Goal: Transaction & Acquisition: Purchase product/service

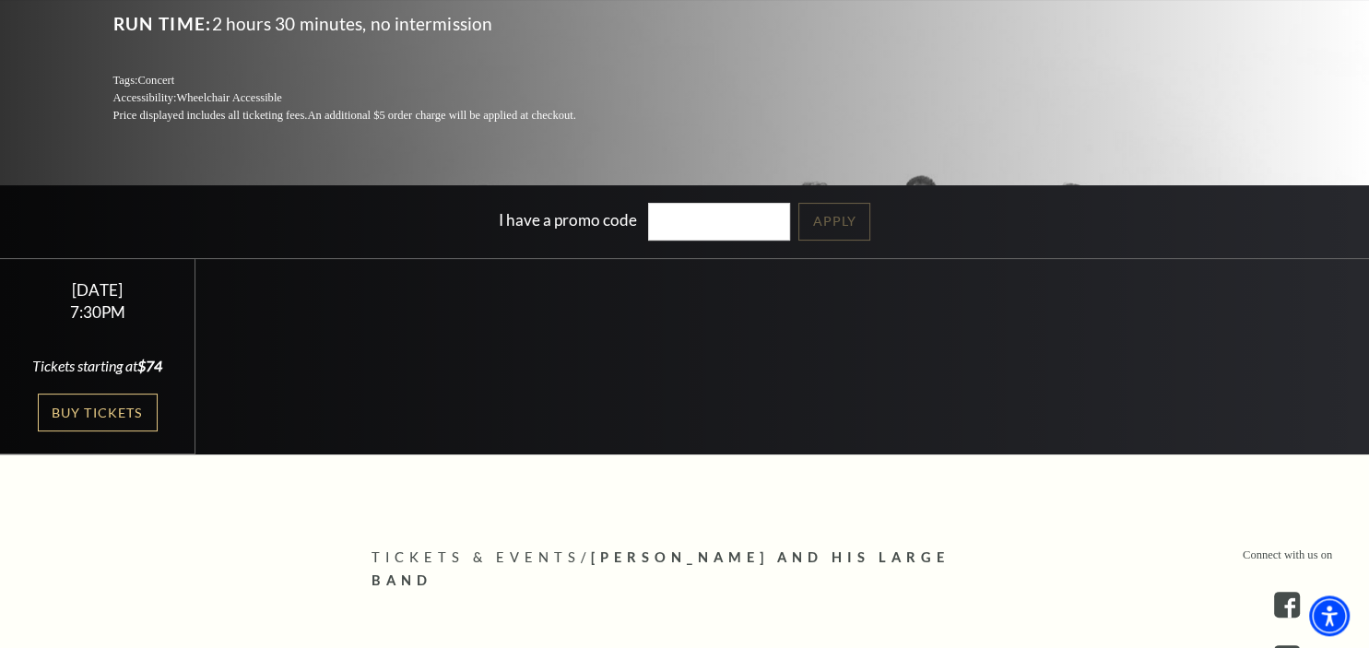
scroll to position [326, 0]
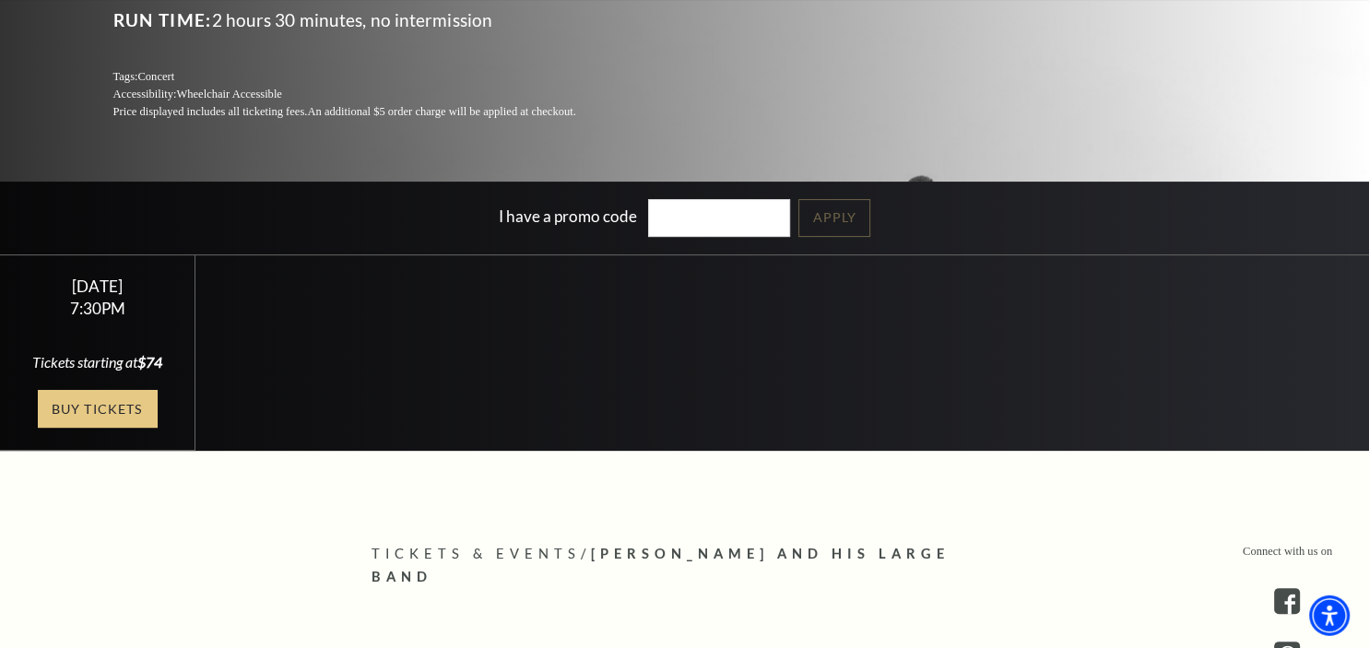
click at [139, 413] on link "Buy Tickets" at bounding box center [98, 409] width 120 height 38
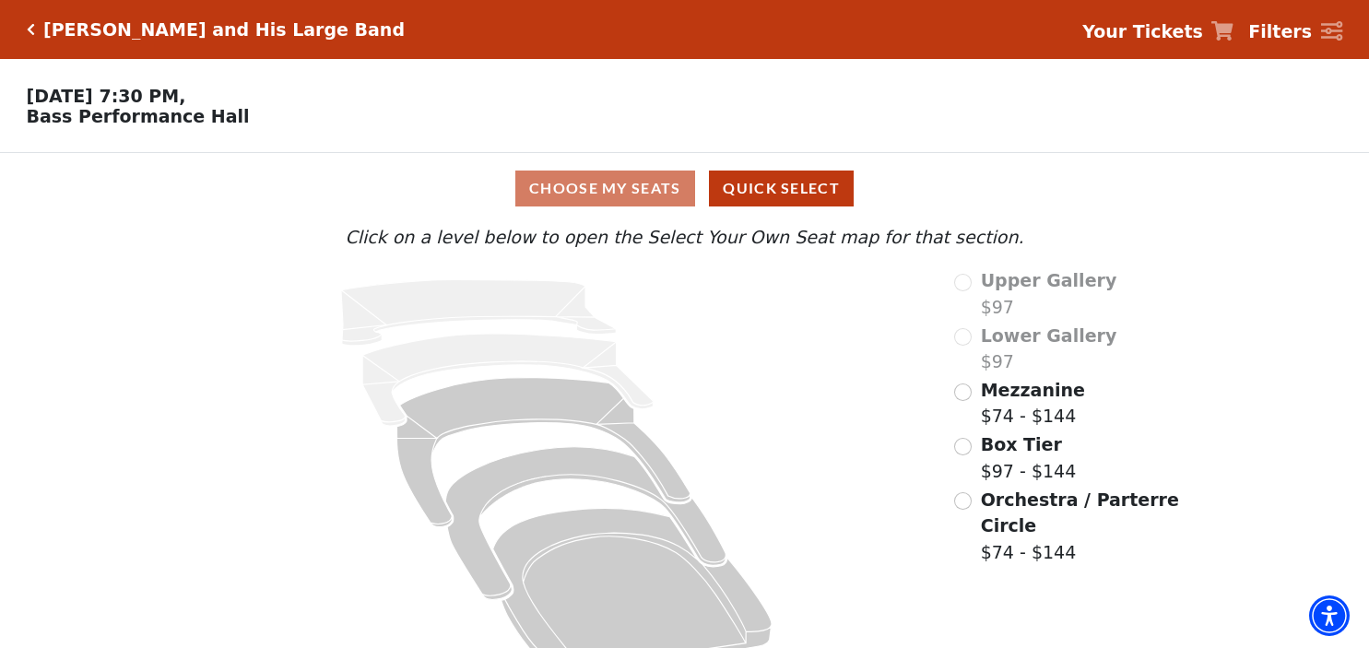
scroll to position [46, 0]
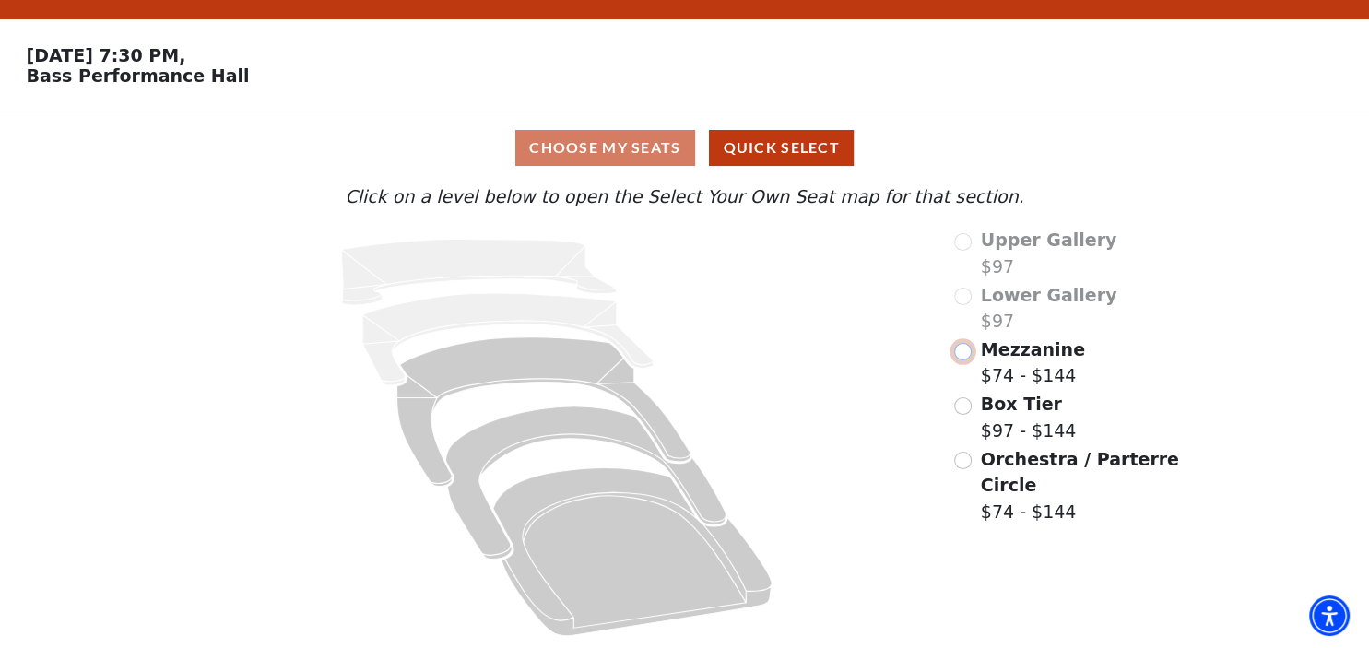
click at [965, 349] on input "Mezzanine$74 - $144\a" at bounding box center [963, 352] width 18 height 18
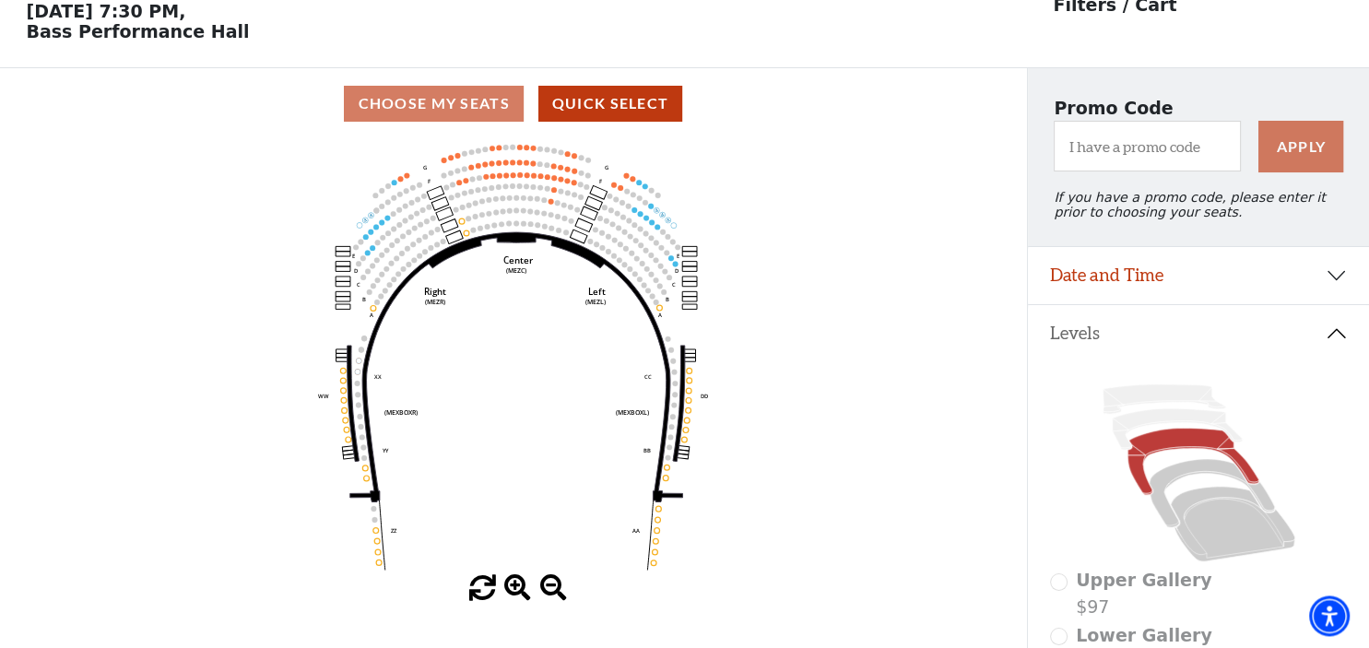
scroll to position [85, 0]
click at [522, 595] on span at bounding box center [517, 588] width 27 height 27
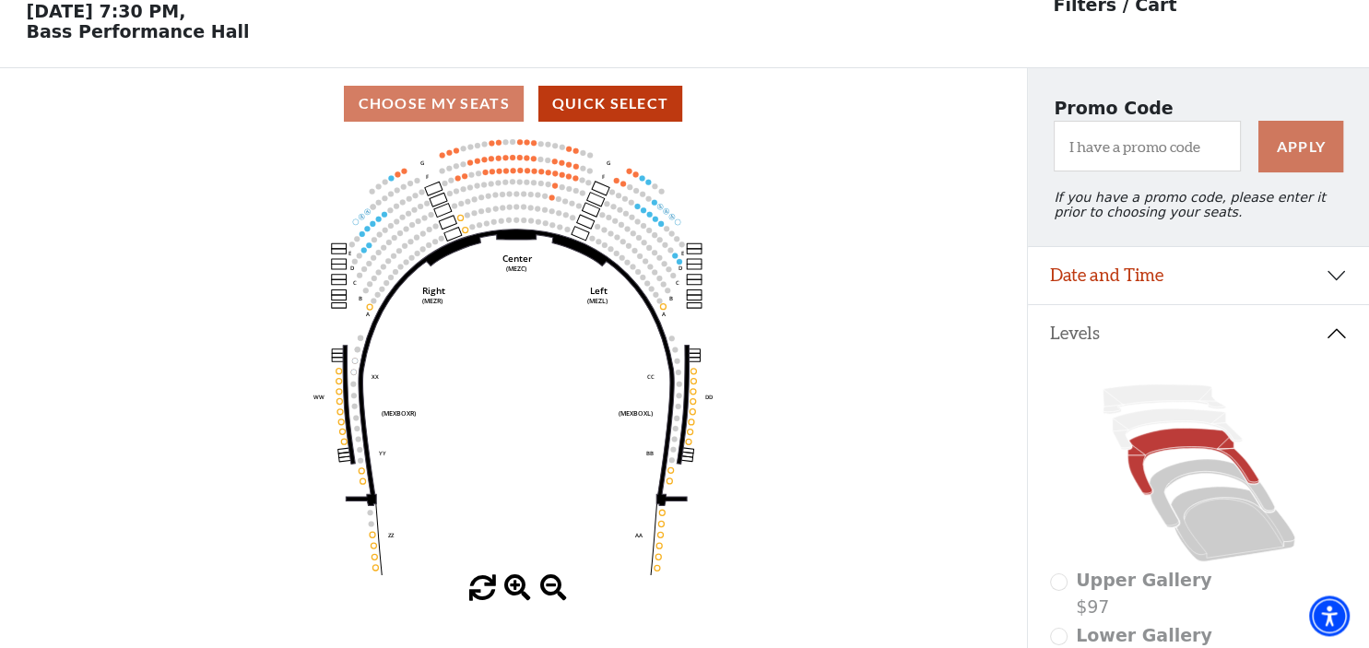
click at [522, 595] on span at bounding box center [517, 588] width 27 height 27
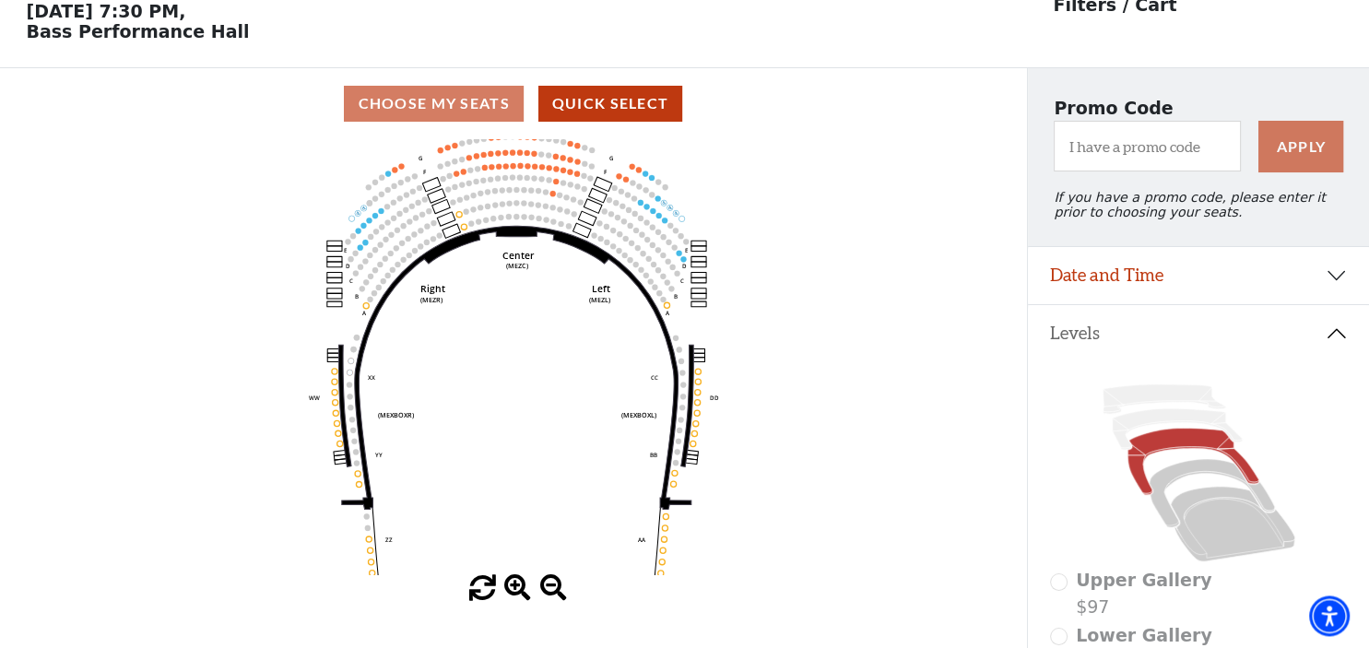
click at [522, 595] on span at bounding box center [517, 588] width 27 height 27
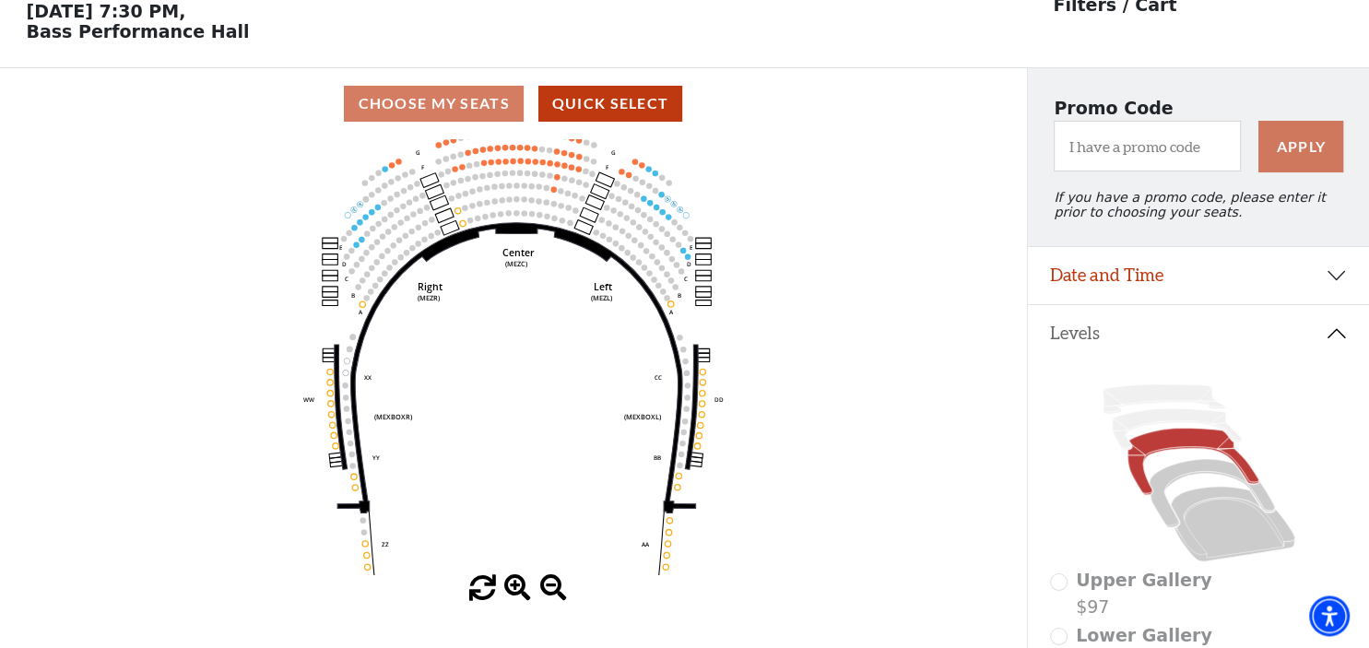
click at [522, 595] on span at bounding box center [517, 588] width 27 height 27
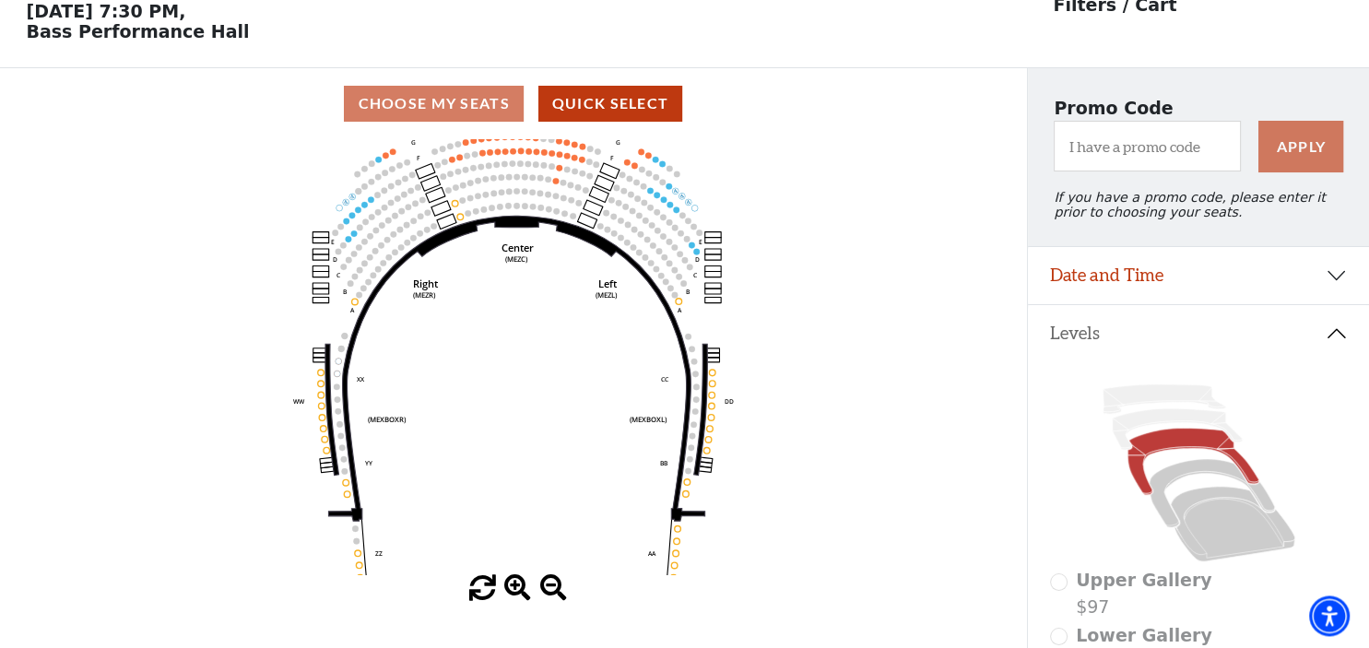
click at [522, 595] on span at bounding box center [517, 588] width 27 height 27
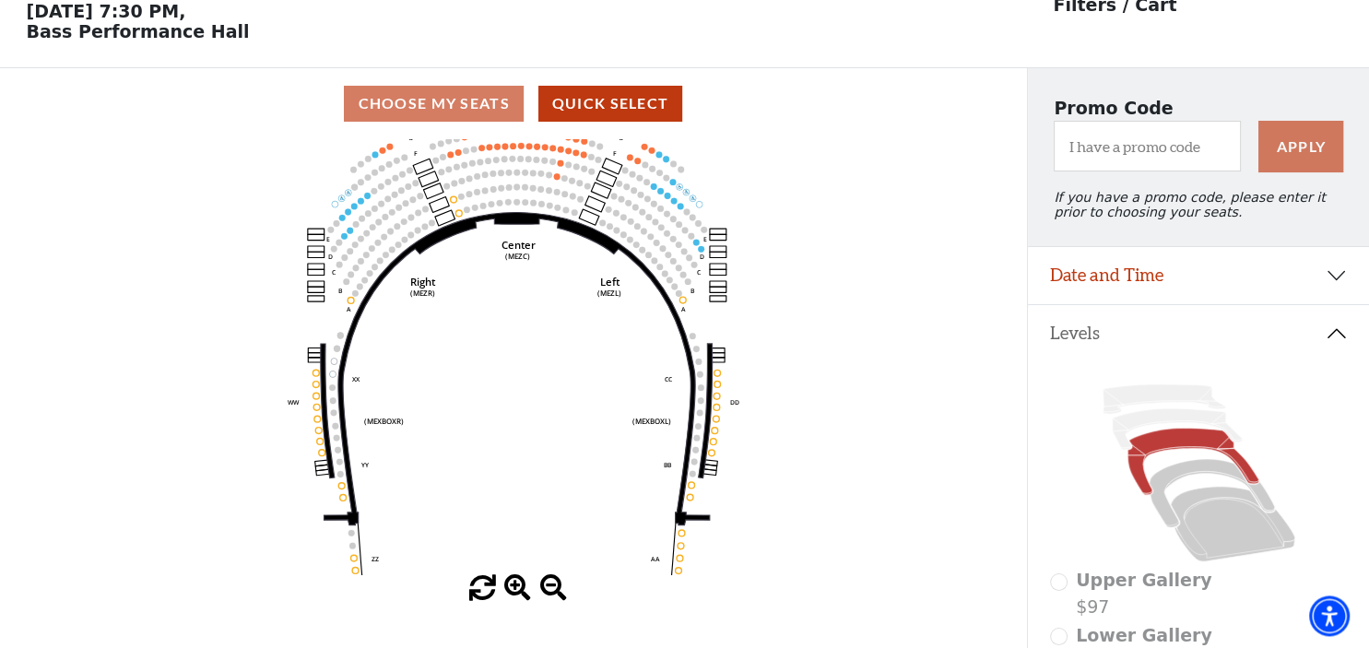
click at [522, 595] on span at bounding box center [517, 588] width 27 height 27
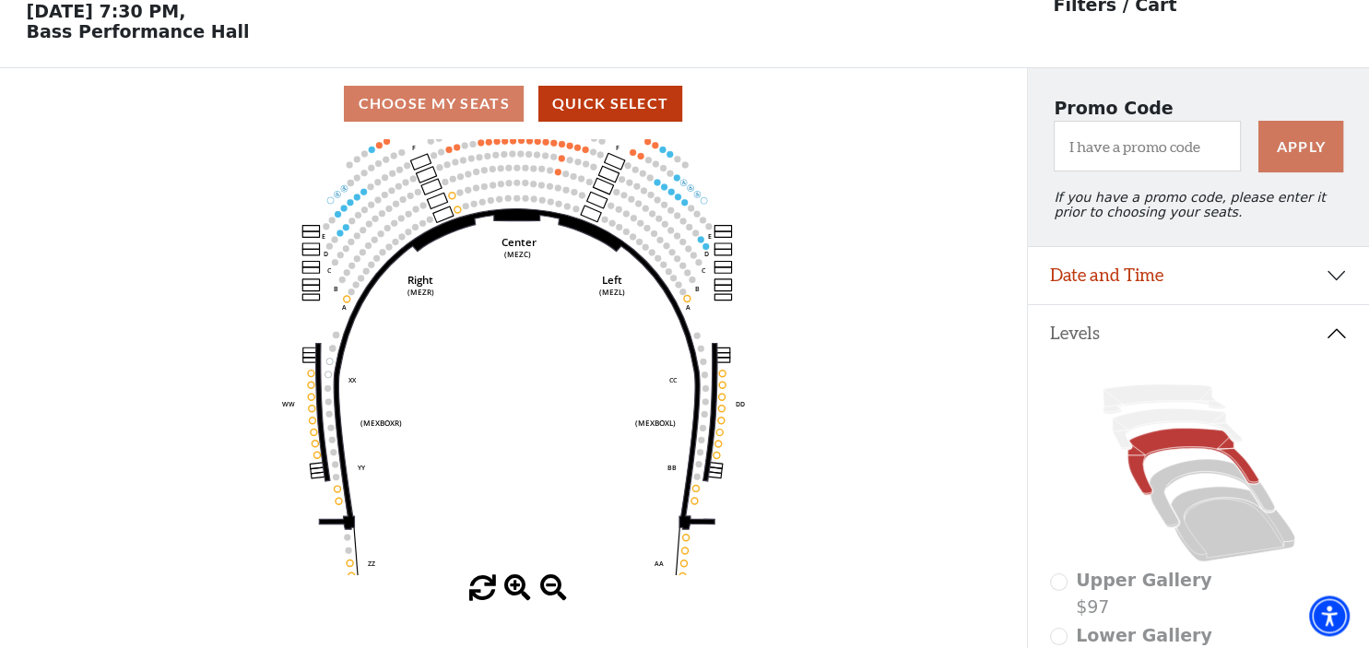
click at [522, 595] on span at bounding box center [517, 588] width 27 height 27
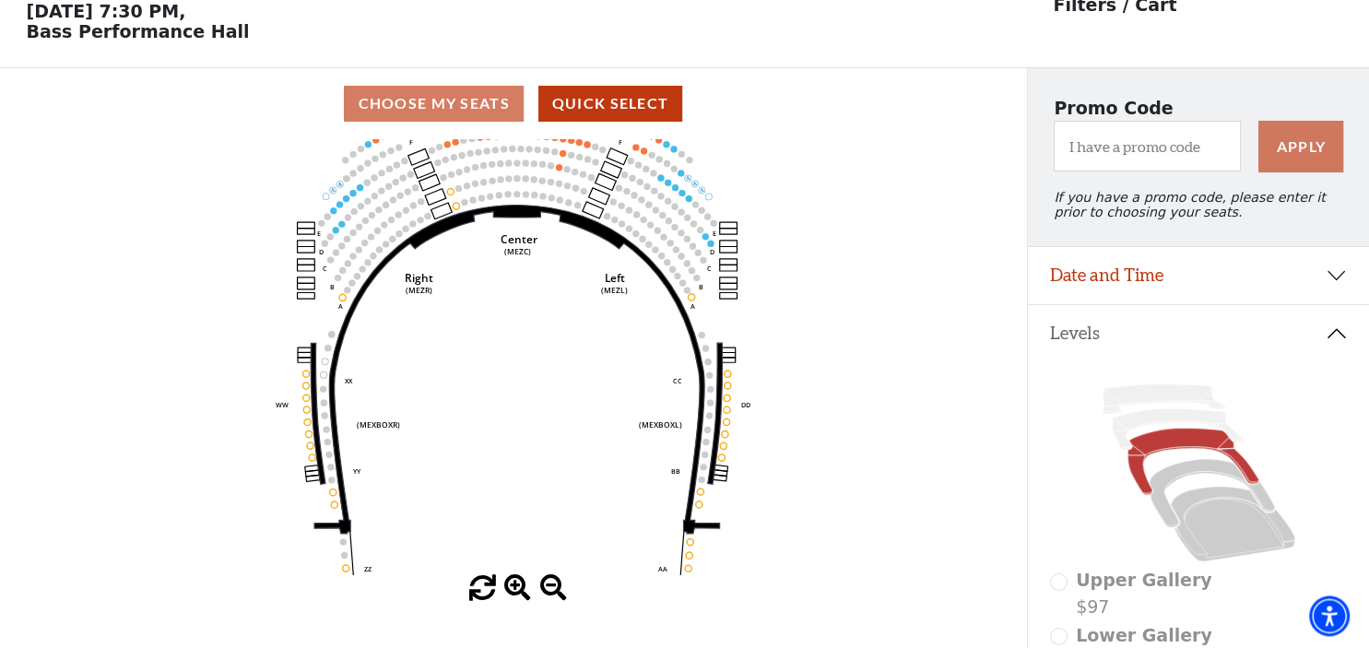
click at [522, 595] on span at bounding box center [517, 588] width 27 height 27
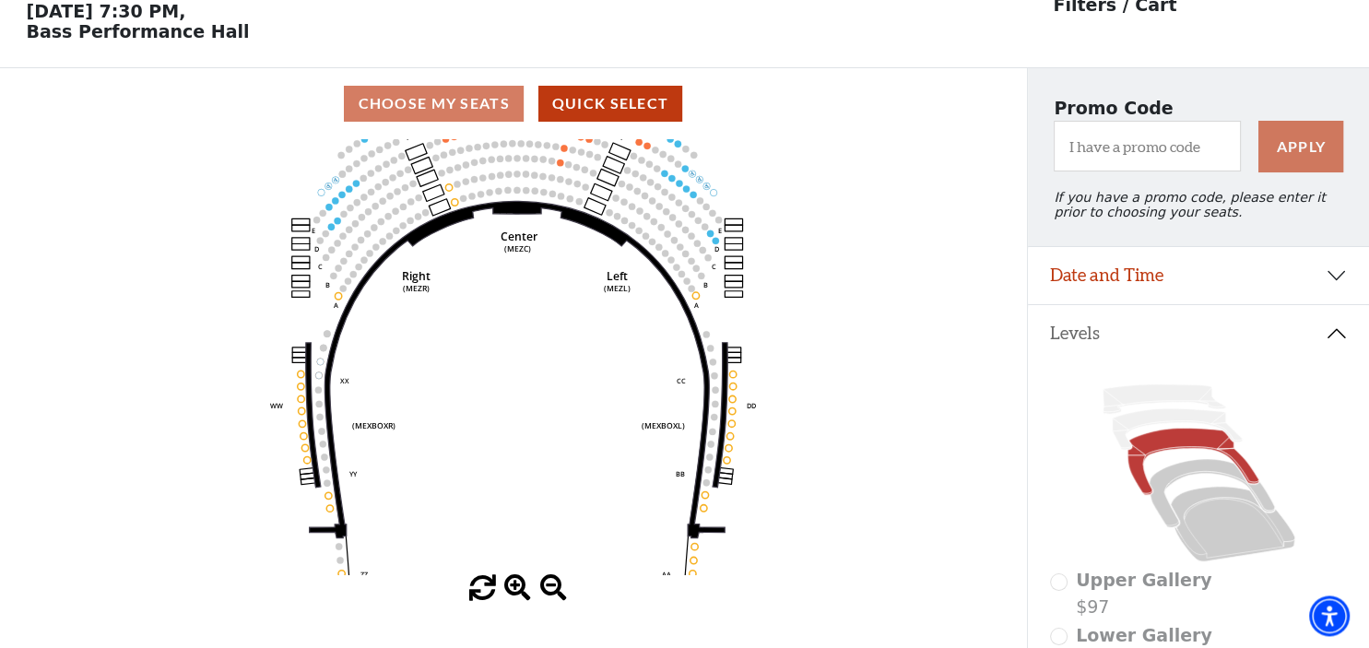
click at [522, 595] on span at bounding box center [517, 588] width 27 height 27
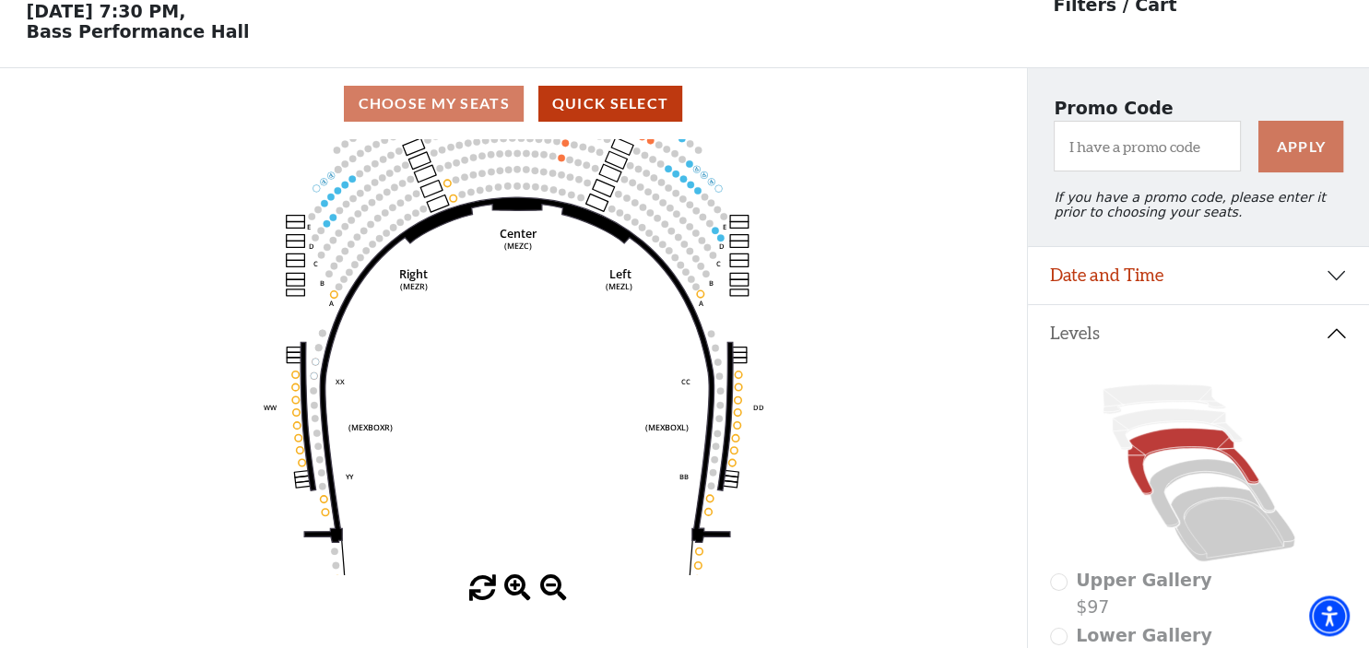
click at [522, 595] on span at bounding box center [517, 588] width 27 height 27
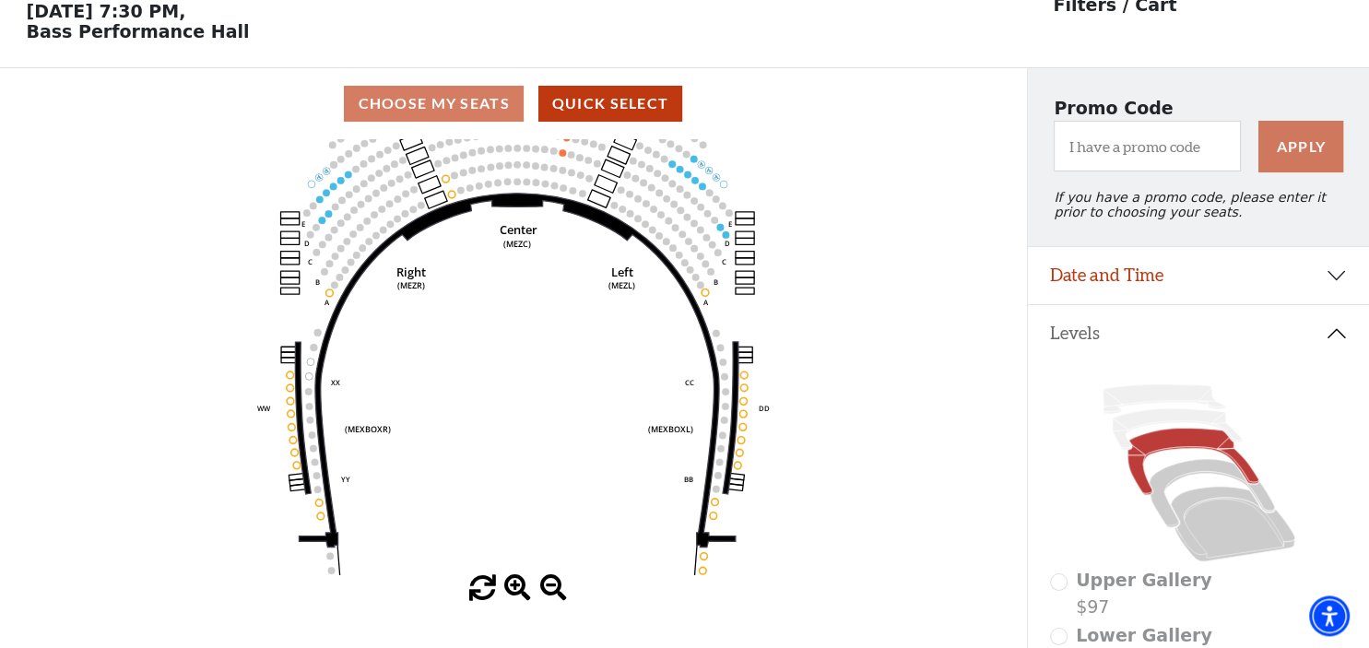
click at [522, 595] on span at bounding box center [517, 588] width 27 height 27
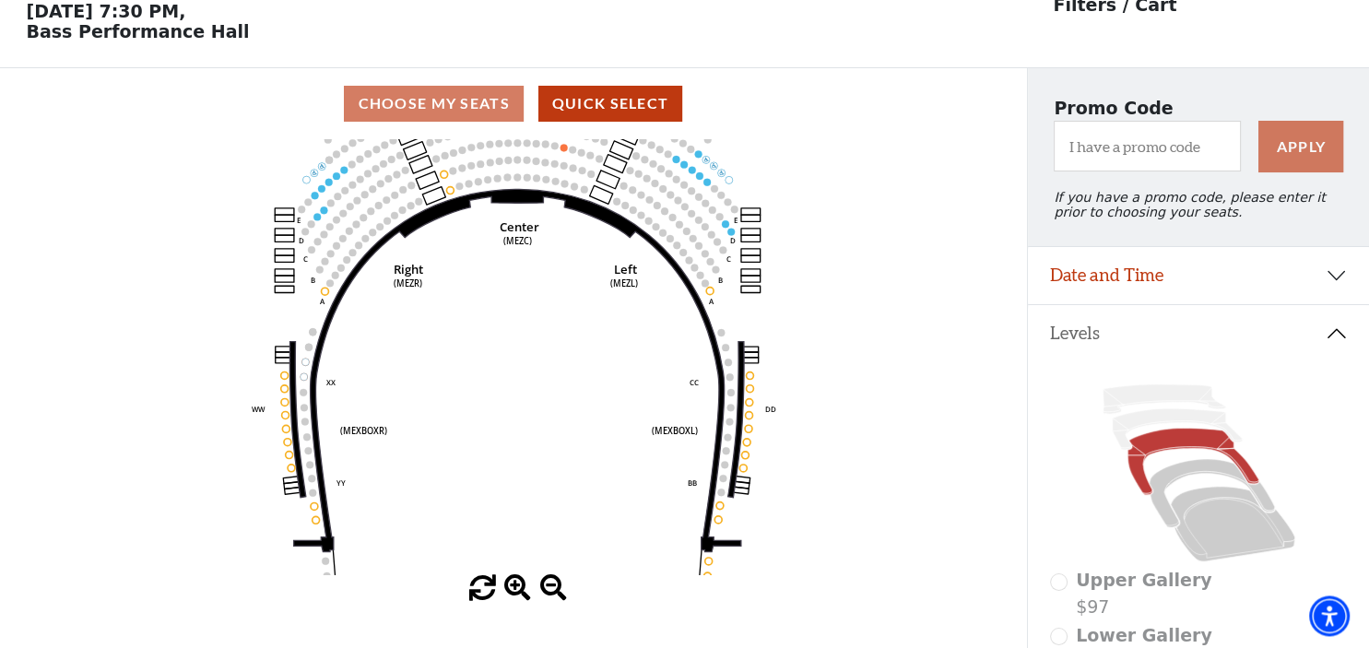
click at [522, 595] on span at bounding box center [517, 588] width 27 height 27
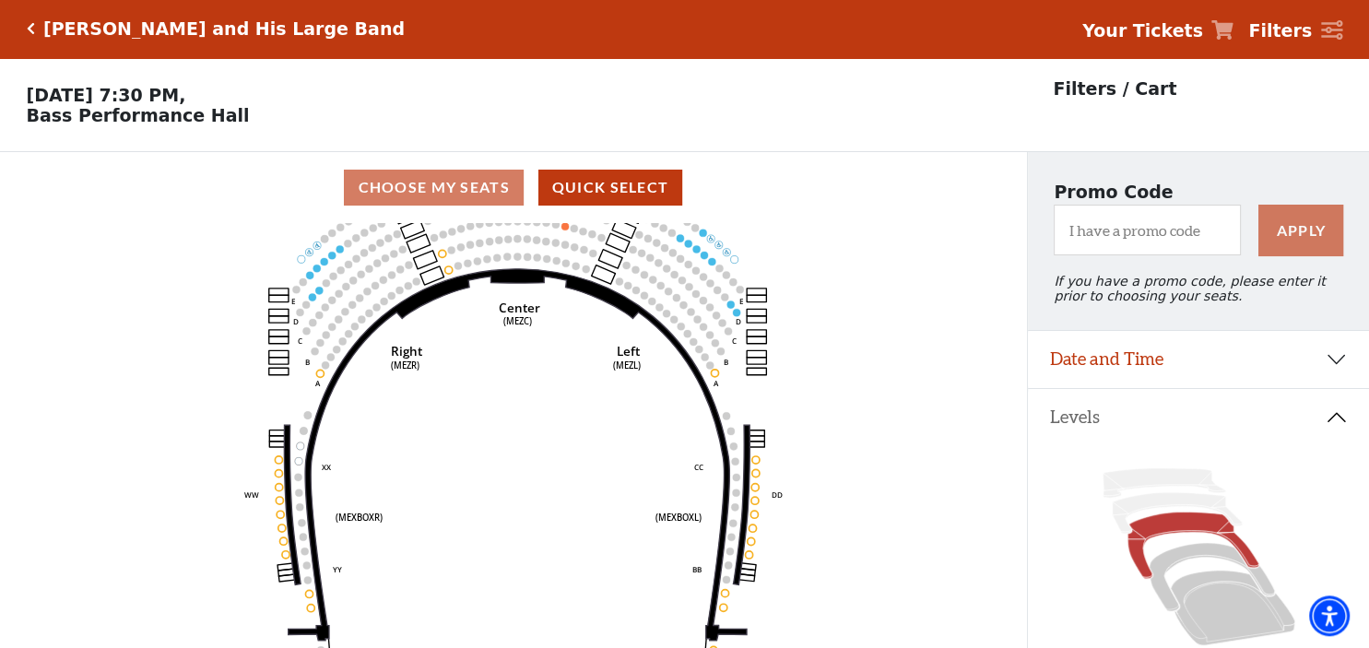
scroll to position [0, 0]
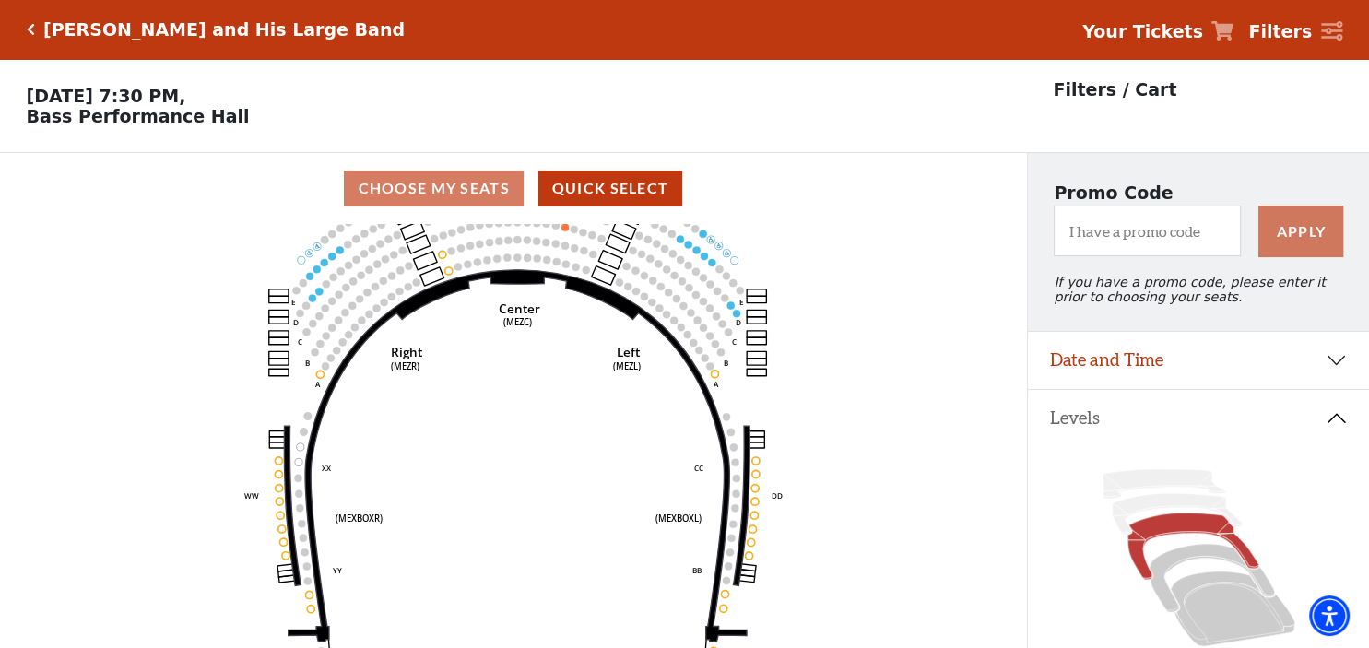
click at [489, 197] on div "Choose My Seats Quick Select" at bounding box center [513, 189] width 1027 height 36
click at [466, 195] on div "Choose My Seats Quick Select" at bounding box center [513, 189] width 1027 height 36
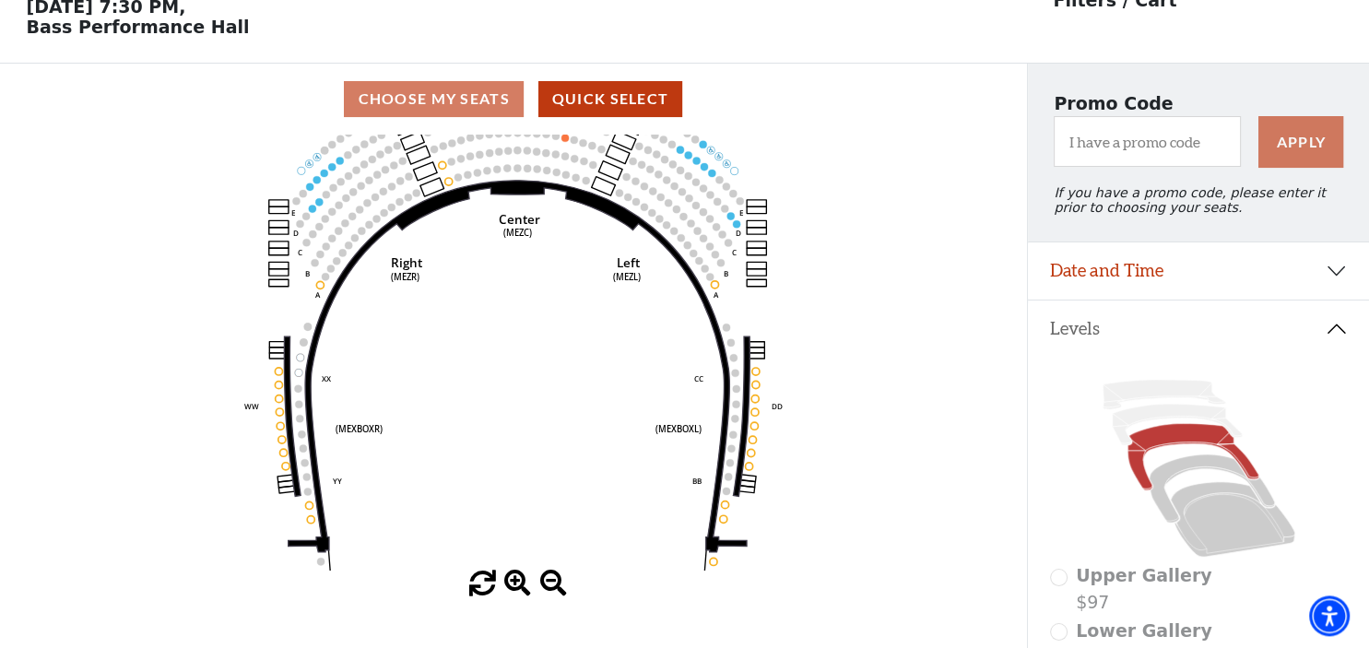
scroll to position [81, 0]
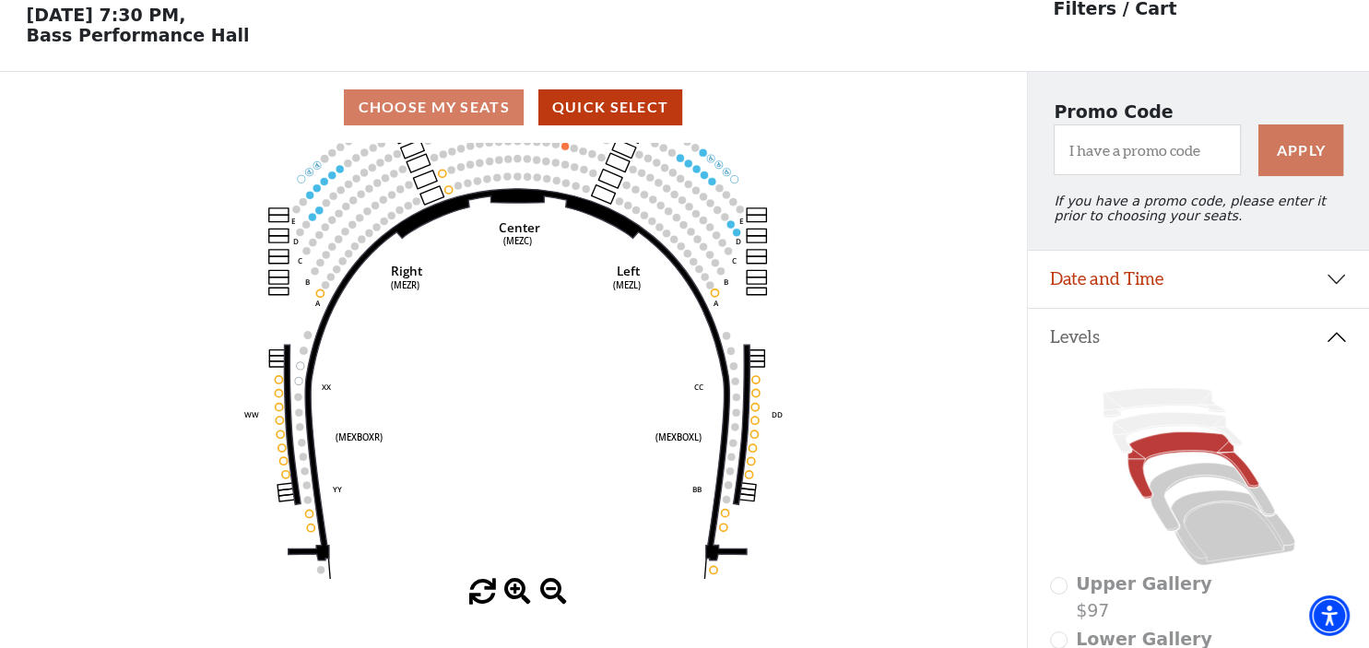
click at [512, 603] on span at bounding box center [517, 592] width 27 height 27
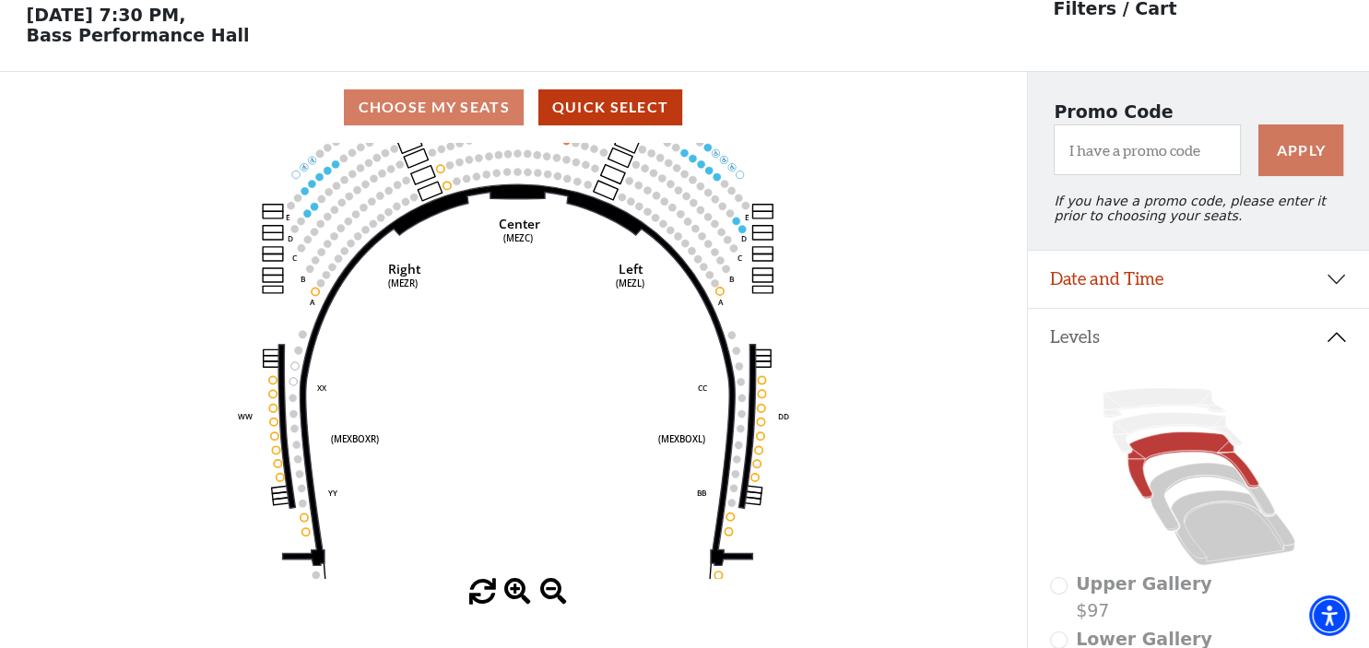
click at [548, 596] on span at bounding box center [553, 592] width 27 height 27
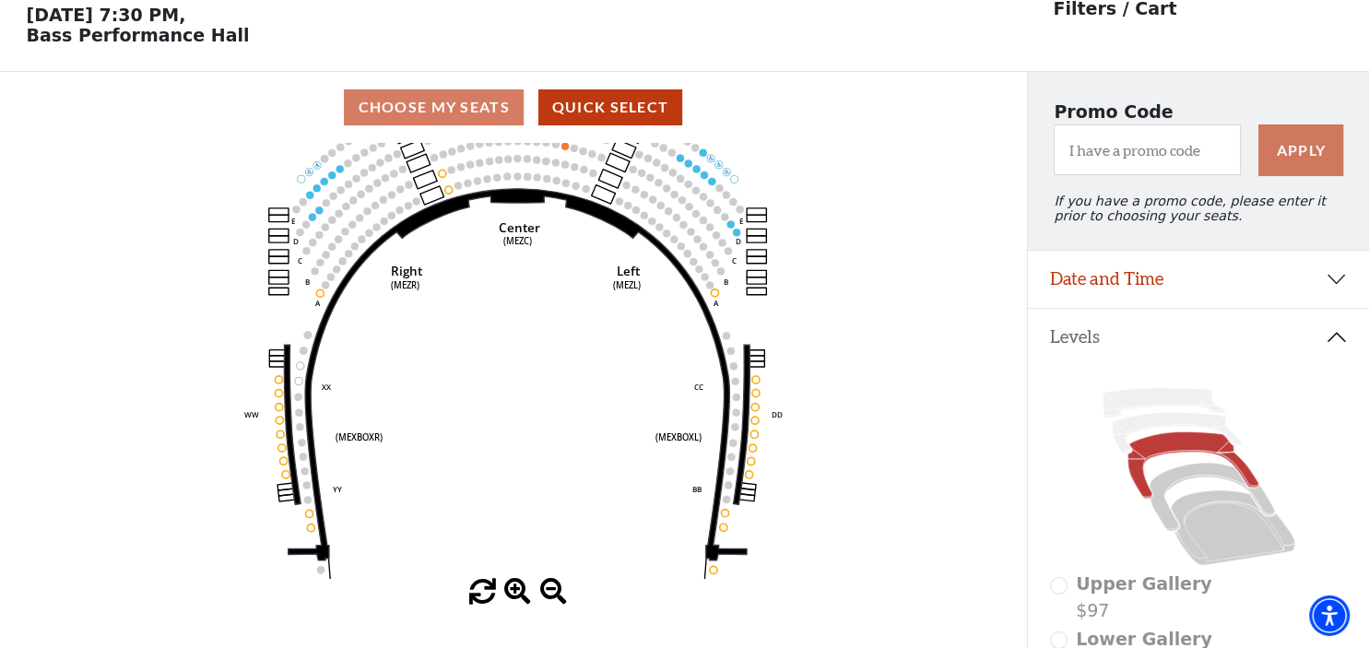
click at [548, 596] on span at bounding box center [553, 592] width 27 height 27
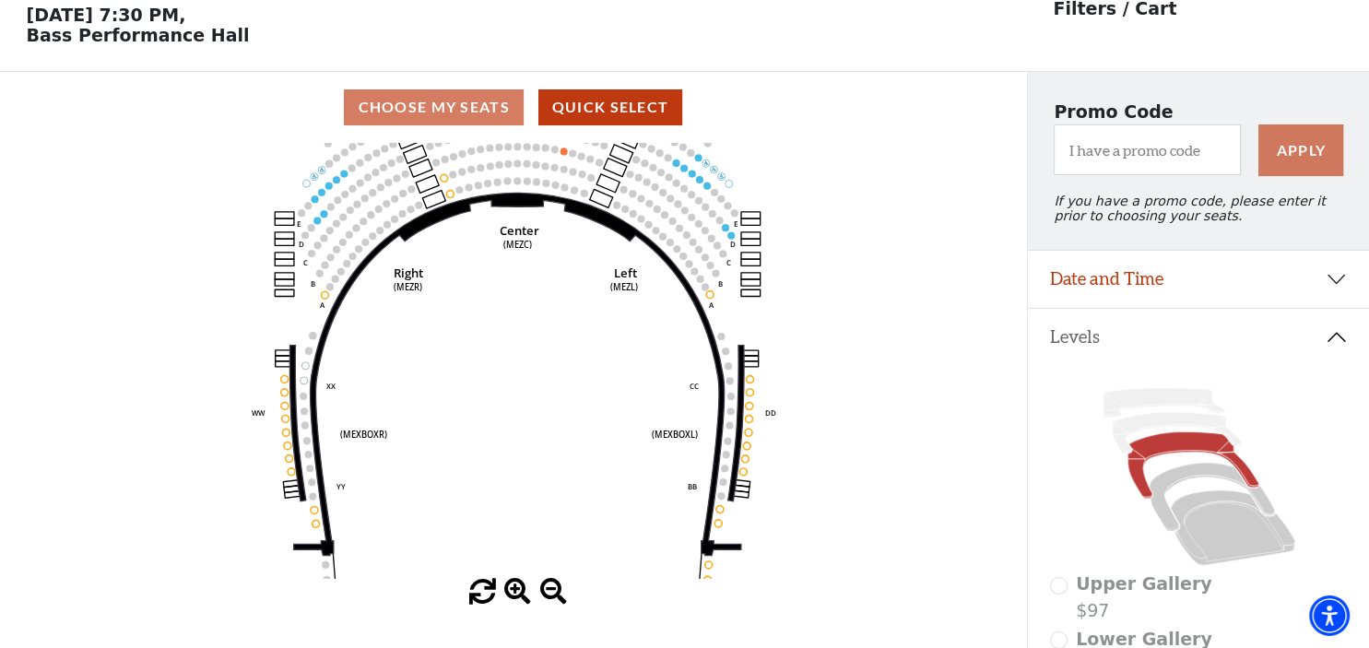
click at [548, 596] on span at bounding box center [553, 592] width 27 height 27
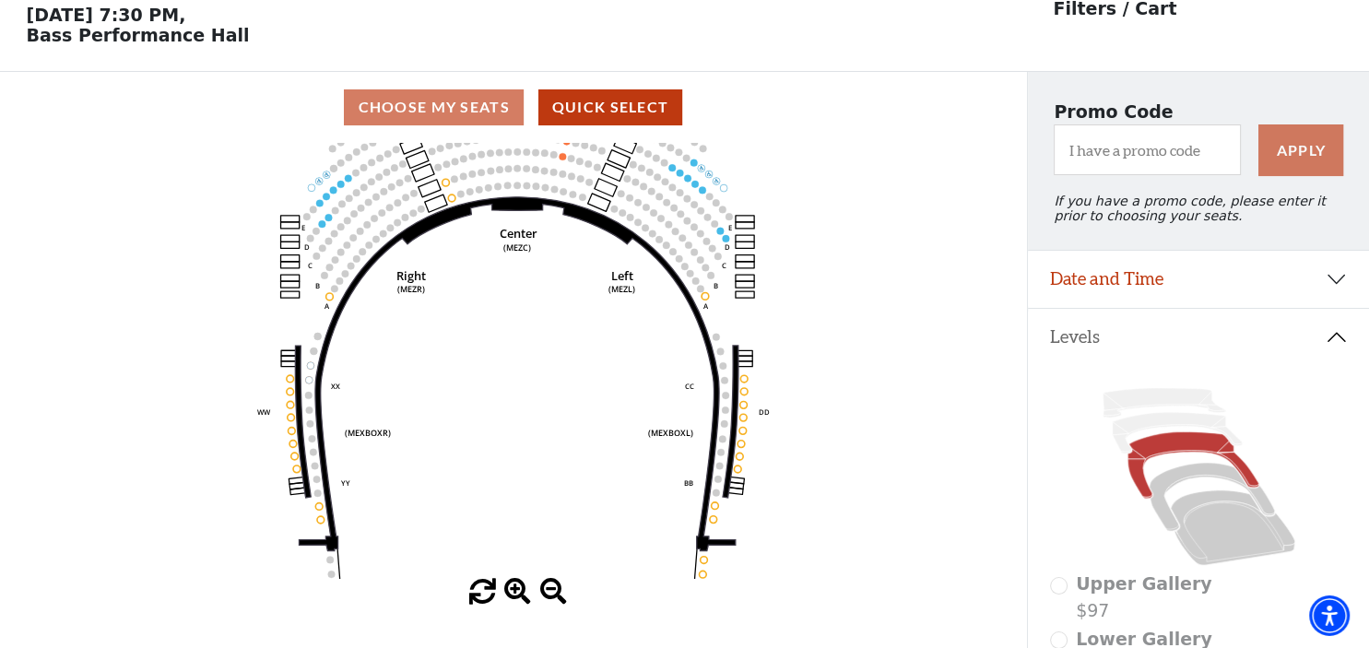
click at [548, 596] on span at bounding box center [553, 592] width 27 height 27
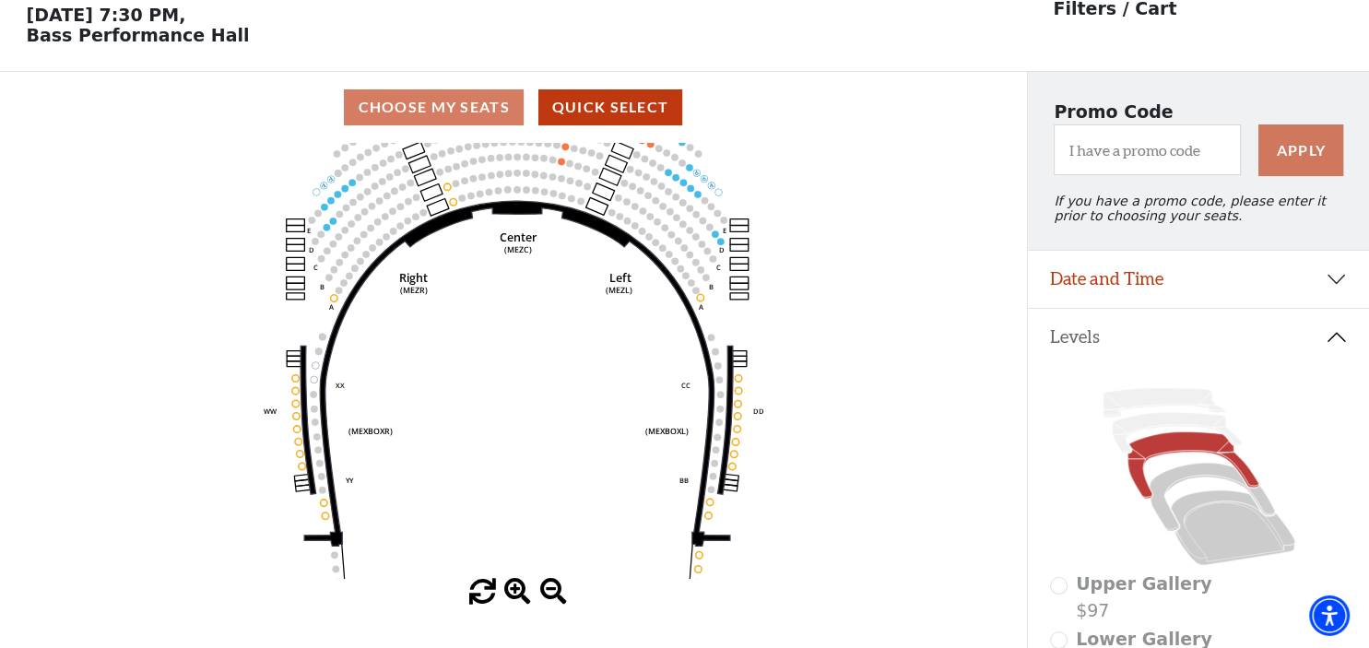
click at [548, 596] on span at bounding box center [553, 592] width 27 height 27
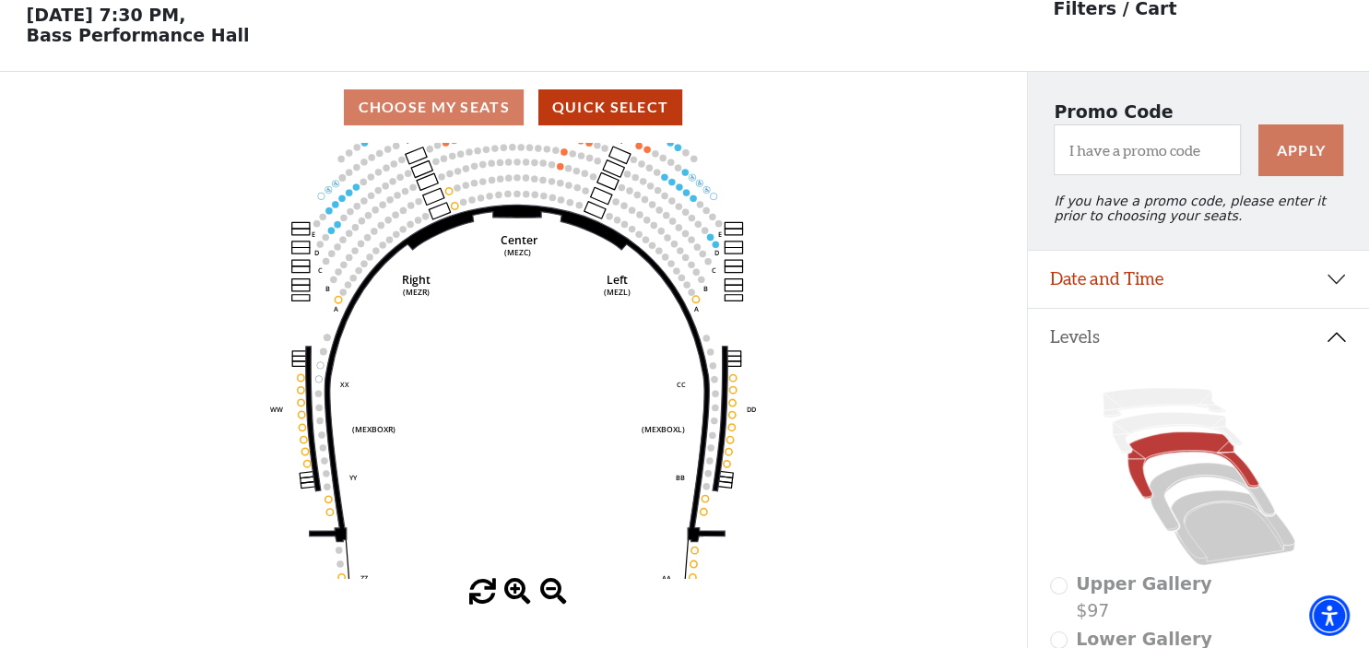
click at [548, 596] on span at bounding box center [553, 592] width 27 height 27
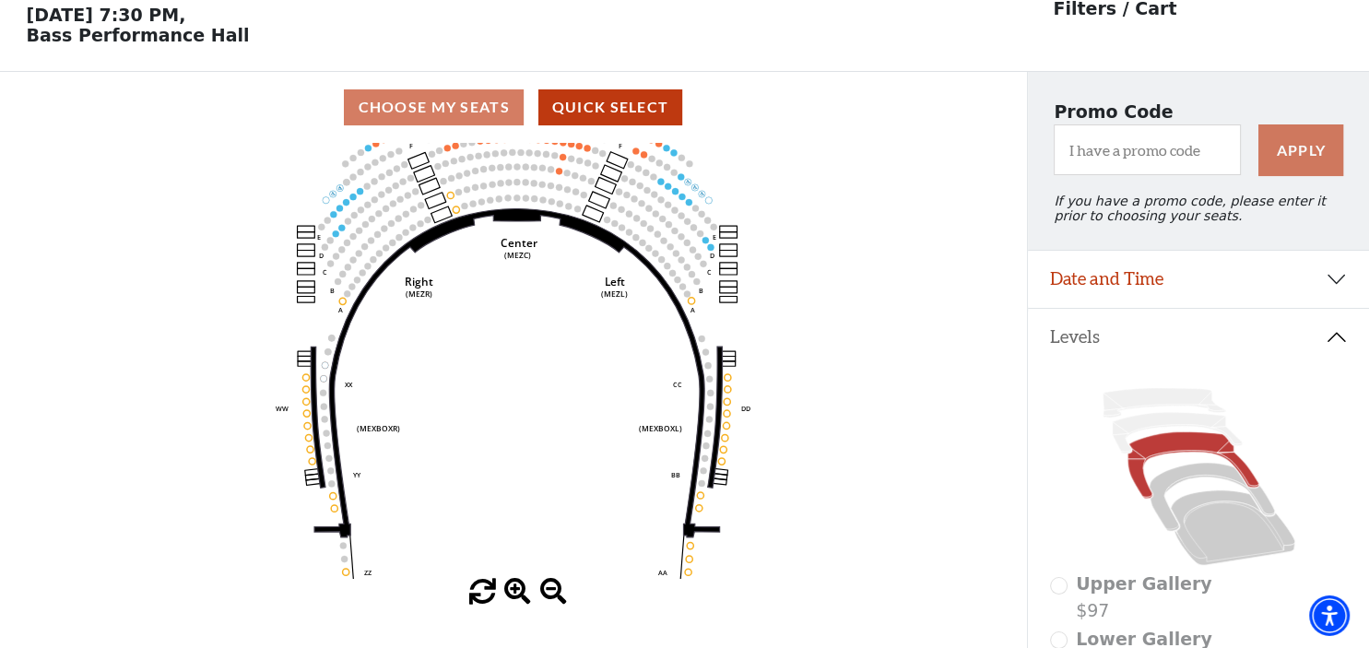
click at [548, 596] on span at bounding box center [553, 592] width 27 height 27
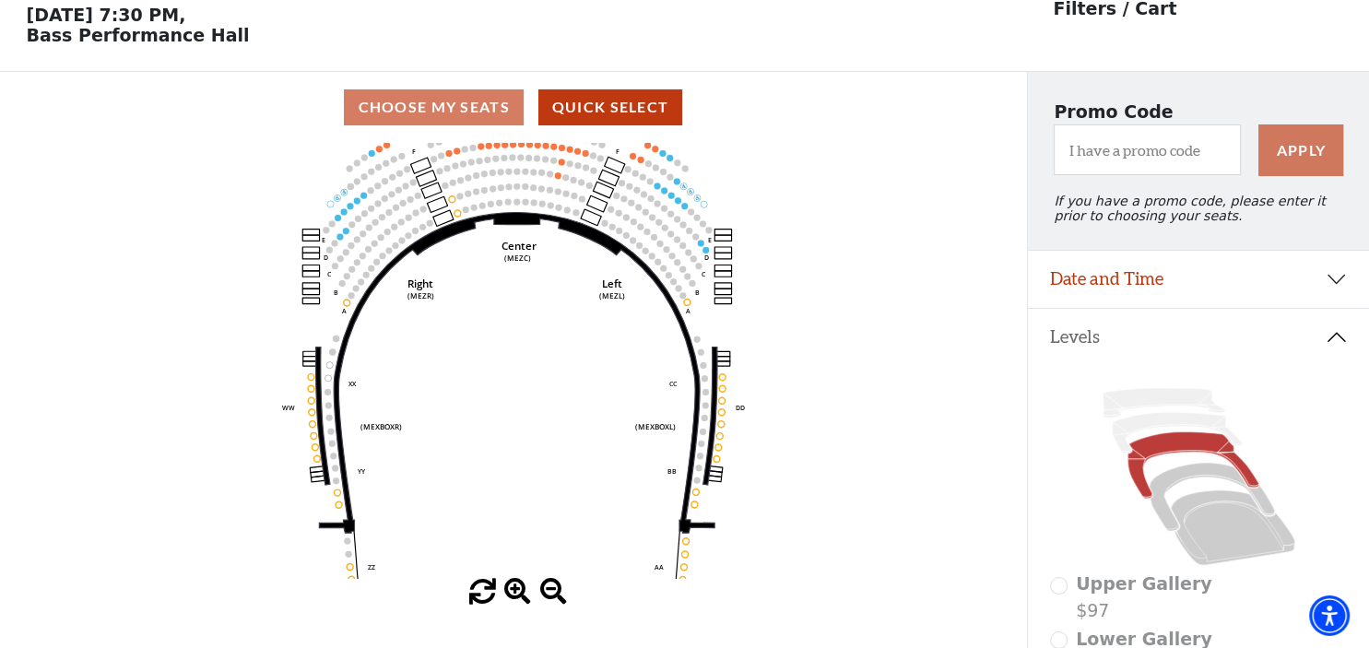
click at [548, 596] on span at bounding box center [553, 592] width 27 height 27
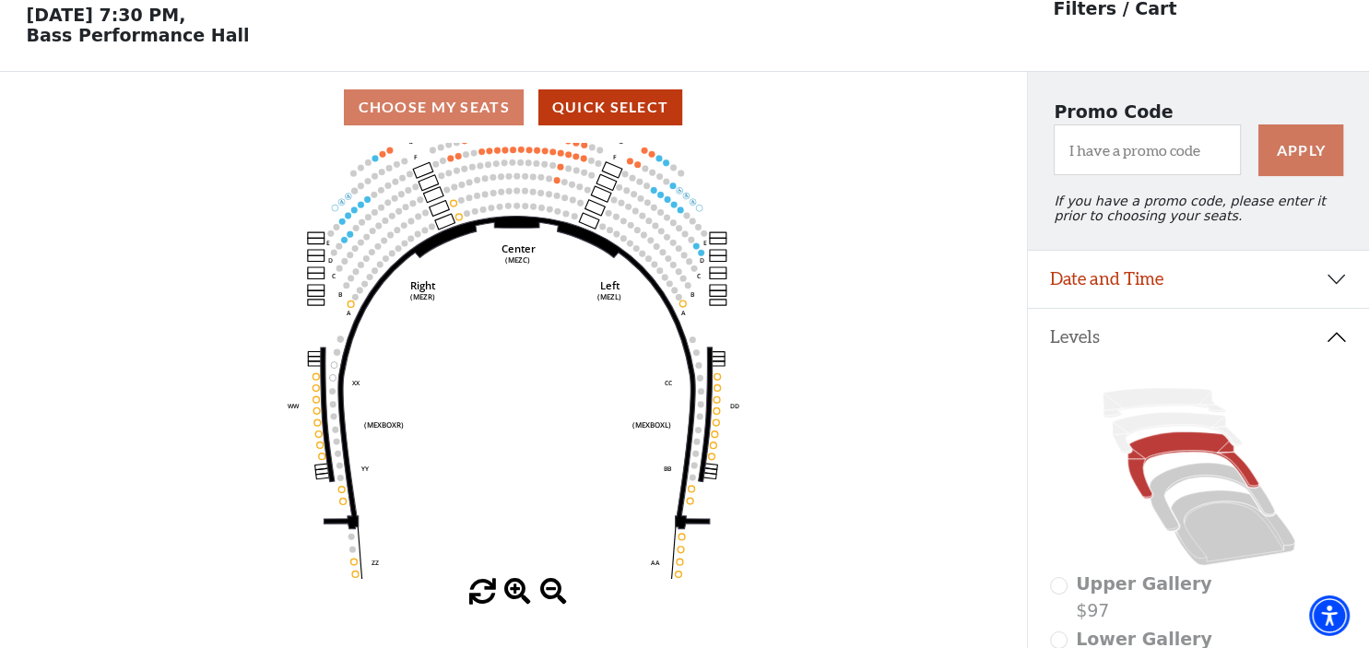
click at [548, 596] on span at bounding box center [553, 592] width 27 height 27
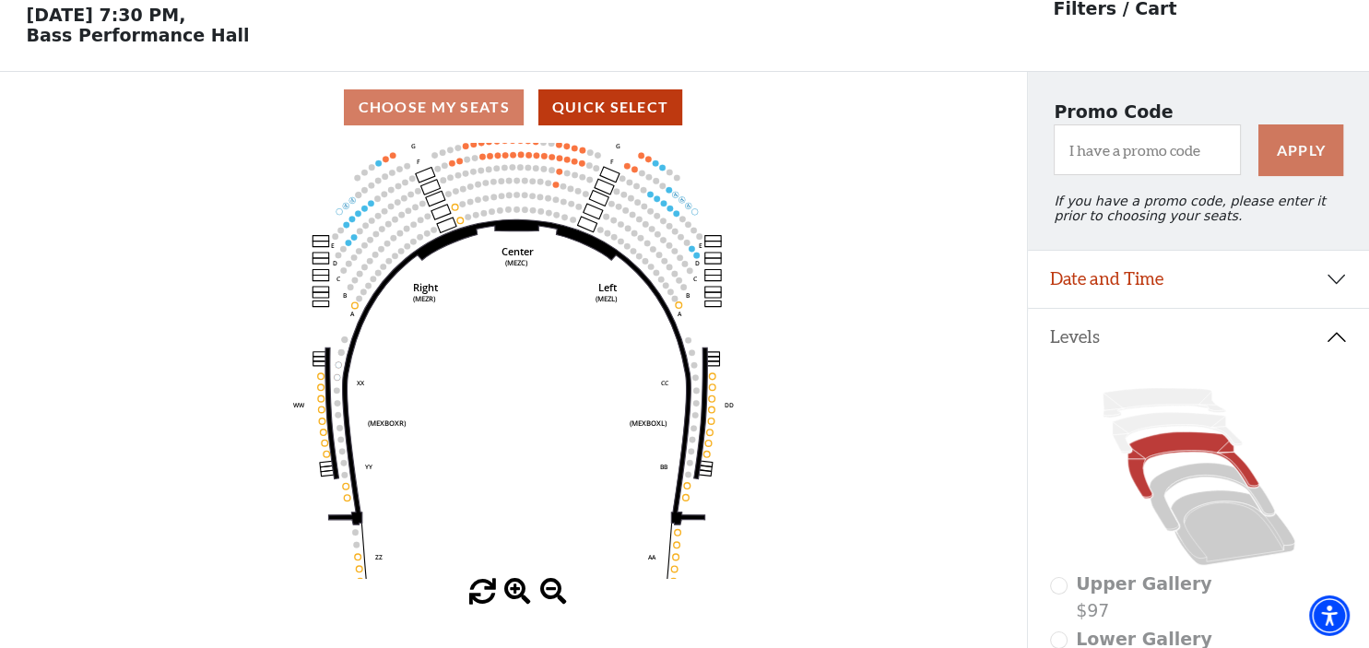
click at [548, 596] on span at bounding box center [553, 592] width 27 height 27
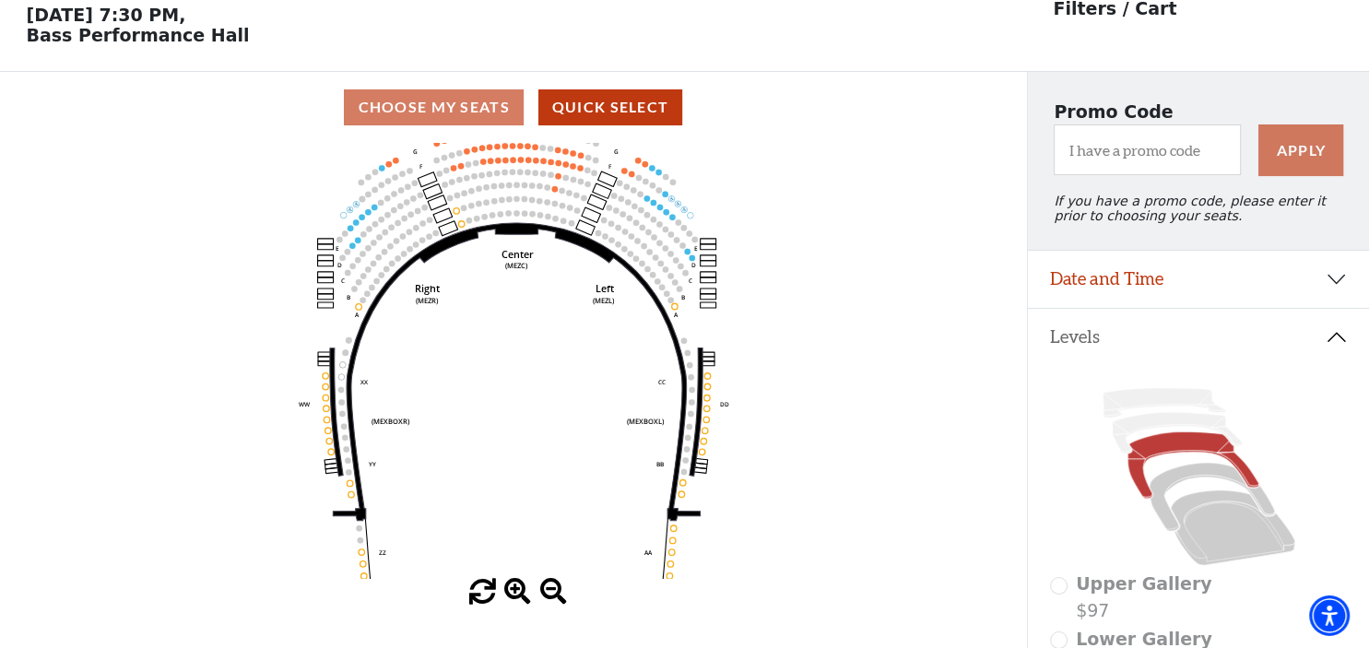
click at [548, 596] on span at bounding box center [553, 592] width 27 height 27
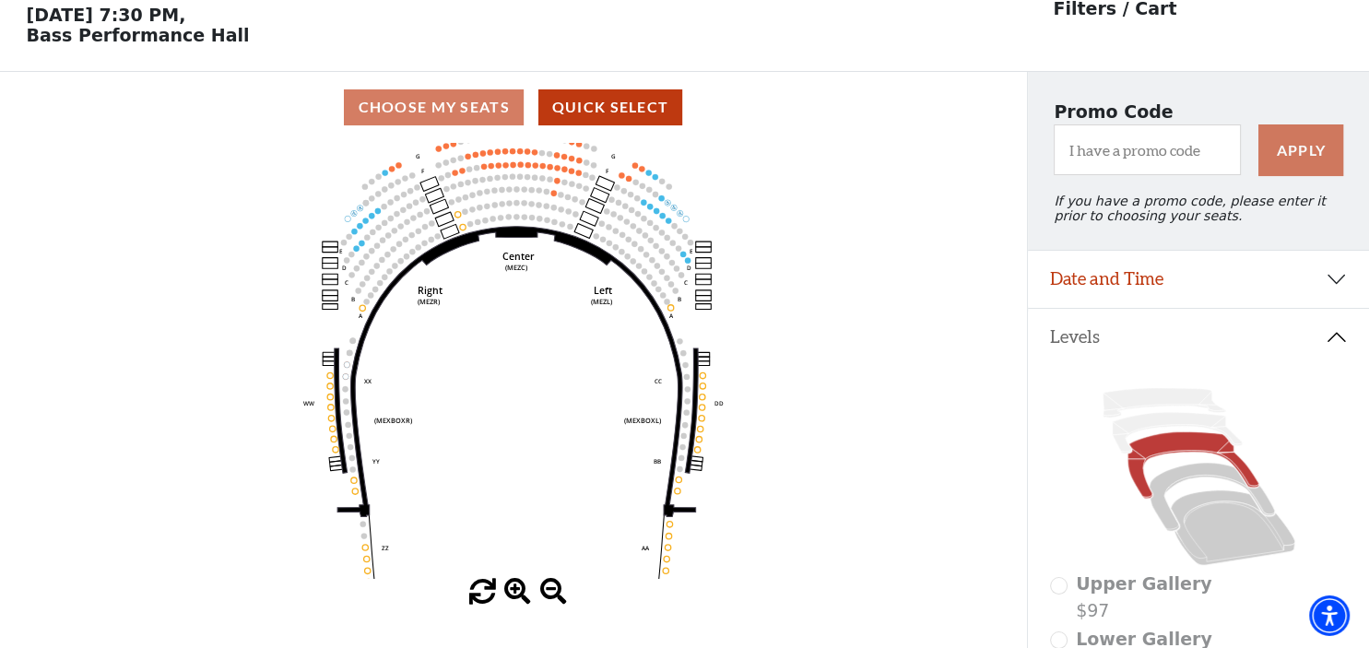
click at [548, 596] on span at bounding box center [553, 592] width 27 height 27
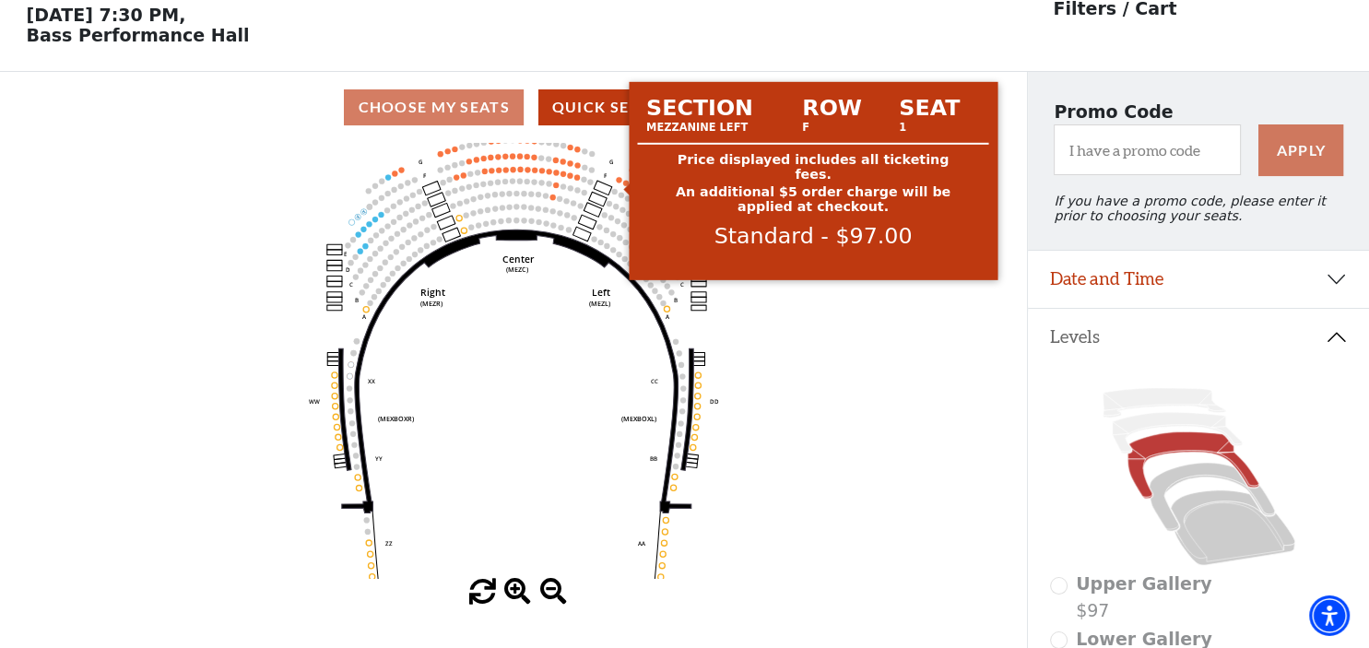
click at [618, 183] on circle at bounding box center [619, 180] width 6 height 6
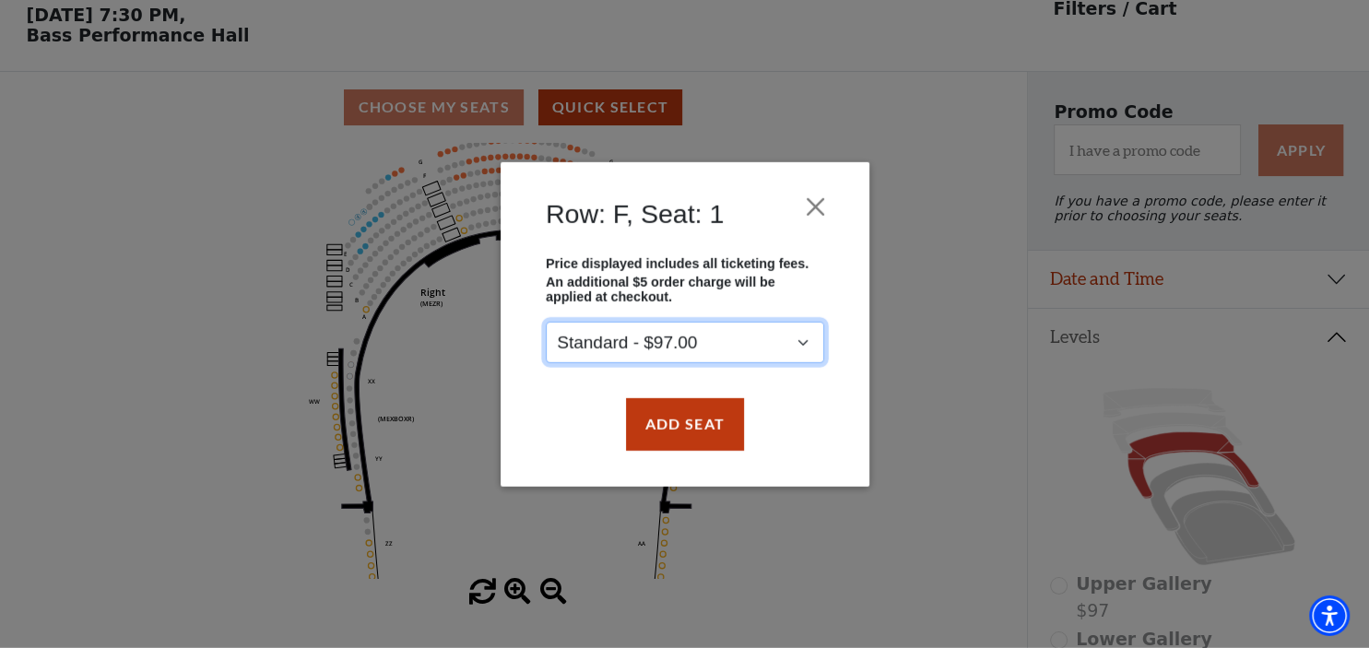
click at [546, 322] on select "Standard - $97.00" at bounding box center [685, 342] width 278 height 41
click at [900, 339] on div "Row: F, Seat: 1 Price displayed includes all ticketing fees. An additional $5 o…" at bounding box center [684, 324] width 1369 height 648
click at [813, 217] on button "Close" at bounding box center [814, 206] width 35 height 35
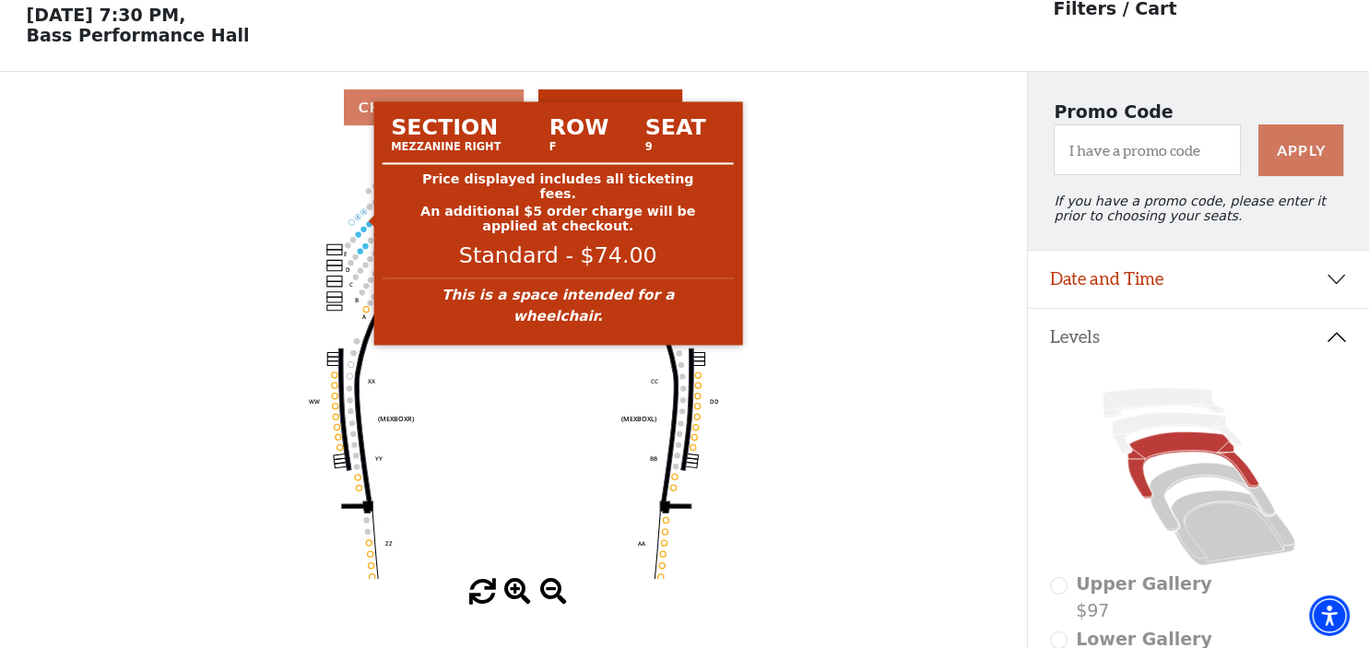
click at [363, 214] on circle at bounding box center [363, 211] width 6 height 6
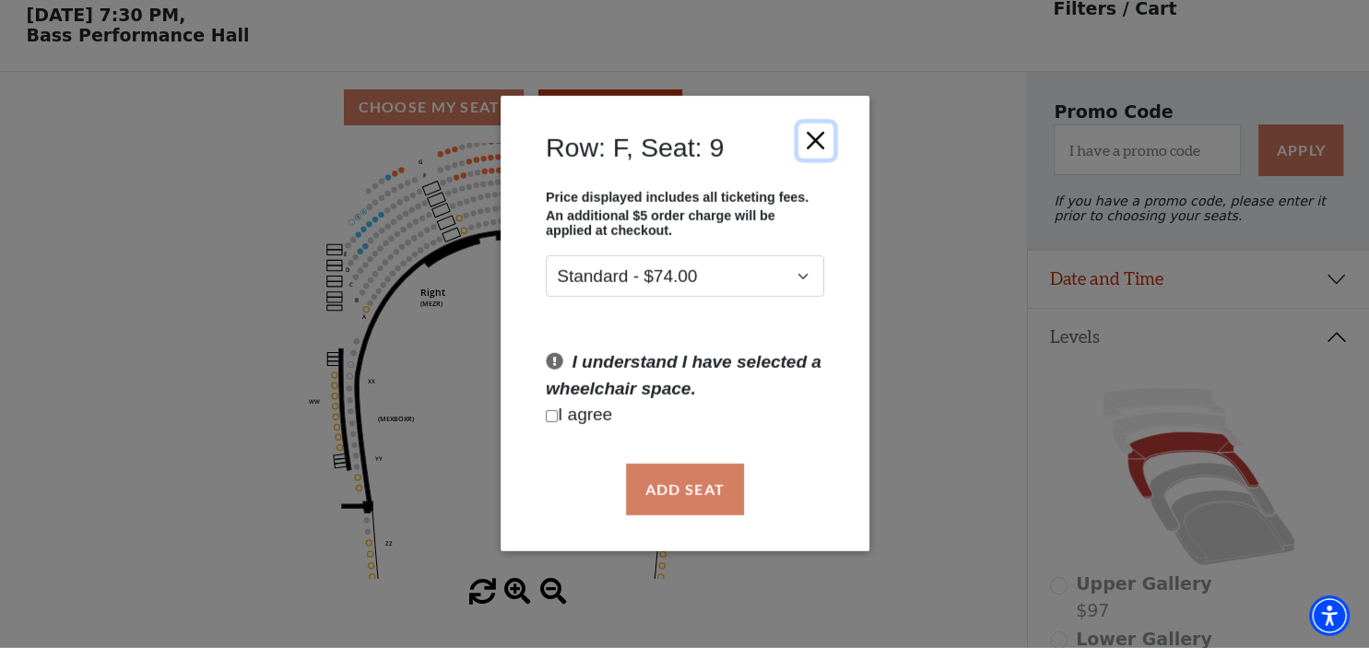
click at [814, 140] on button "Close" at bounding box center [814, 141] width 35 height 35
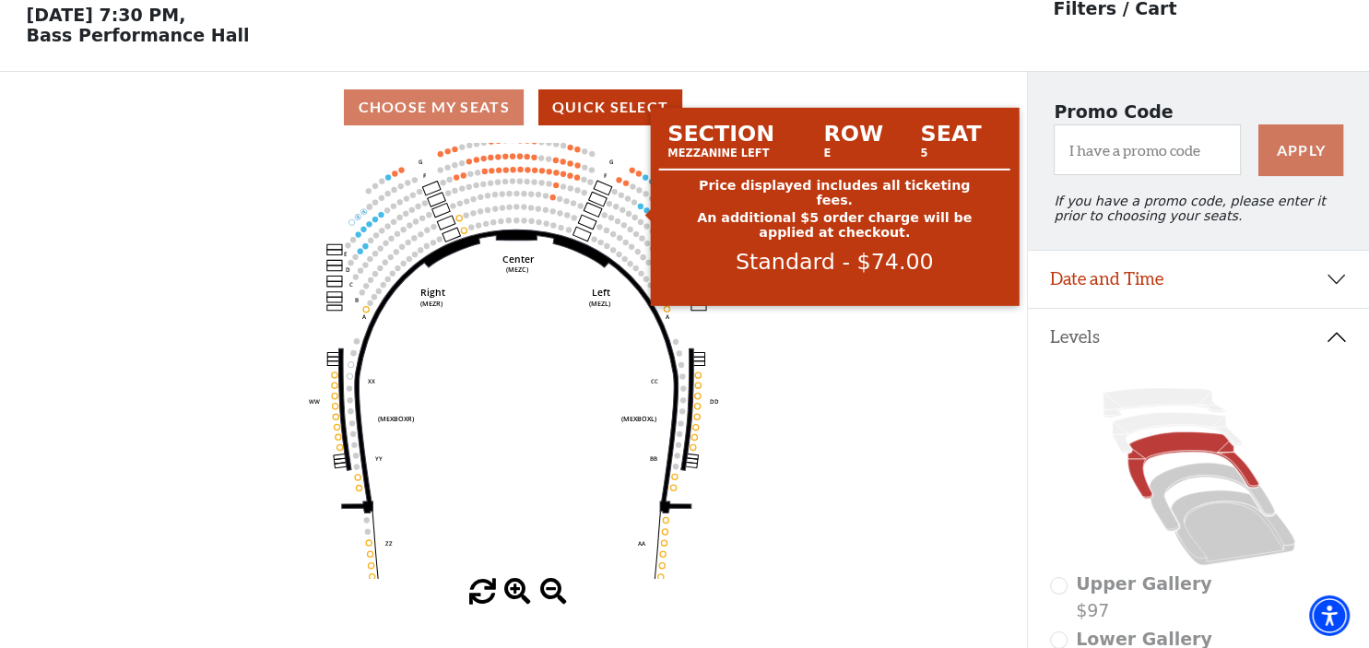
click at [641, 208] on circle at bounding box center [641, 206] width 6 height 6
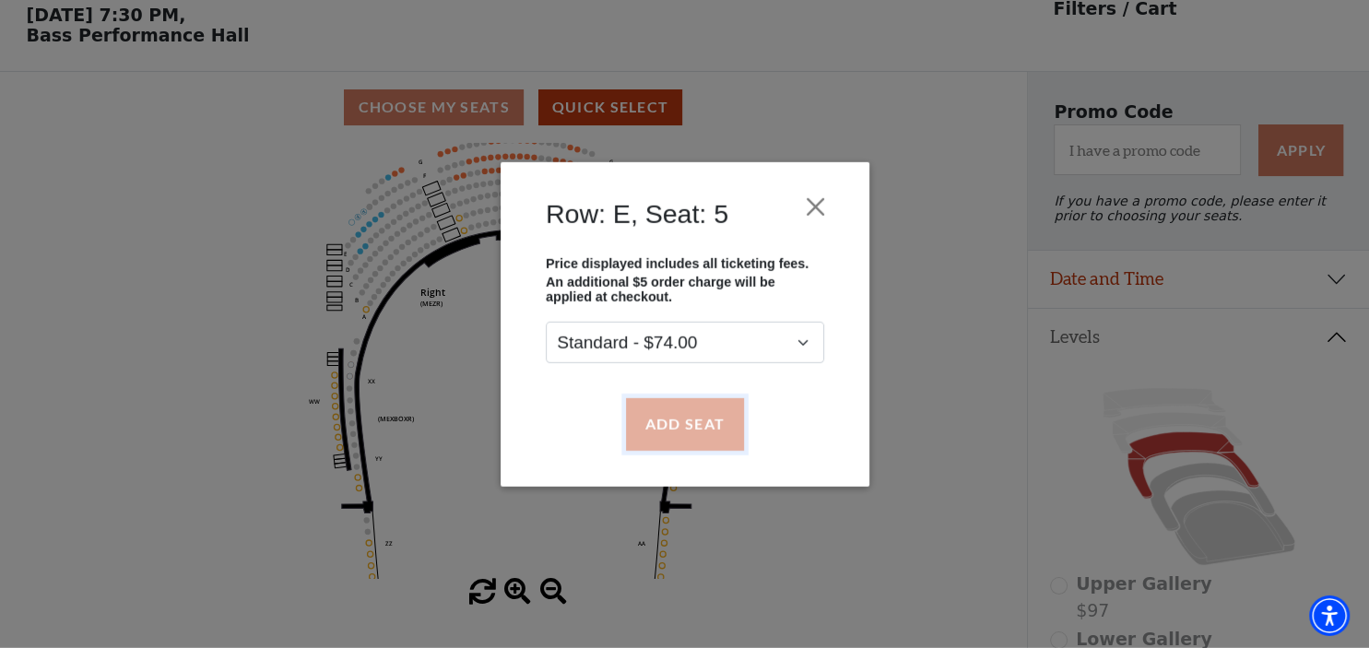
click at [665, 425] on button "Add Seat" at bounding box center [684, 424] width 118 height 52
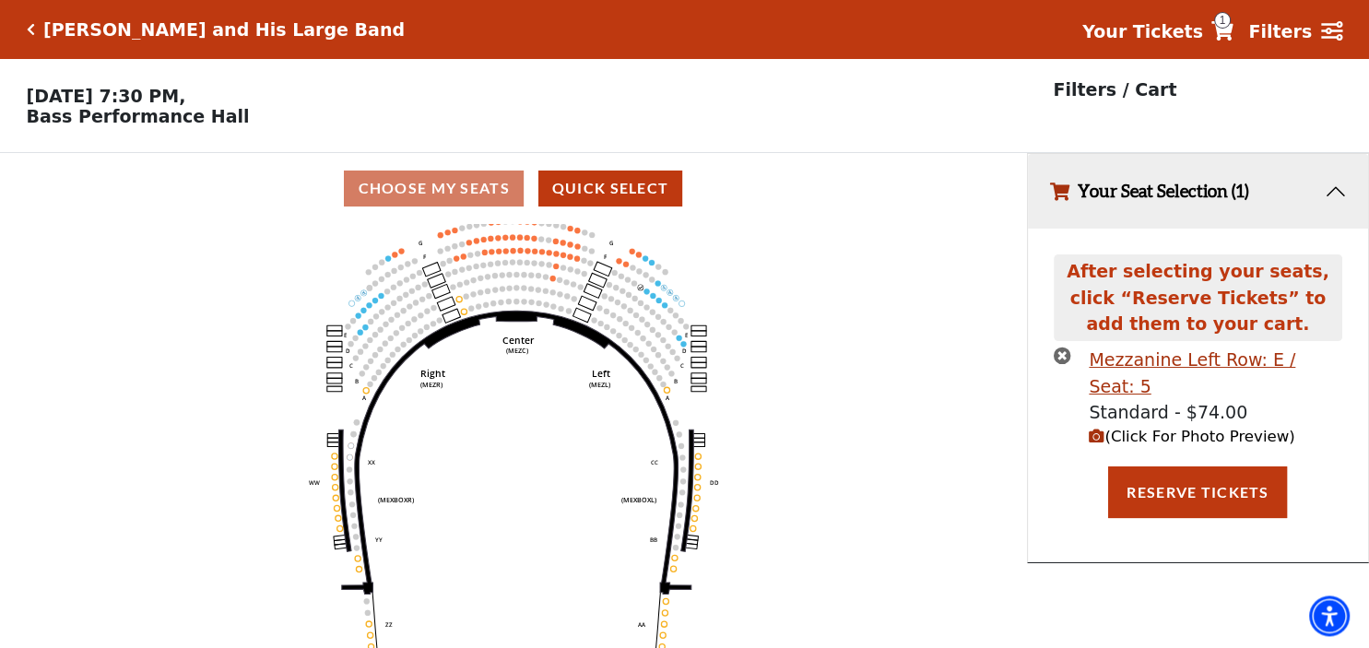
scroll to position [0, 0]
click at [643, 298] on icon "Center (MEZC) Right (MEZR) Left (MEZL) (MEXBOXR) (MEXBOXL) XX WW CC DD YY BB ZZ…" at bounding box center [514, 442] width 924 height 436
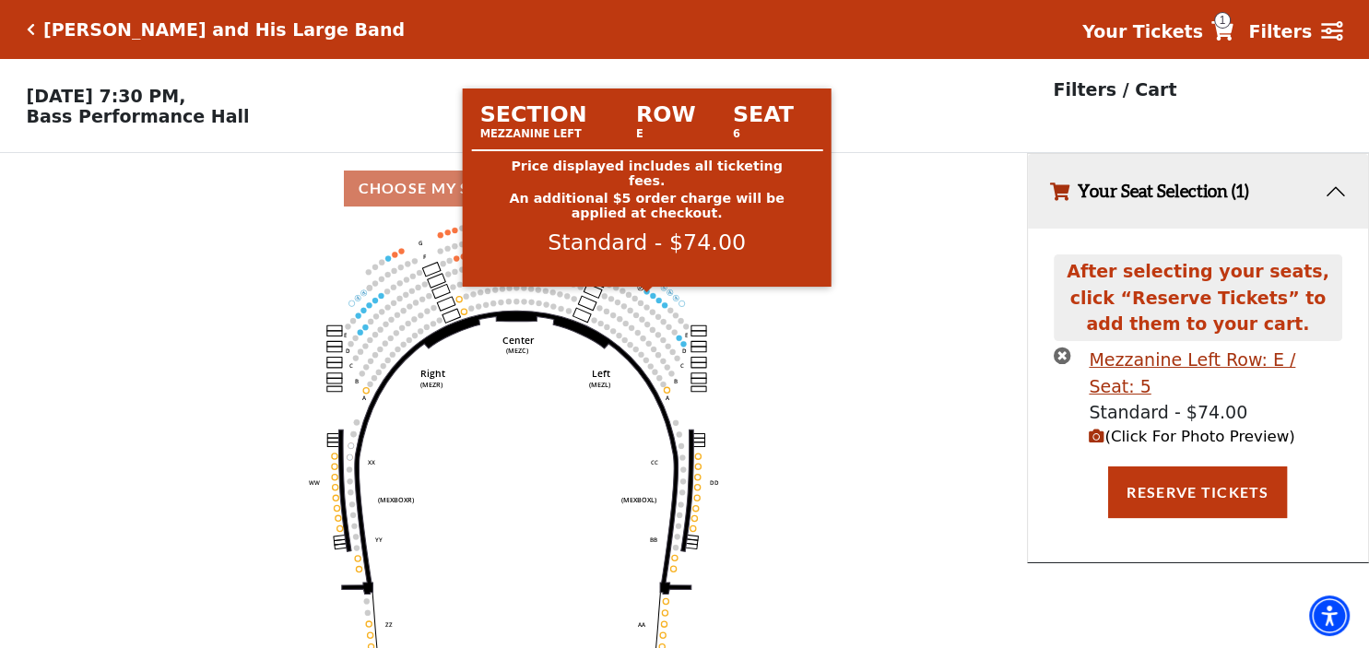
click at [644, 294] on circle at bounding box center [646, 292] width 6 height 6
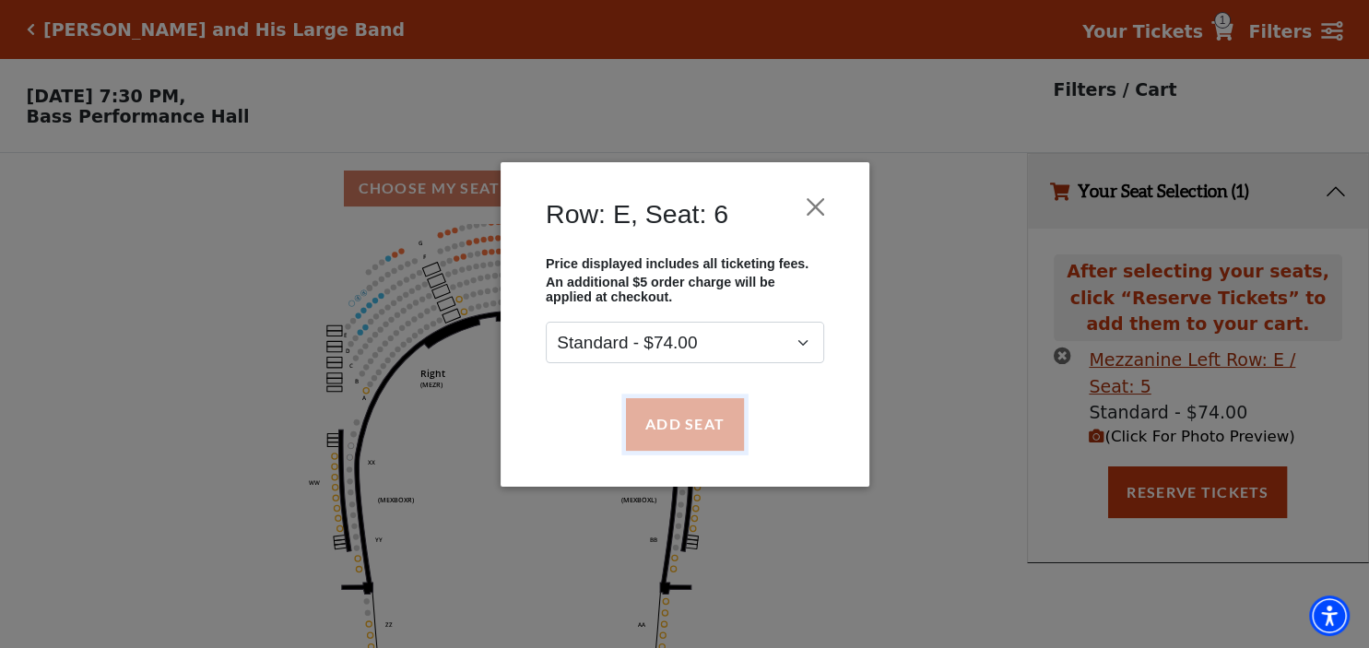
click at [684, 425] on button "Add Seat" at bounding box center [684, 424] width 118 height 52
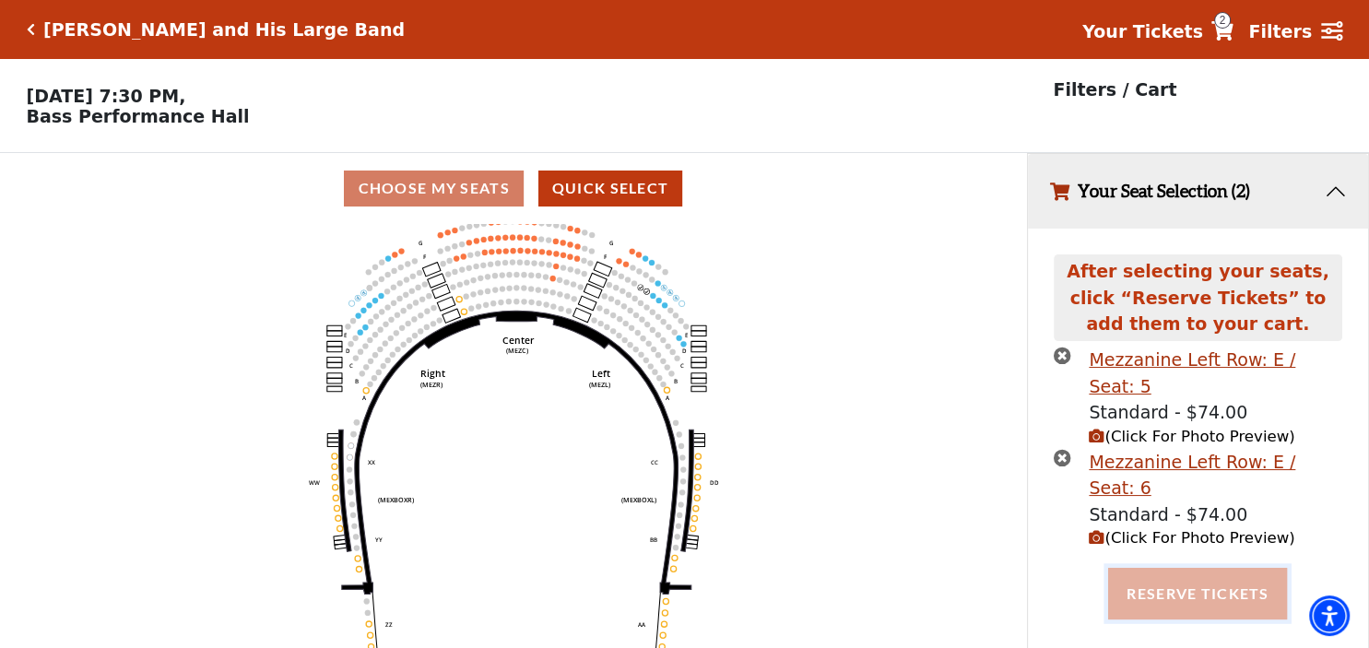
click at [1234, 568] on button "Reserve Tickets" at bounding box center [1197, 594] width 179 height 52
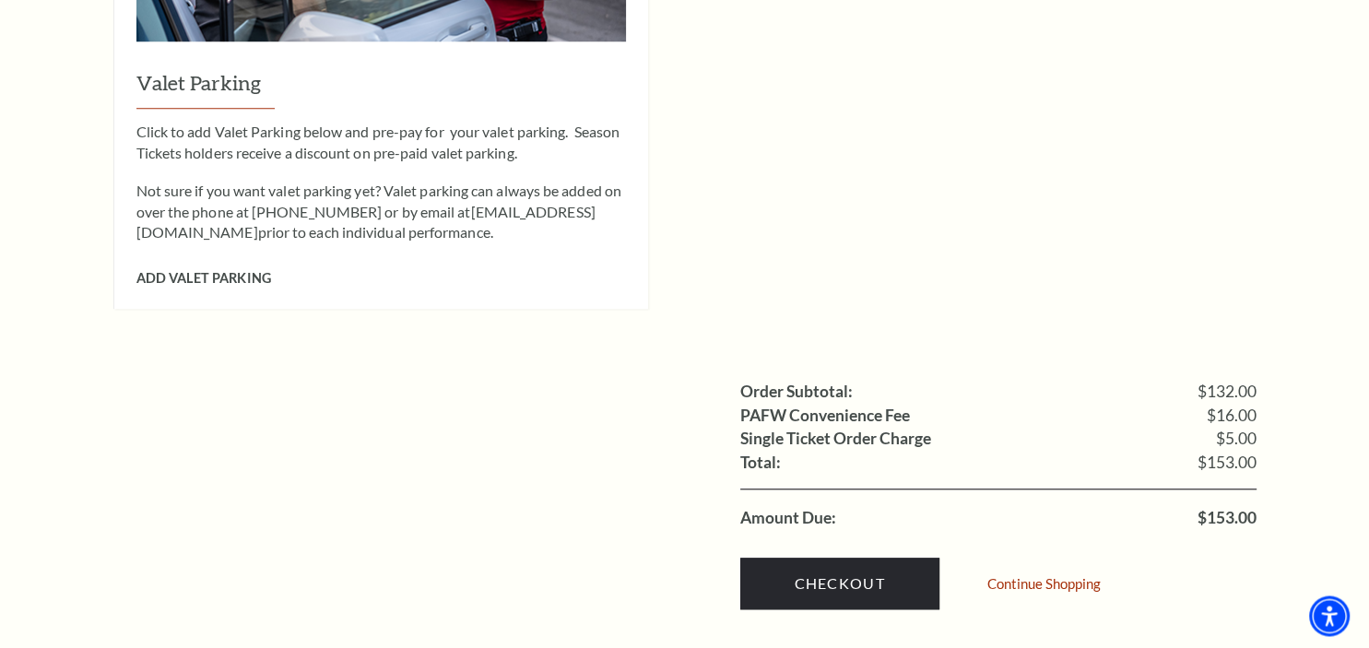
scroll to position [1625, 0]
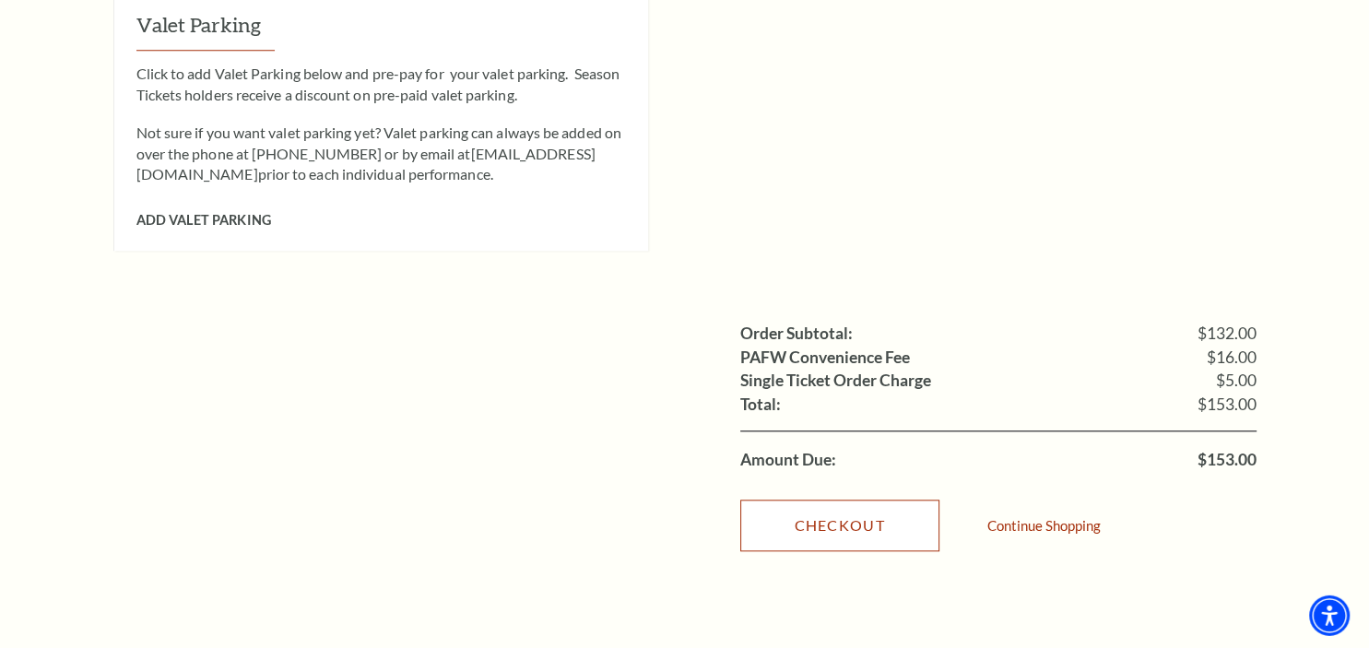
click at [868, 501] on link "Checkout" at bounding box center [839, 527] width 199 height 52
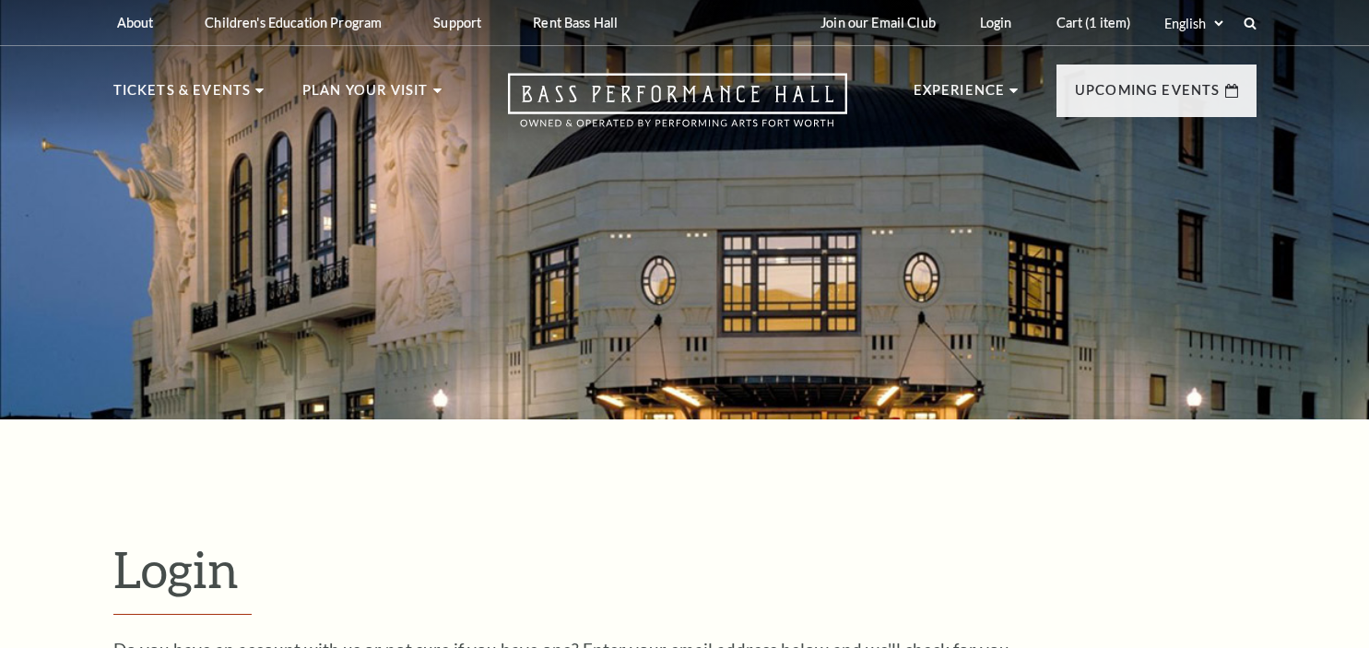
scroll to position [538, 0]
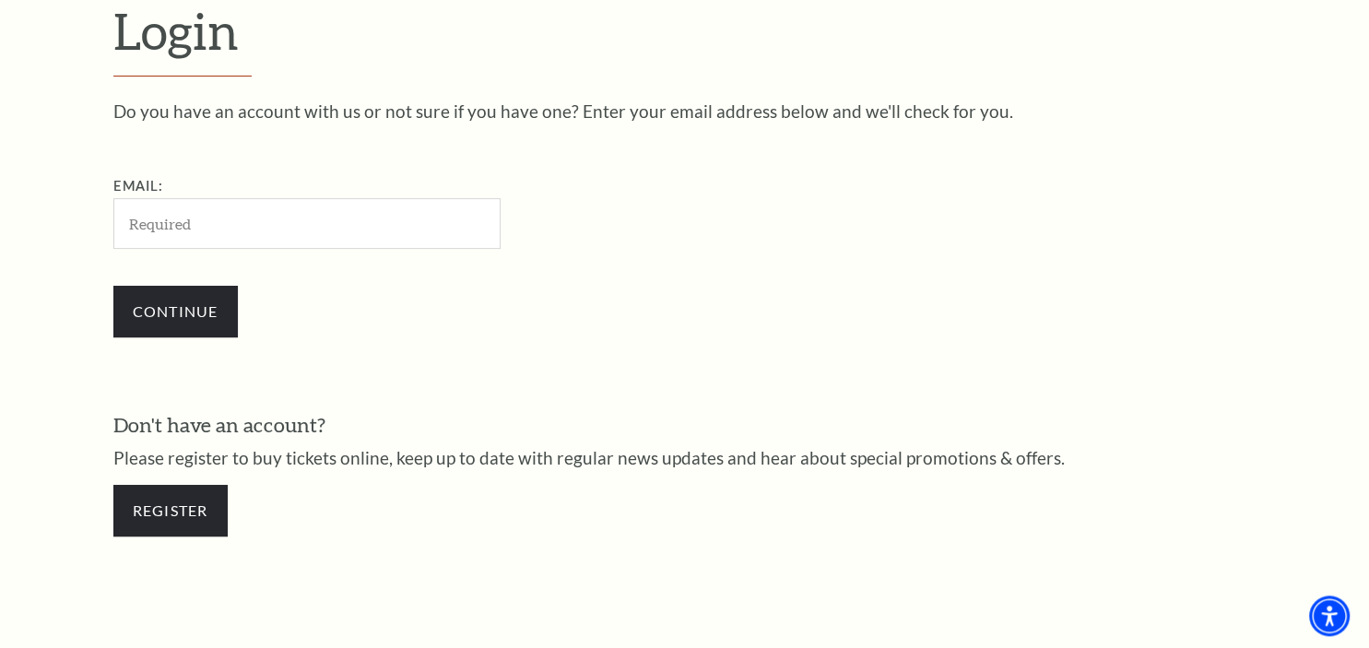
click at [283, 228] on input "Email:" at bounding box center [306, 223] width 387 height 51
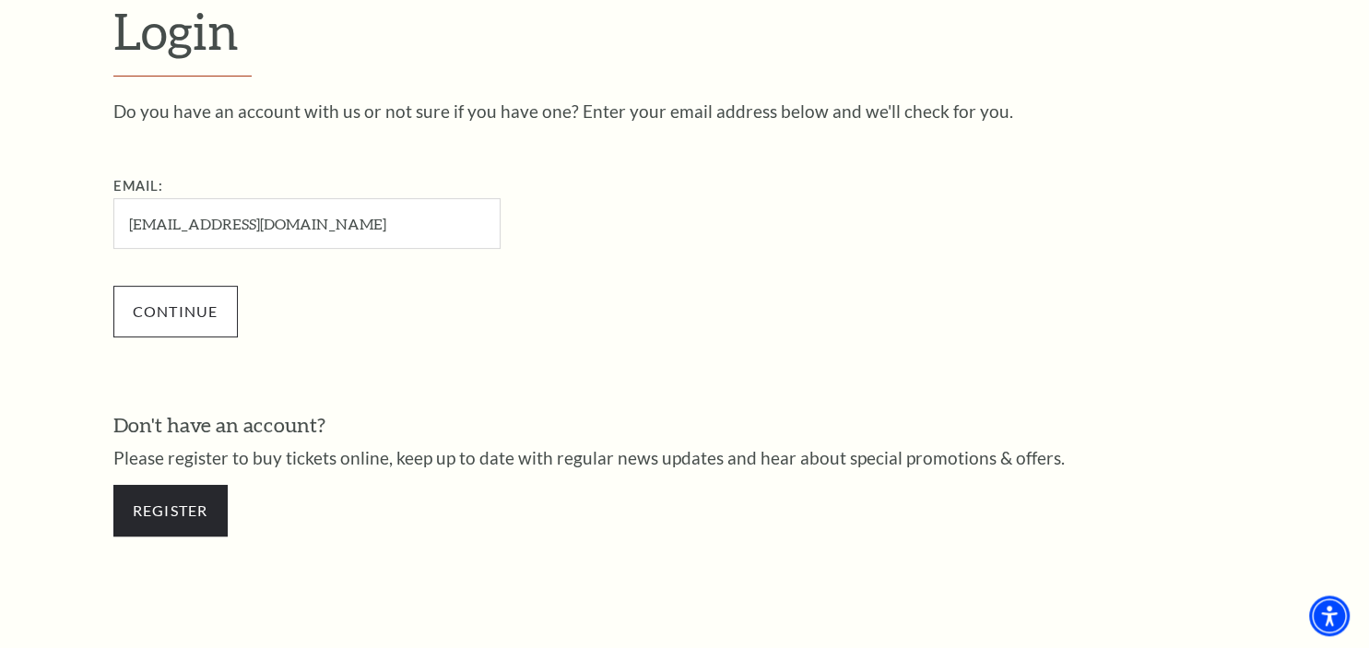
type input "[EMAIL_ADDRESS][DOMAIN_NAME]"
click at [217, 308] on input "Continue" at bounding box center [175, 312] width 124 height 52
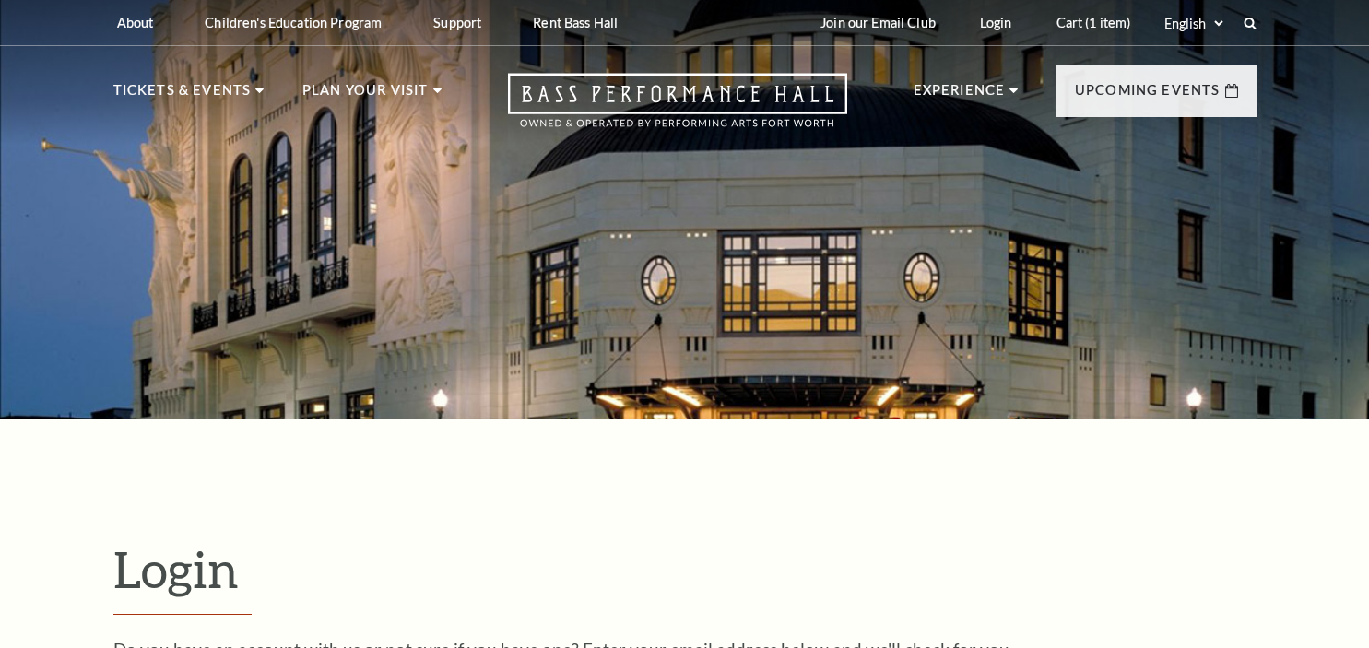
scroll to position [454, 0]
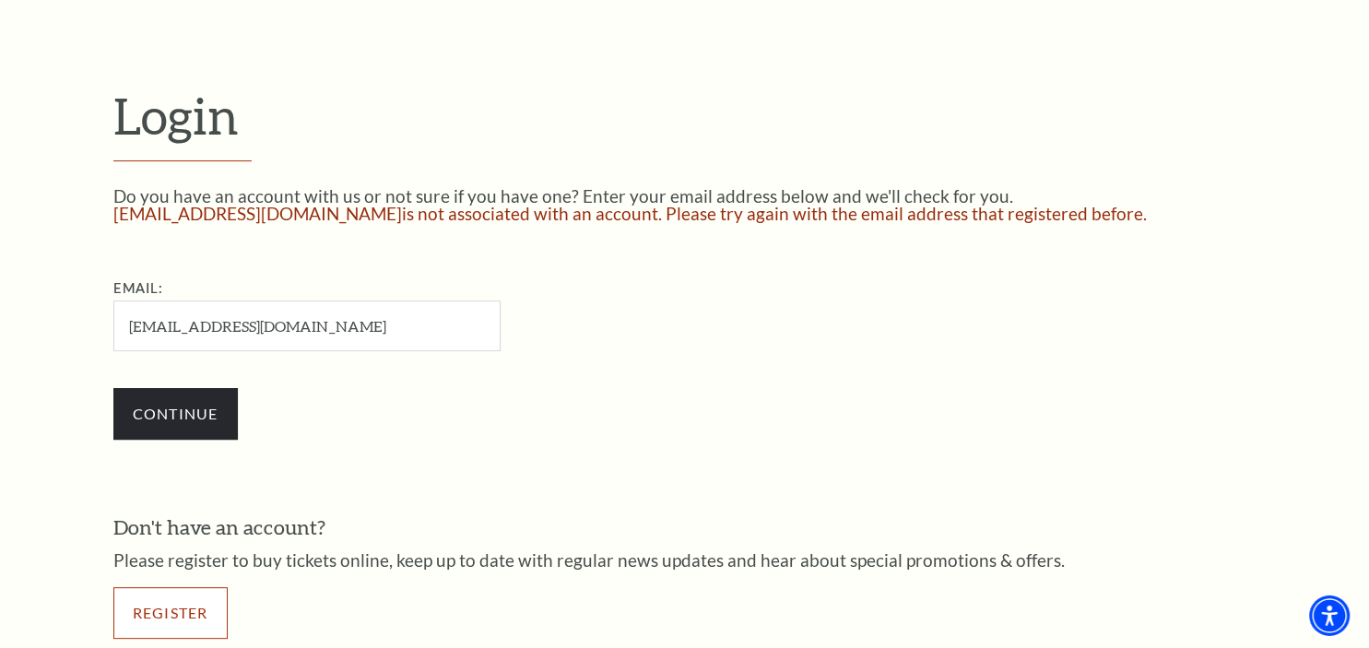
click at [166, 626] on link "Register" at bounding box center [170, 613] width 114 height 52
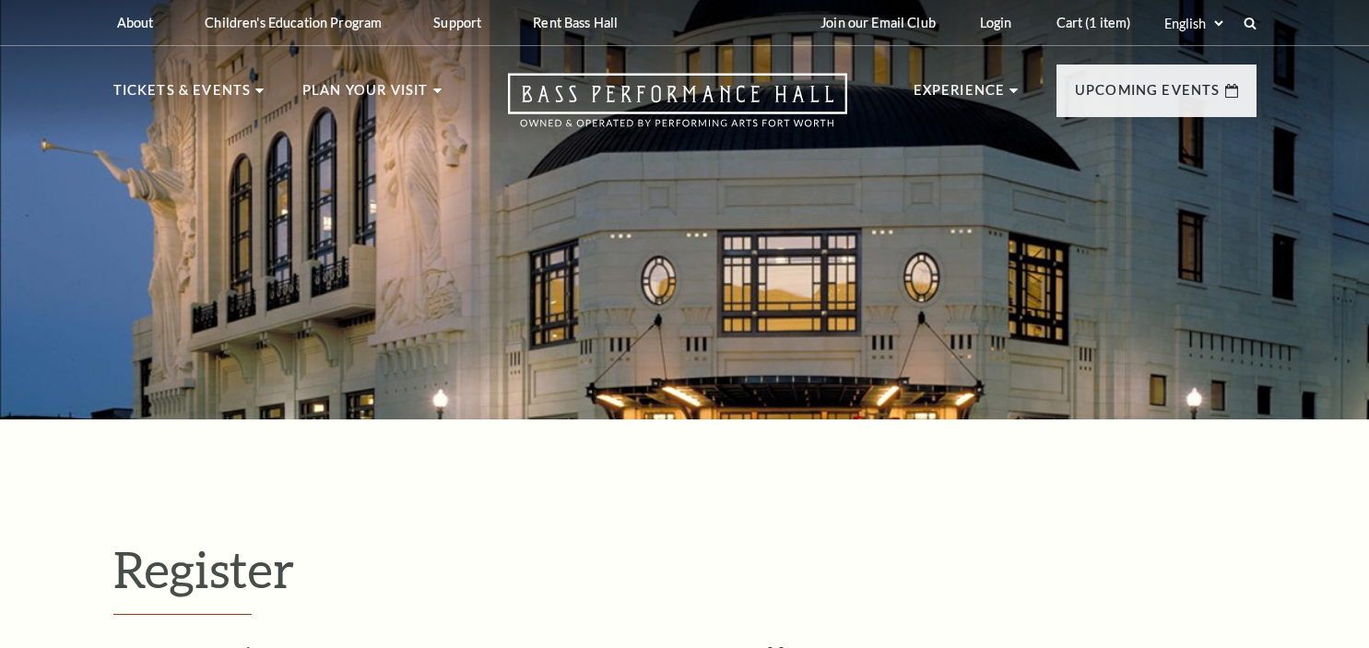
select select "1"
select select "[GEOGRAPHIC_DATA]"
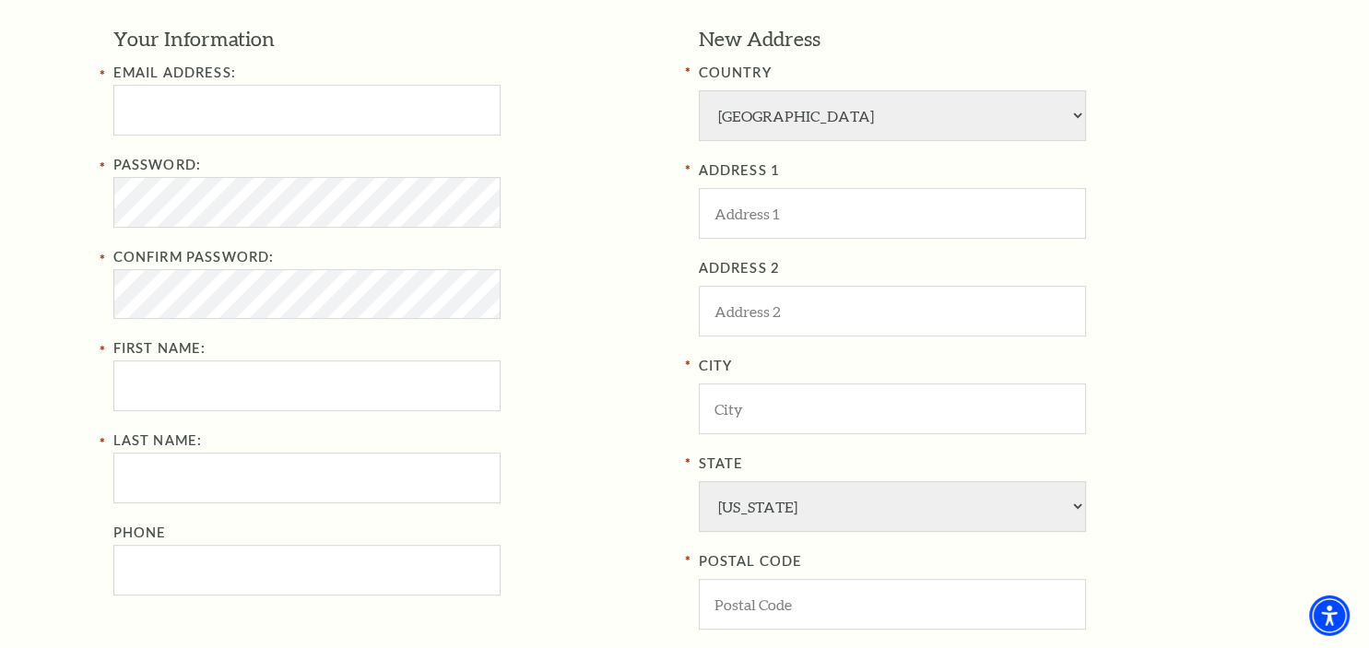
scroll to position [626, 0]
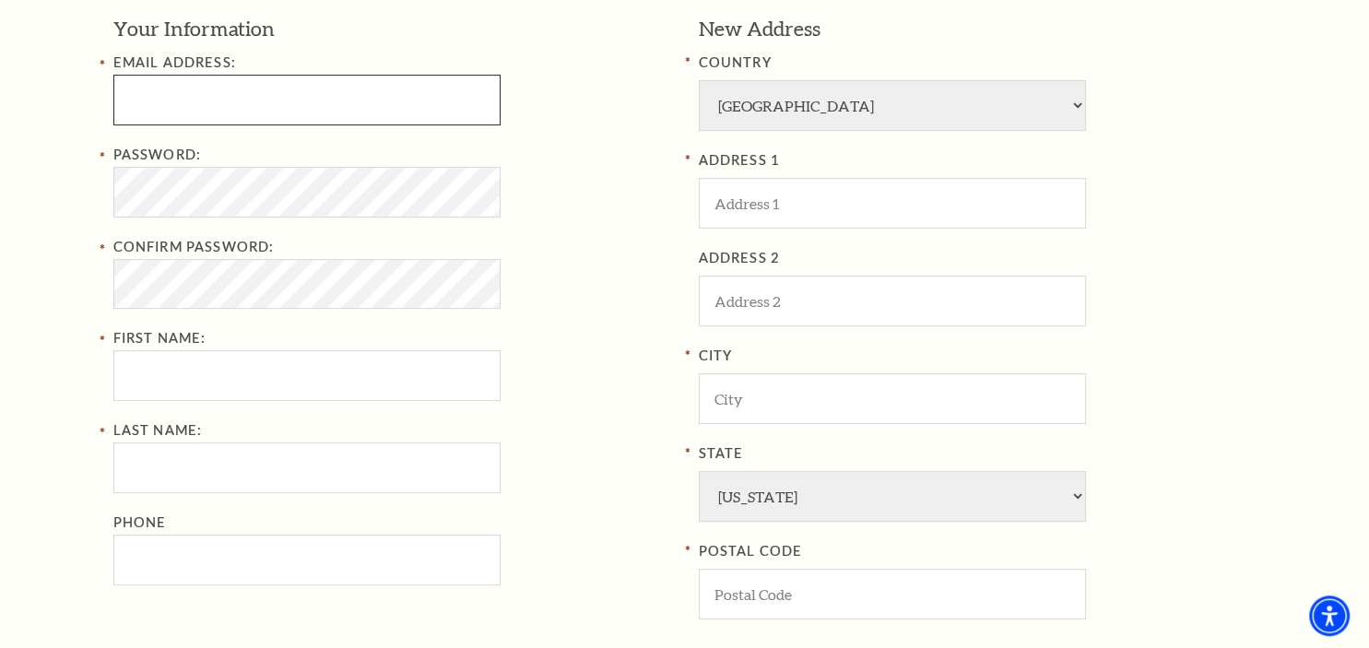
click at [441, 88] on input "Email Address:" at bounding box center [306, 100] width 387 height 51
type input "Staceyno14@gmail.com"
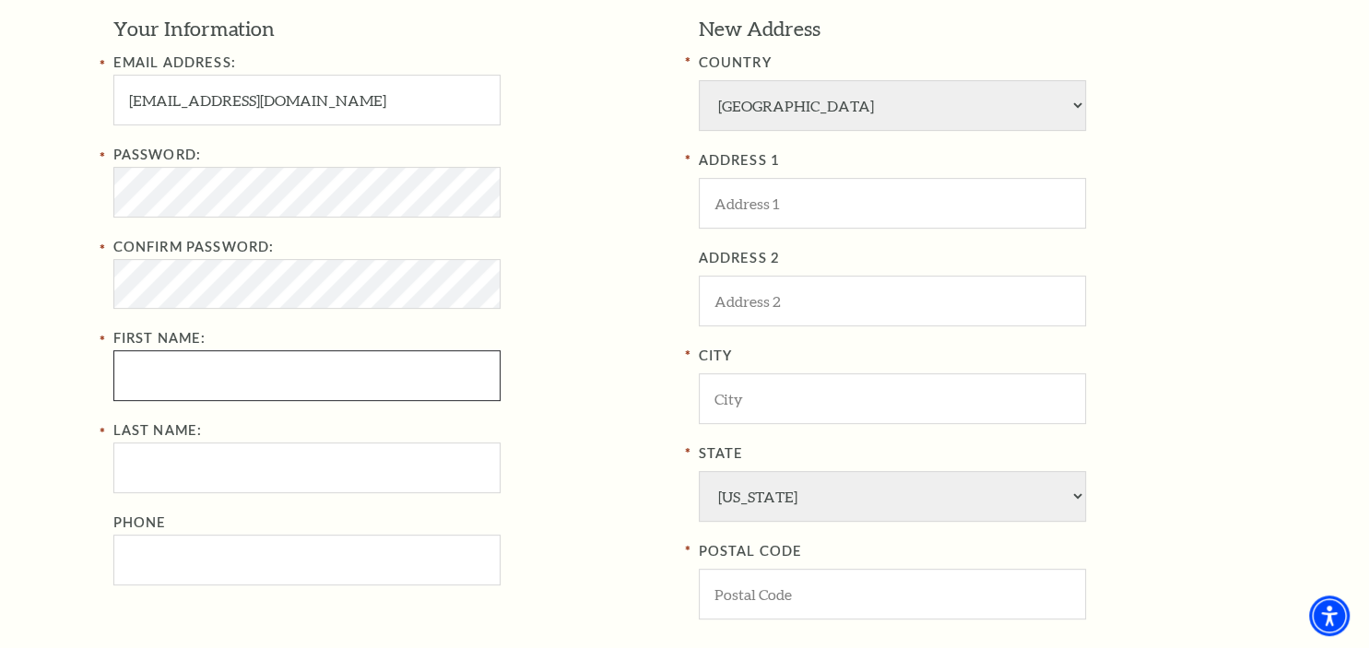
type input "stacey"
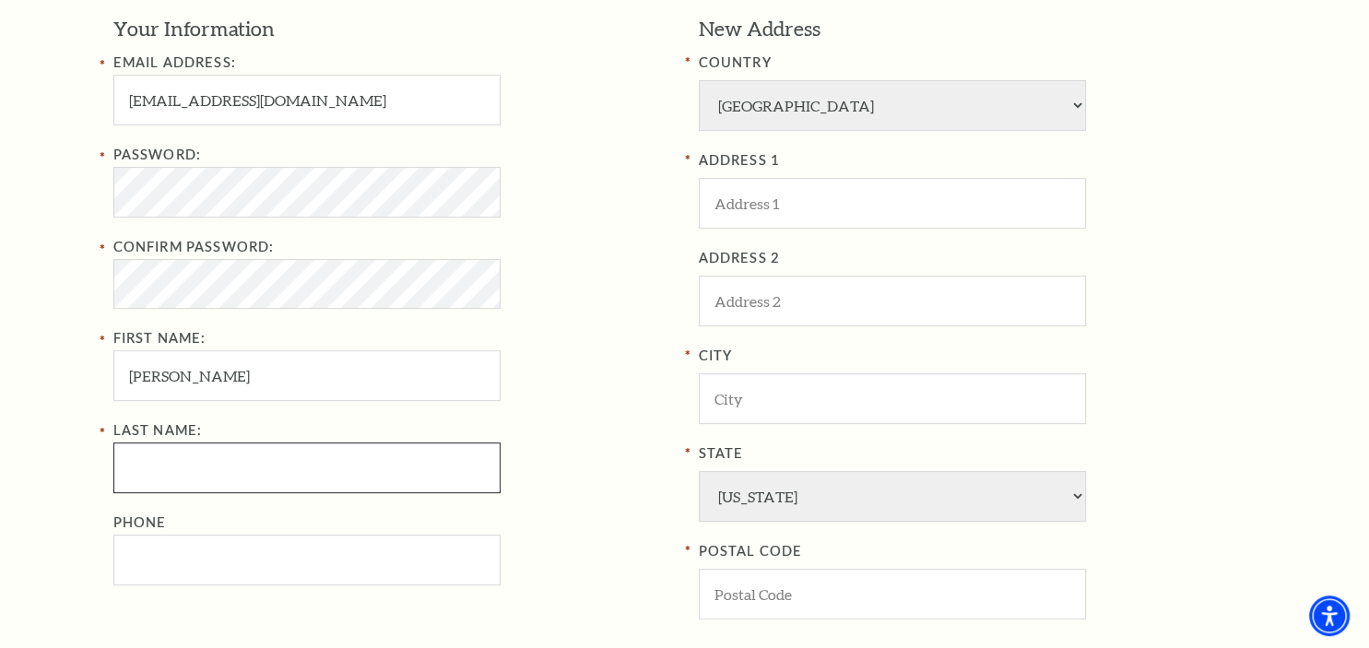
type input "haack"
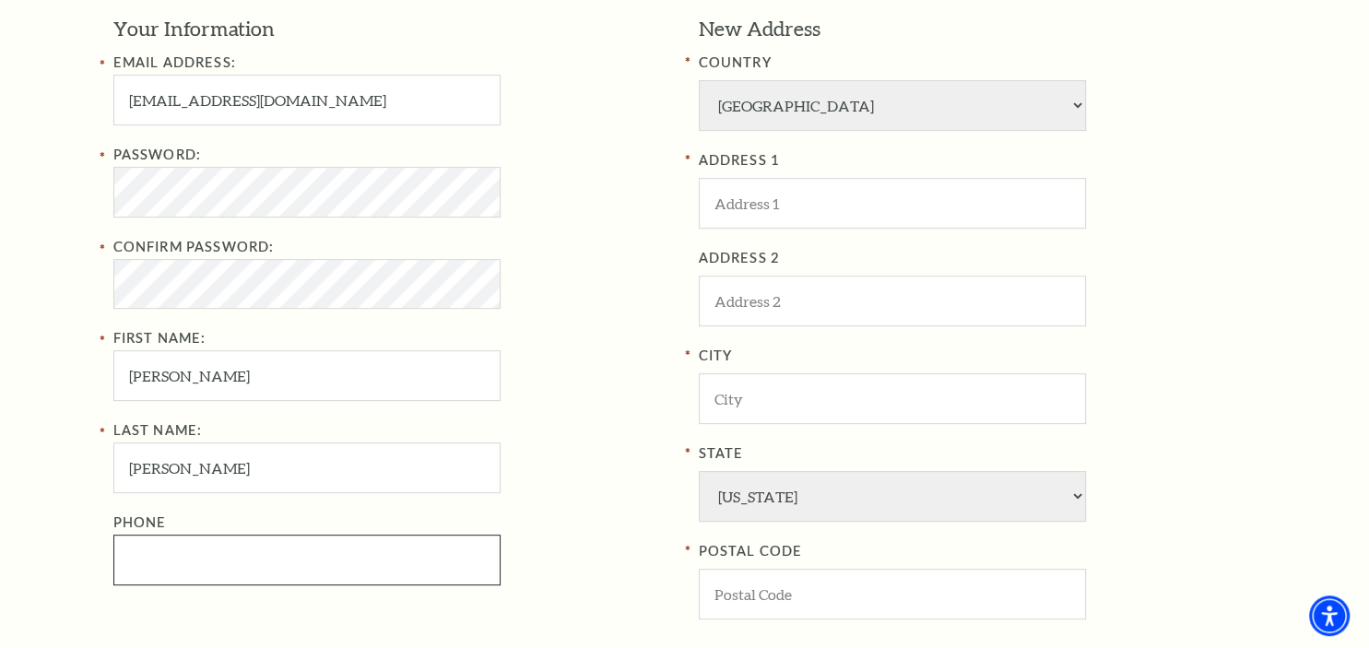
type input "8585831393"
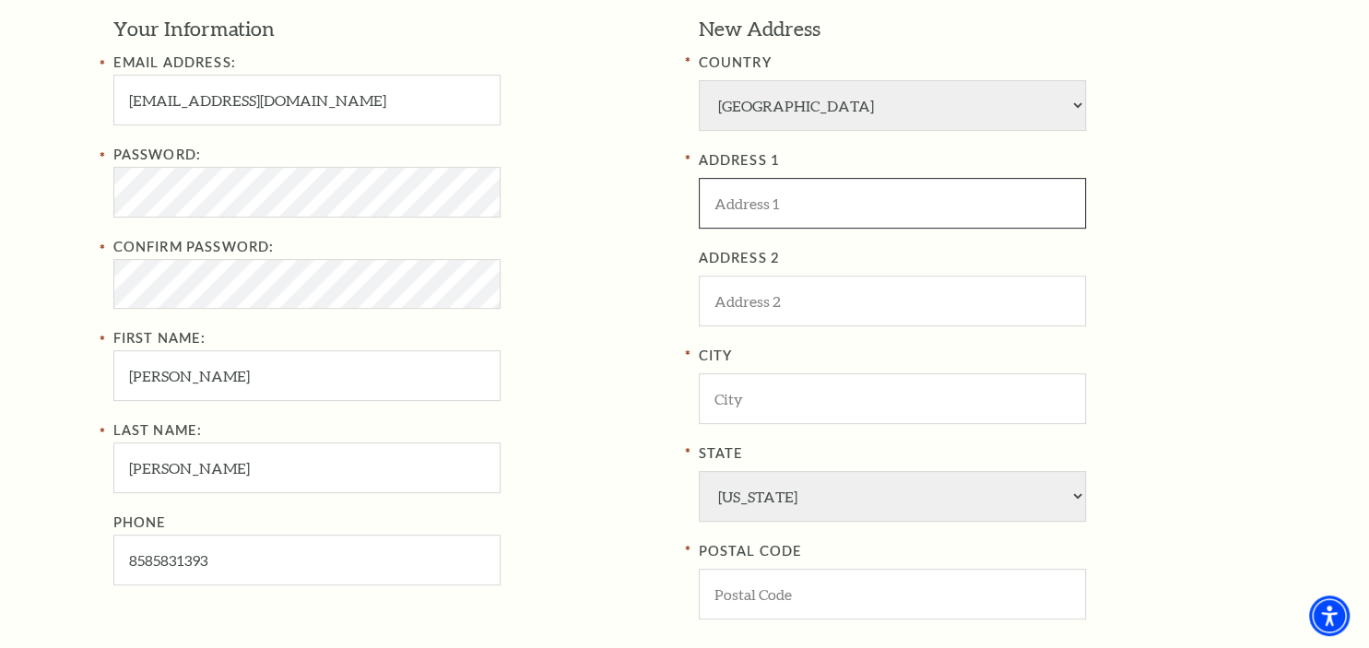
type input "106 N Denton Tap rd"
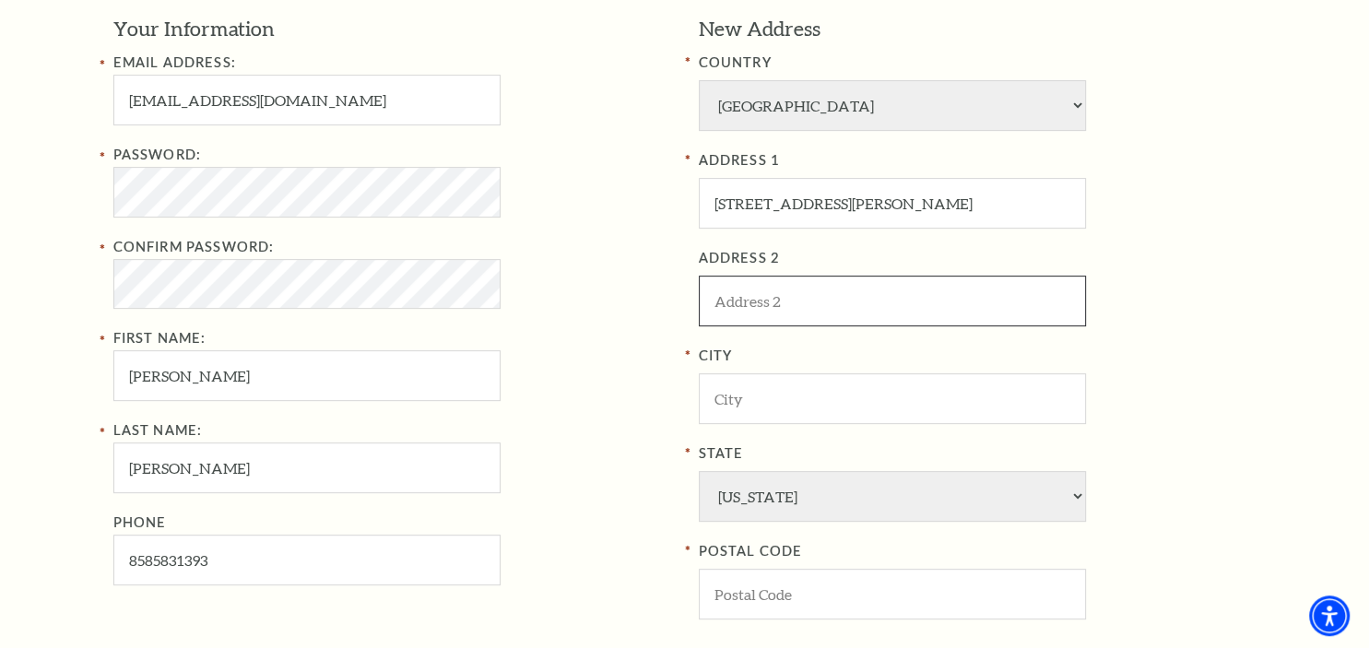
type input "210"
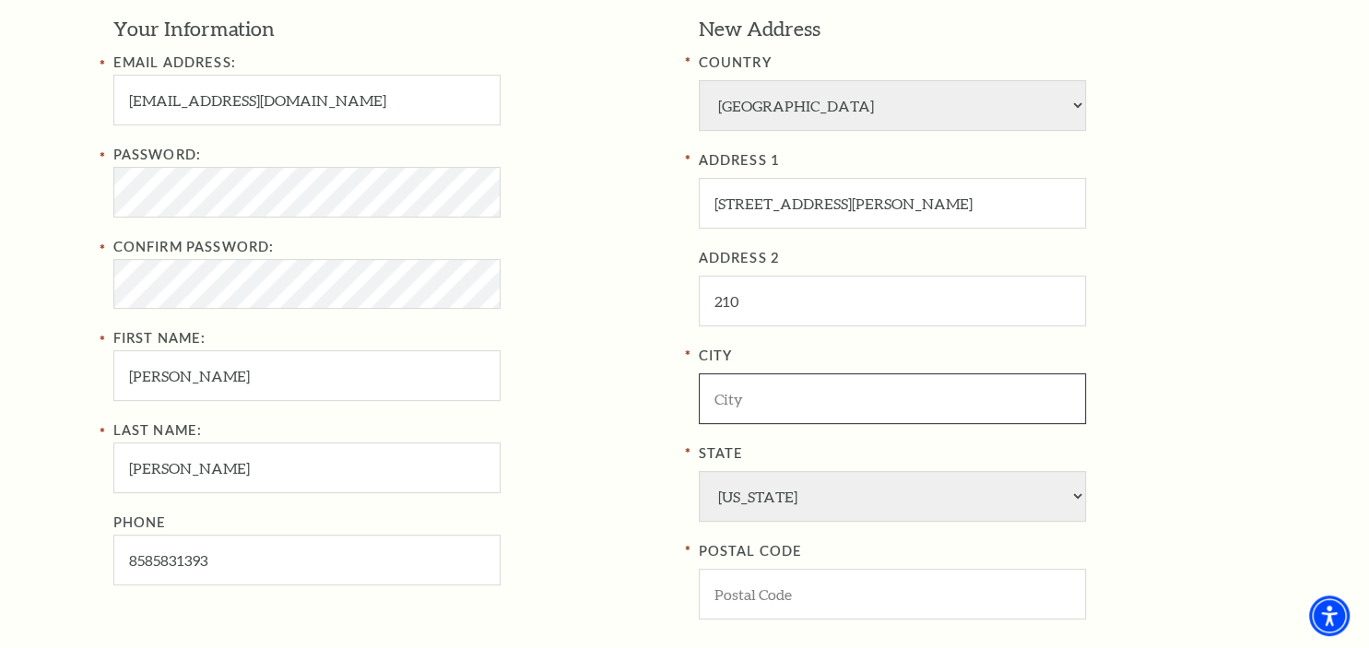
type input "Coppell"
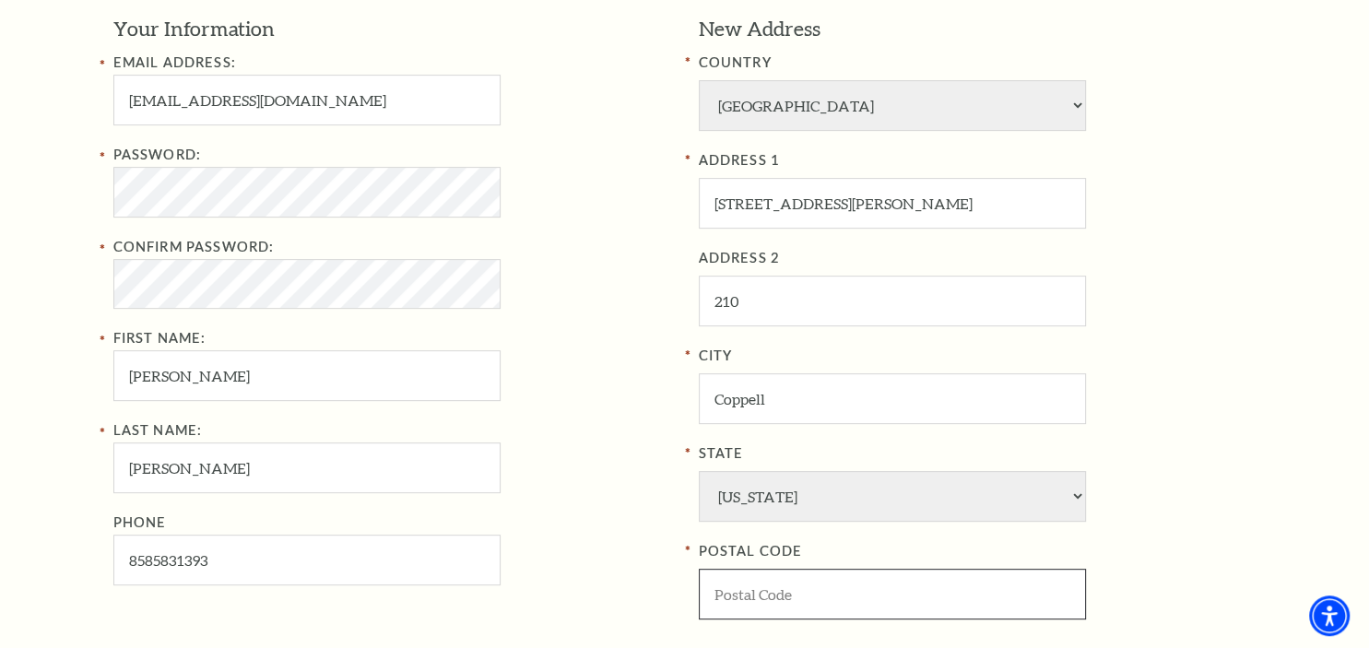
type input "75019"
click at [516, 259] on div "Confirm Password:" at bounding box center [392, 273] width 558 height 74
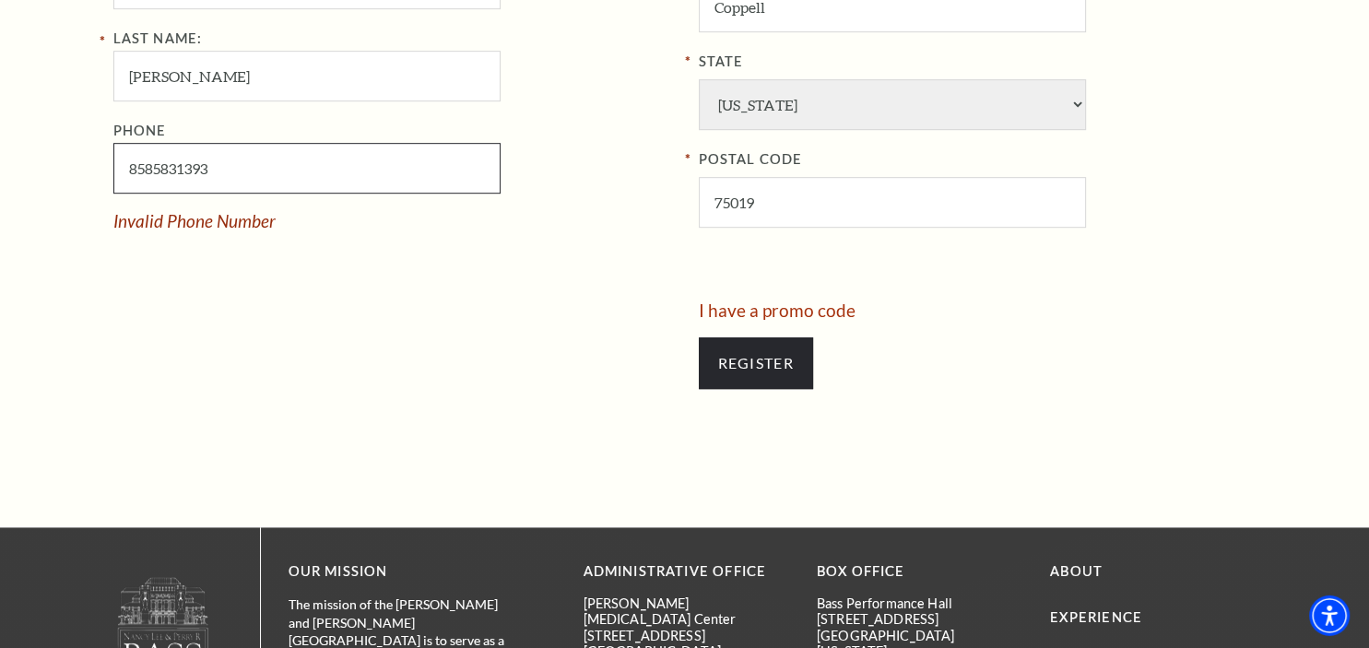
scroll to position [1054, 0]
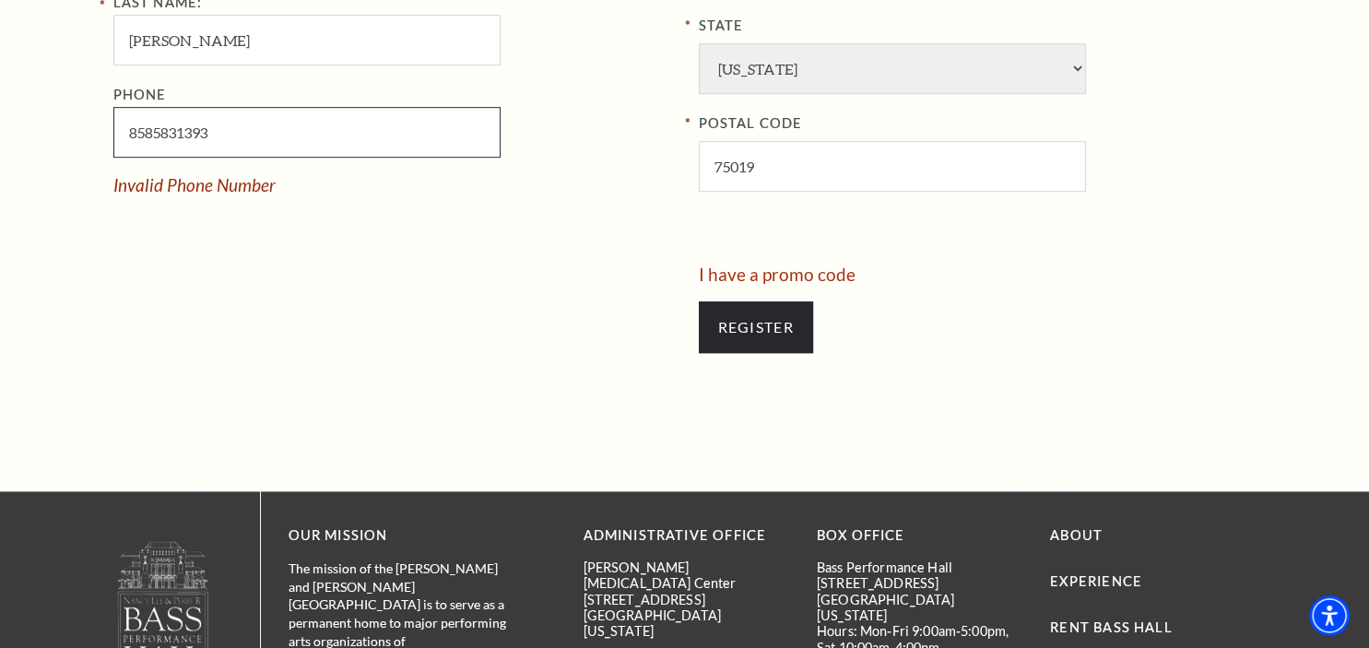
click at [155, 158] on input "8585831393" at bounding box center [306, 132] width 387 height 51
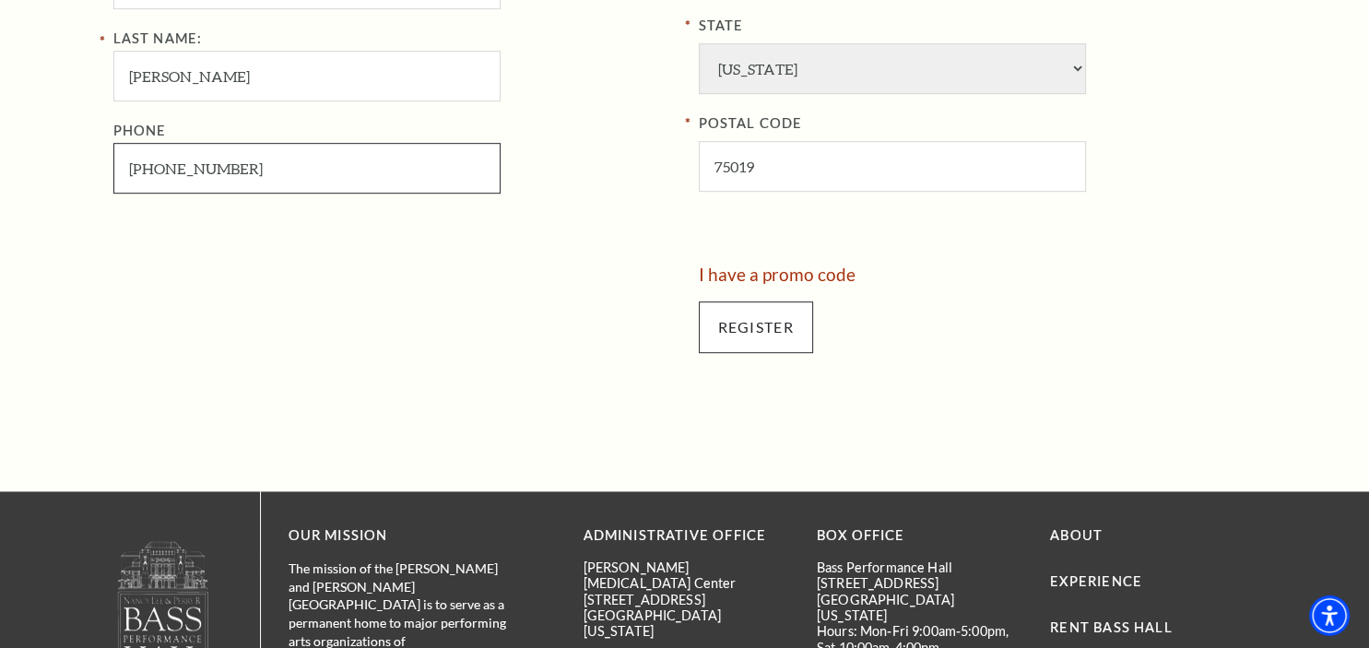
type input "858-583-1393"
click at [802, 312] on input "Register" at bounding box center [756, 327] width 114 height 52
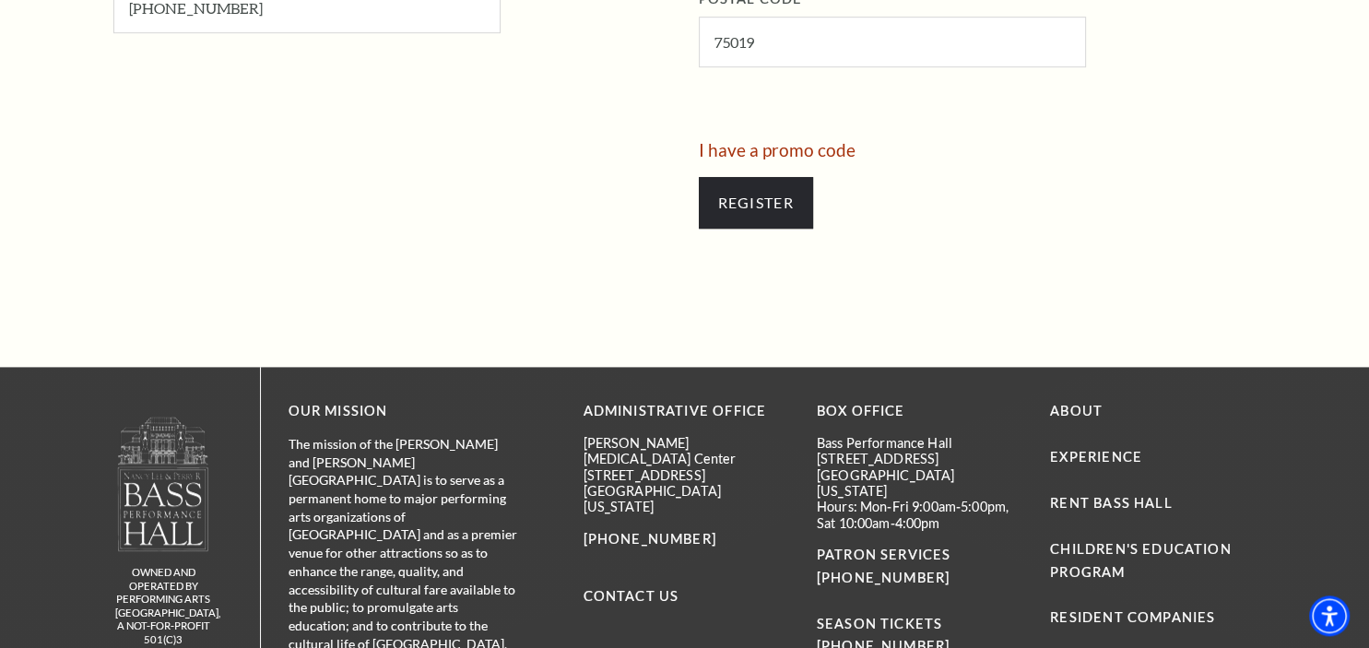
scroll to position [1183, 0]
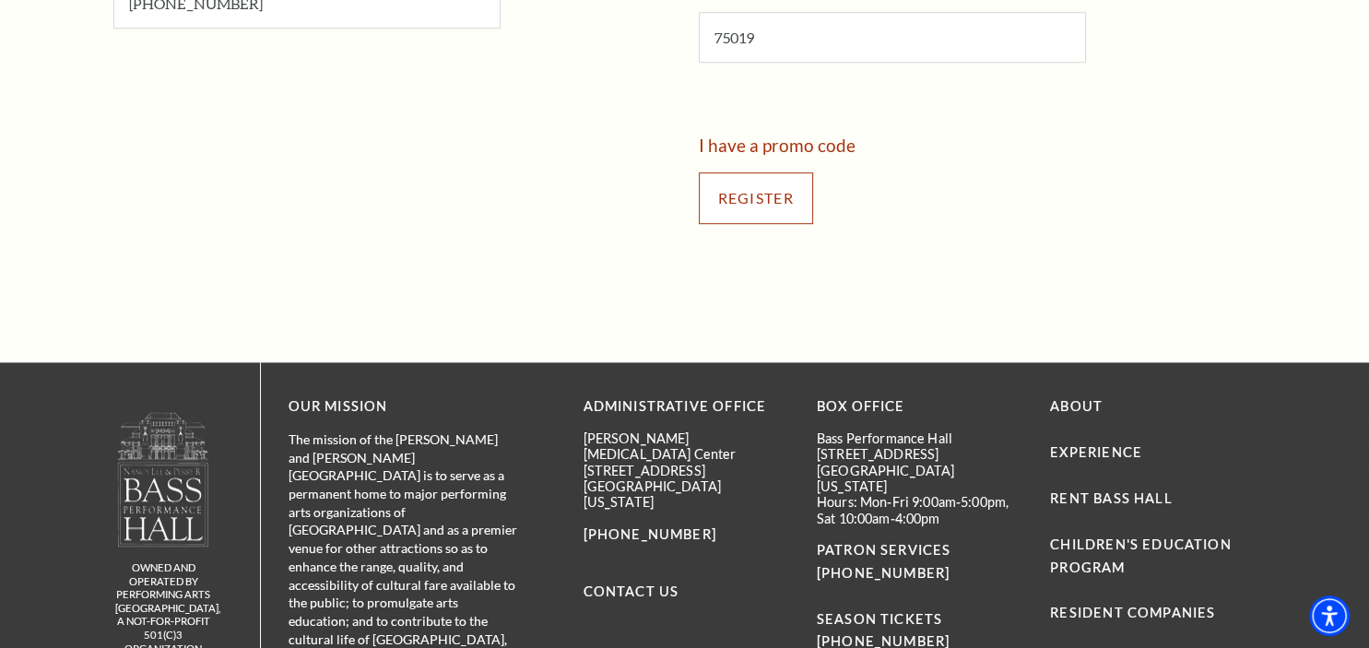
click at [733, 187] on input "Register" at bounding box center [756, 198] width 114 height 52
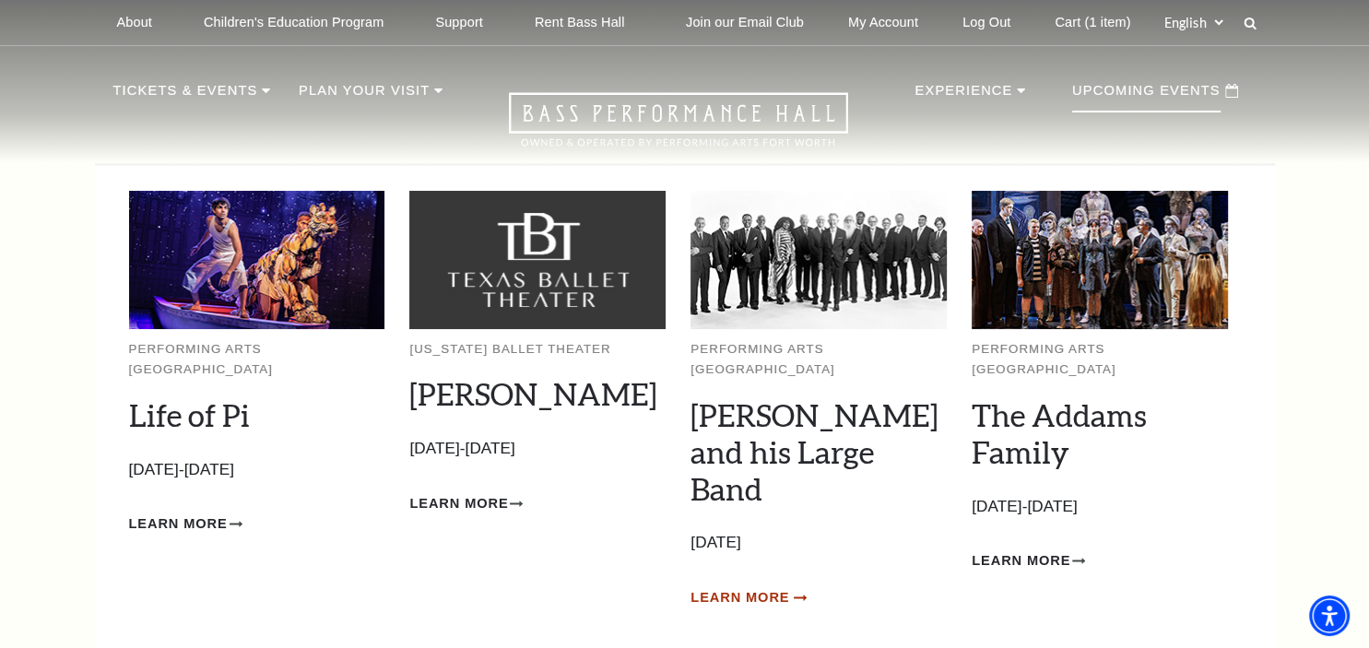
click at [755, 586] on span "Learn More" at bounding box center [739, 597] width 99 height 23
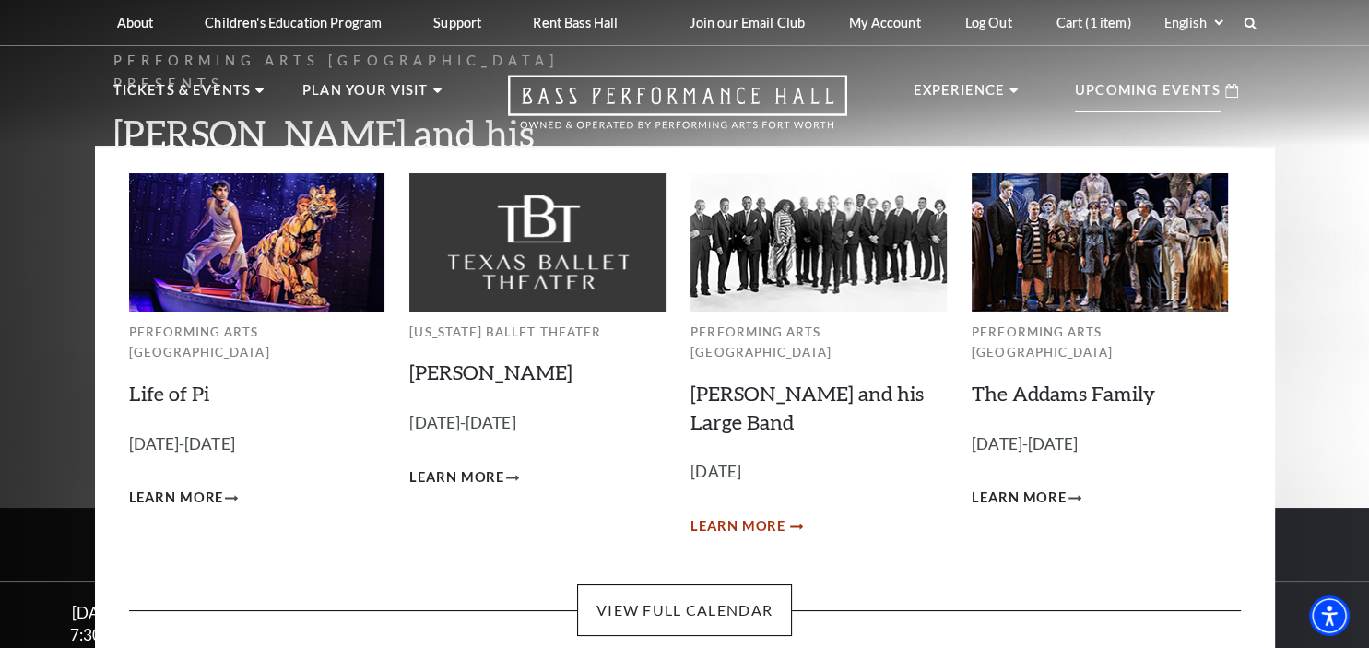
click at [760, 515] on span "Learn More" at bounding box center [737, 526] width 95 height 23
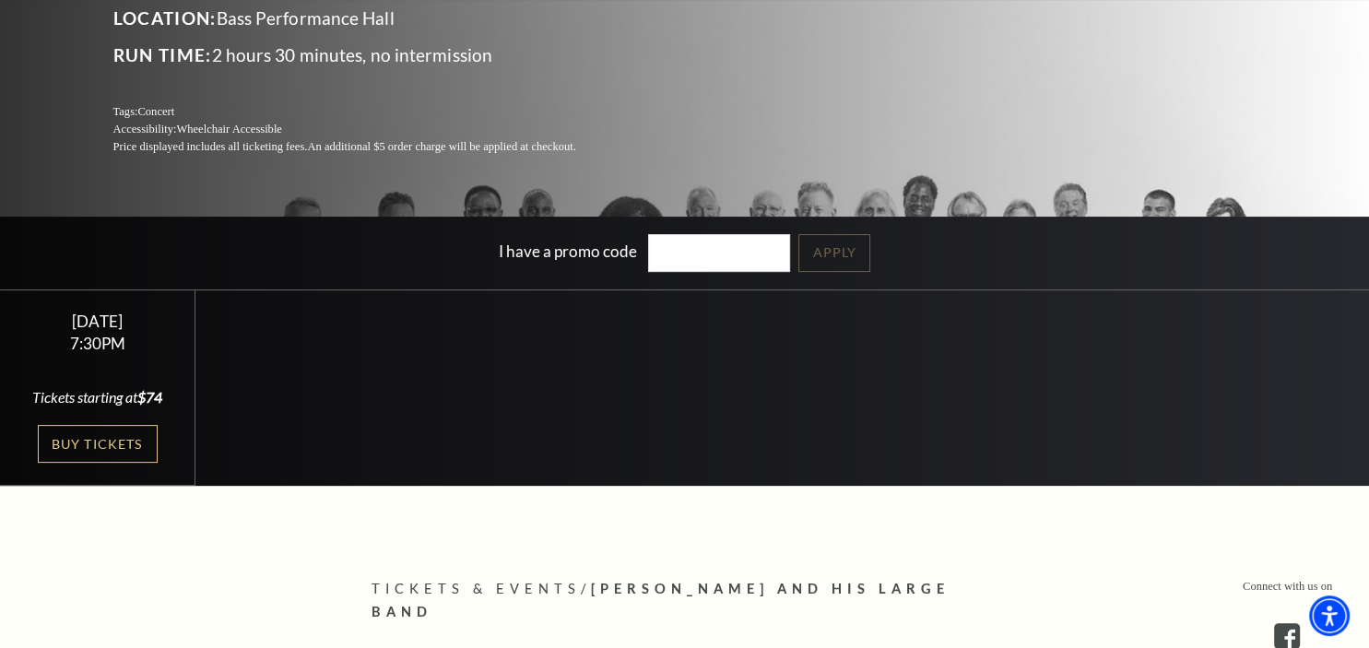
scroll to position [328, 0]
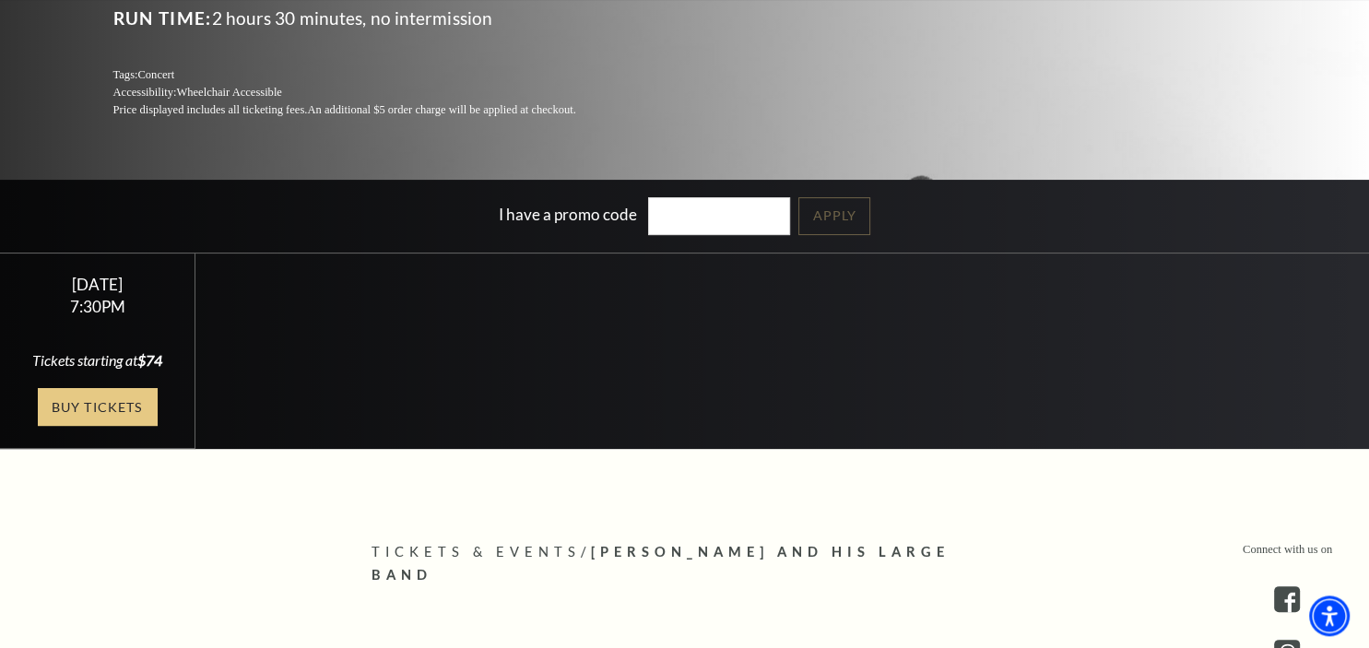
click at [131, 412] on link "Buy Tickets" at bounding box center [98, 407] width 120 height 38
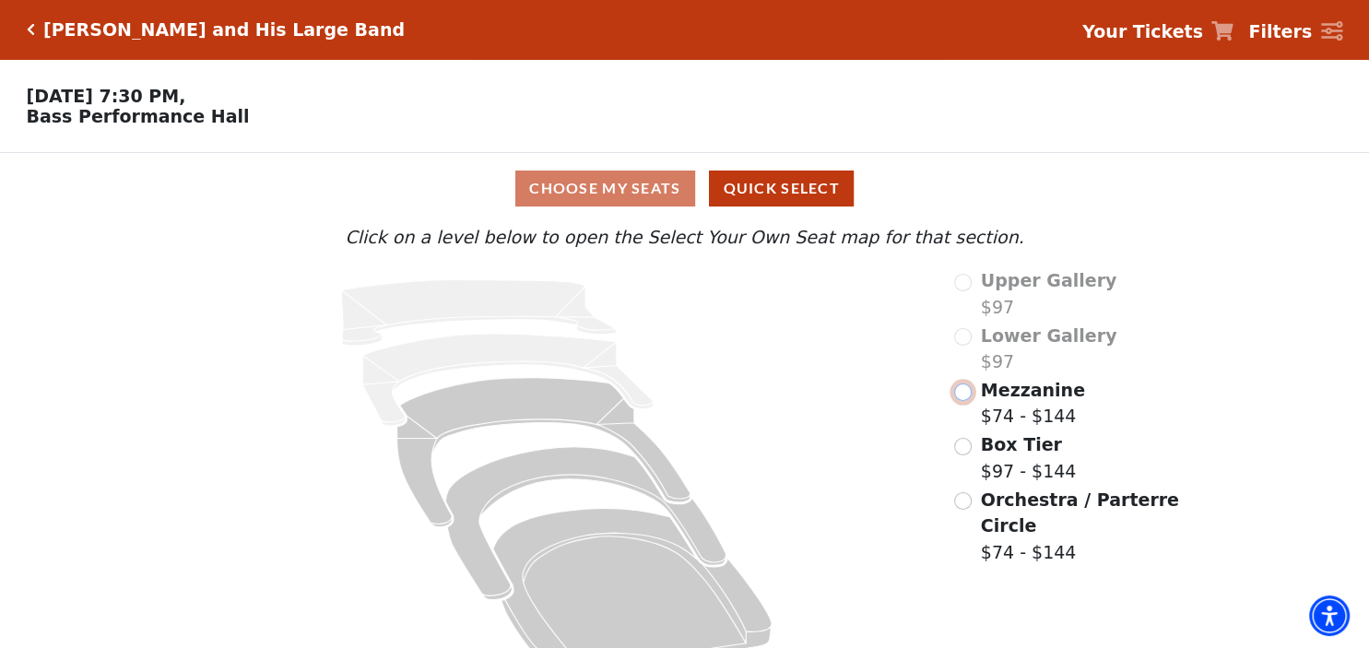
click at [967, 400] on input "Mezzanine$74 - $144\a" at bounding box center [963, 392] width 18 height 18
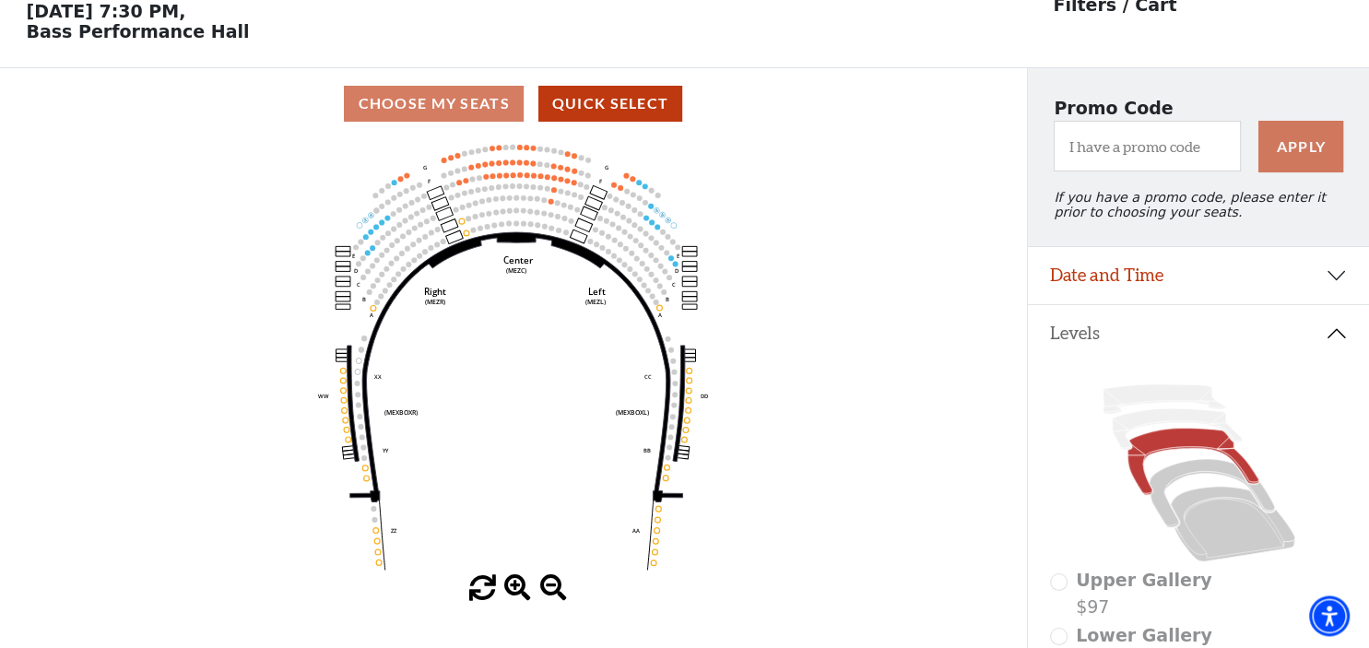
scroll to position [85, 0]
click at [648, 214] on icon "Center (MEZC) Right (MEZR) Left (MEZL) (MEXBOXR) (MEXBOXL) XX WW CC DD YY BB ZZ…" at bounding box center [514, 357] width 924 height 436
click at [641, 223] on icon "Center (MEZC) Right (MEZR) Left (MEZL) (MEXBOXR) (MEXBOXL) XX WW CC DD YY BB ZZ…" at bounding box center [514, 357] width 924 height 436
click at [647, 221] on use "Seat Selected" at bounding box center [646, 218] width 6 height 6
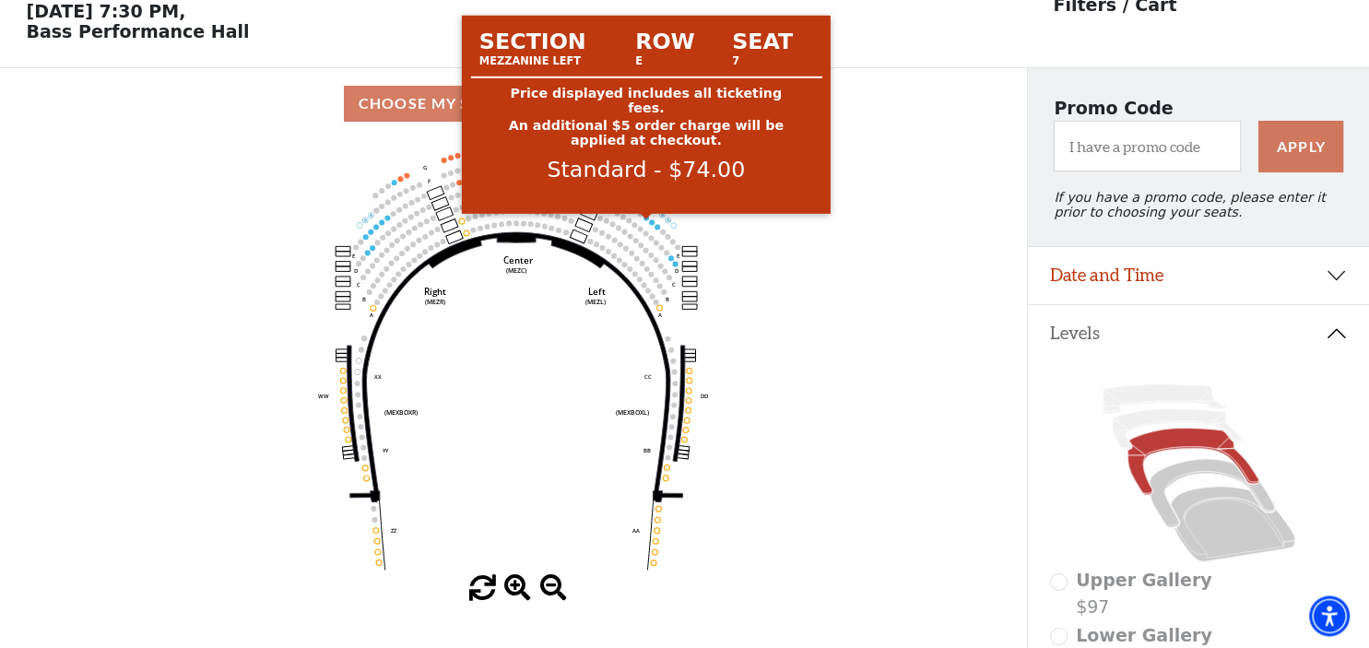
click at [647, 220] on circle at bounding box center [646, 218] width 6 height 6
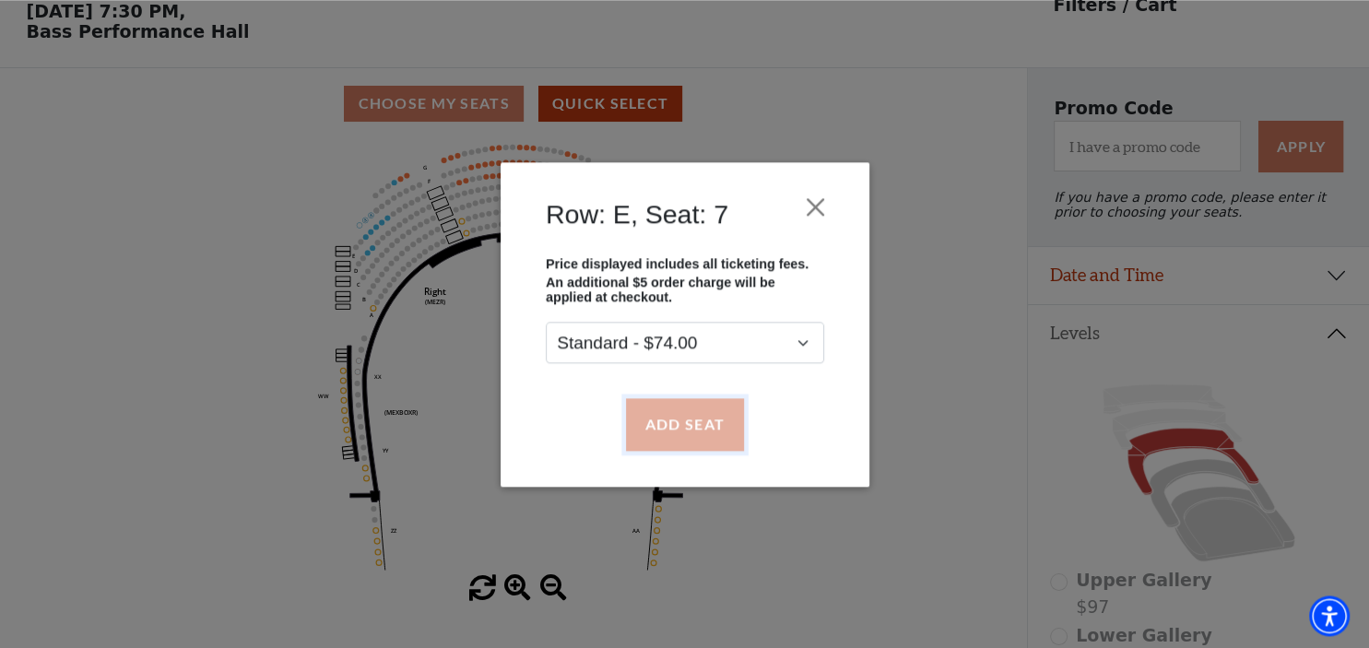
click at [684, 413] on button "Add Seat" at bounding box center [684, 424] width 118 height 52
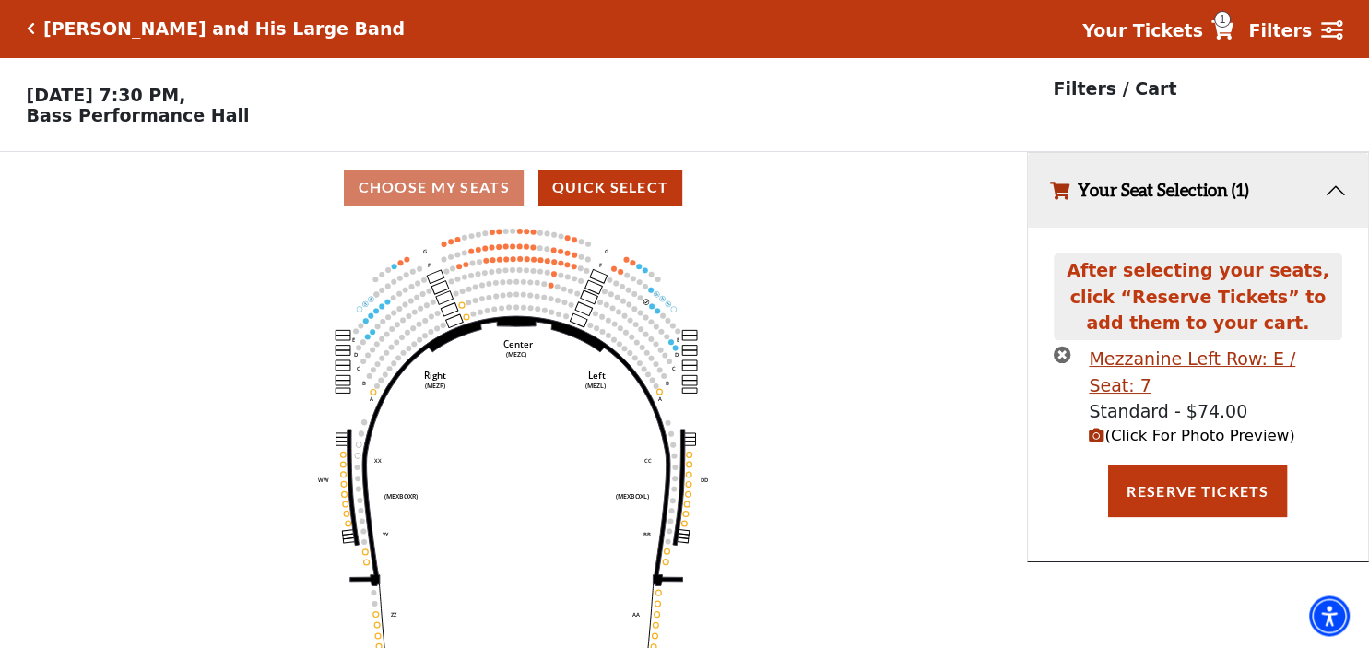
scroll to position [0, 0]
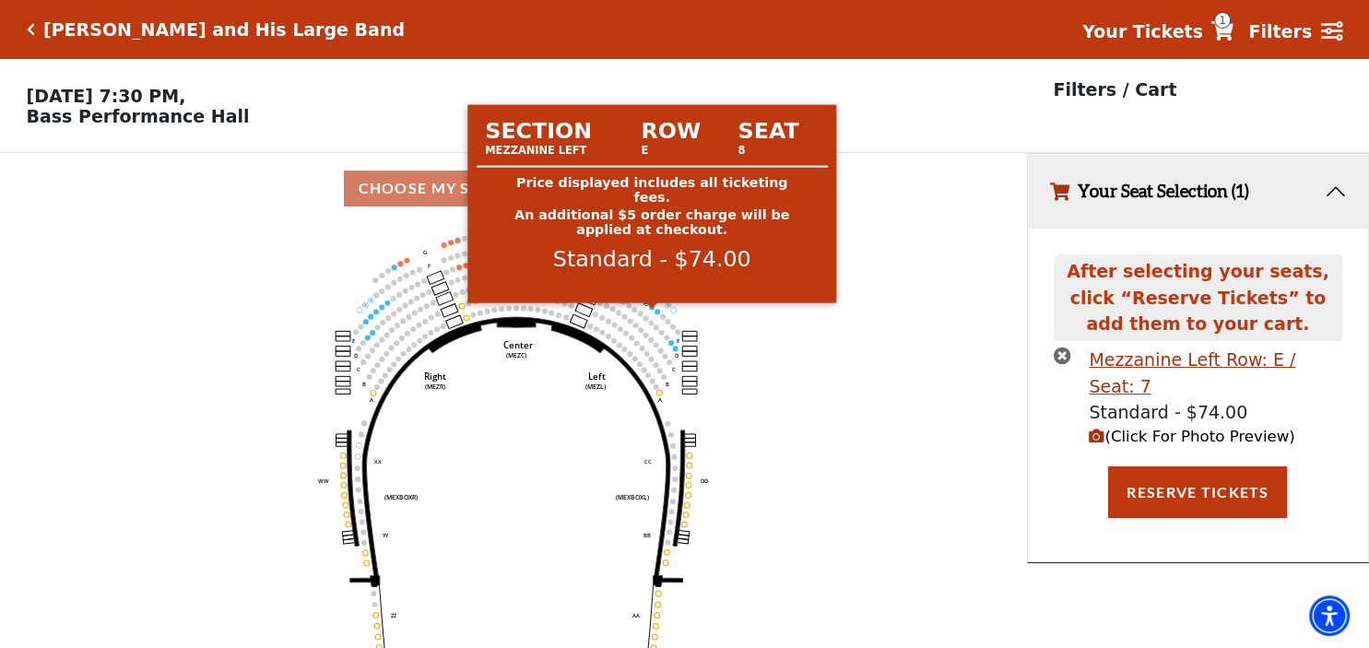
click at [651, 310] on circle at bounding box center [652, 307] width 6 height 6
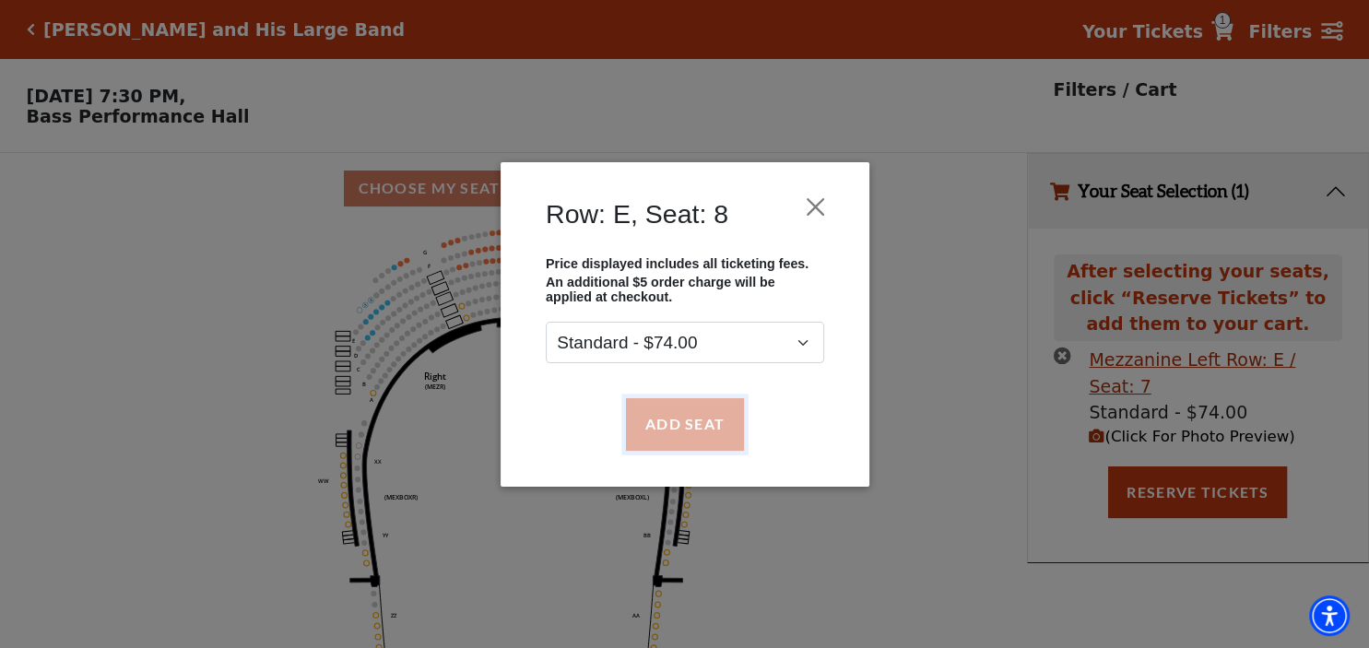
click at [676, 439] on button "Add Seat" at bounding box center [684, 424] width 118 height 52
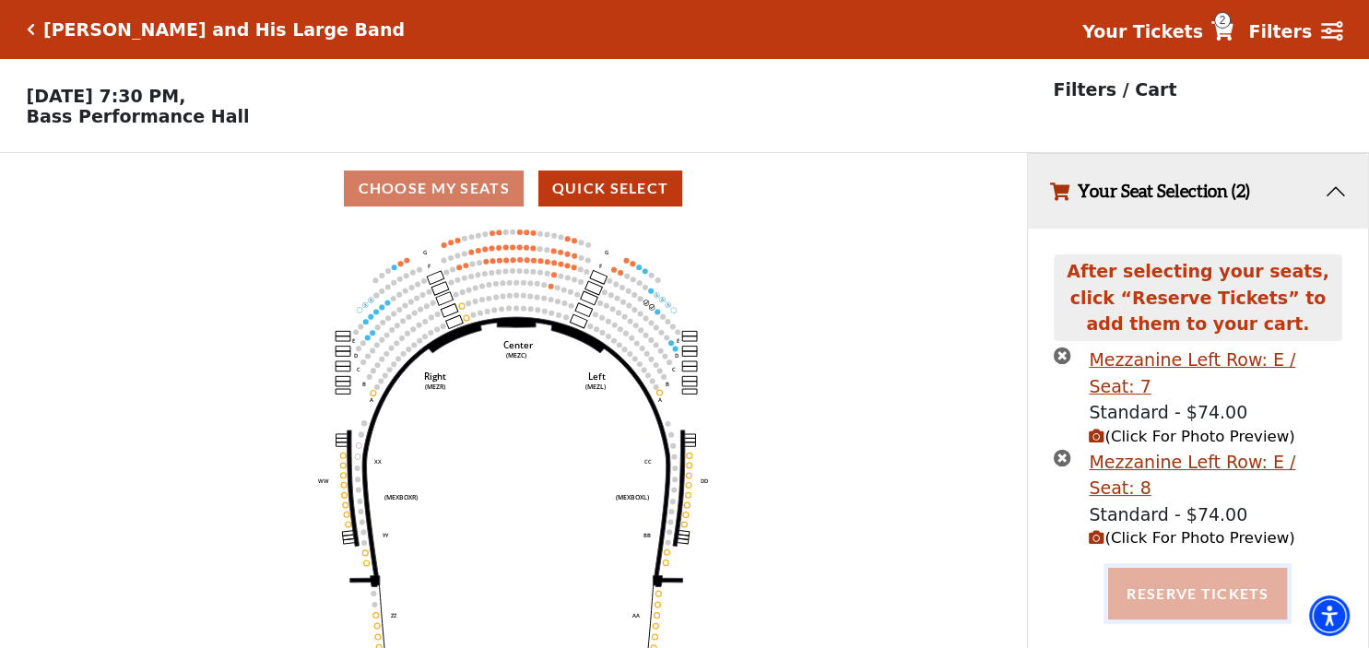
click at [1171, 568] on button "Reserve Tickets" at bounding box center [1197, 594] width 179 height 52
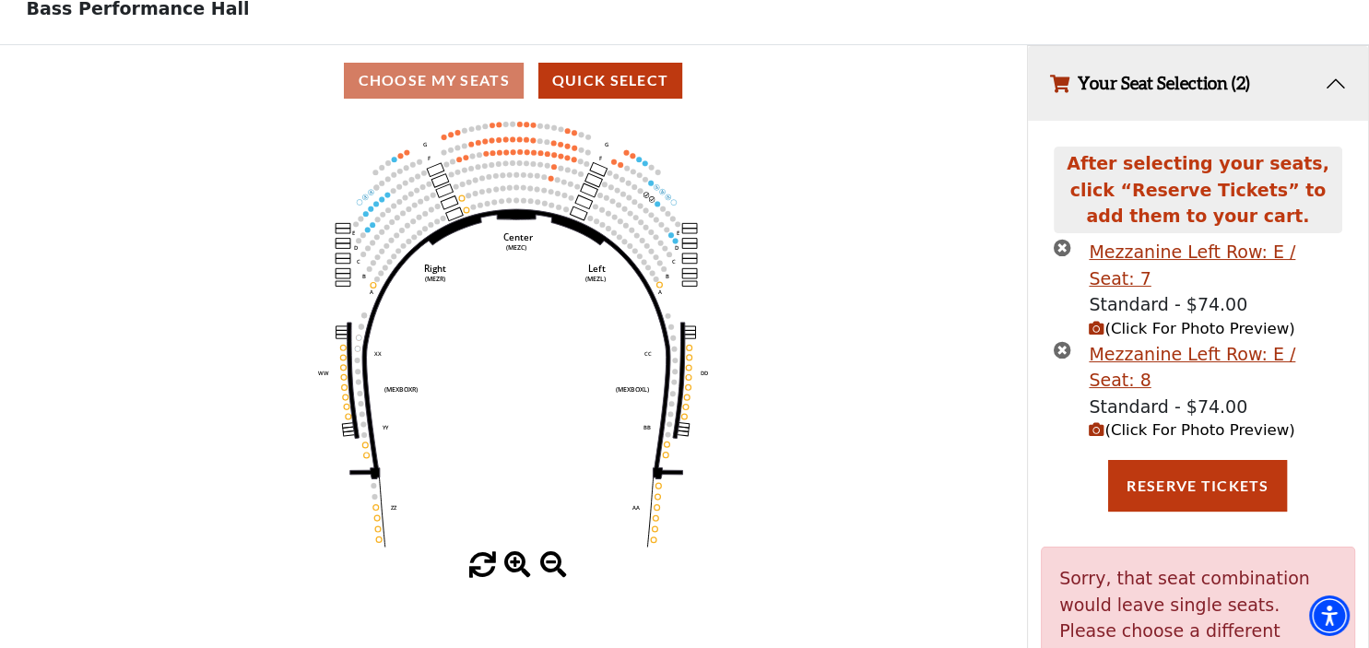
scroll to position [44, 0]
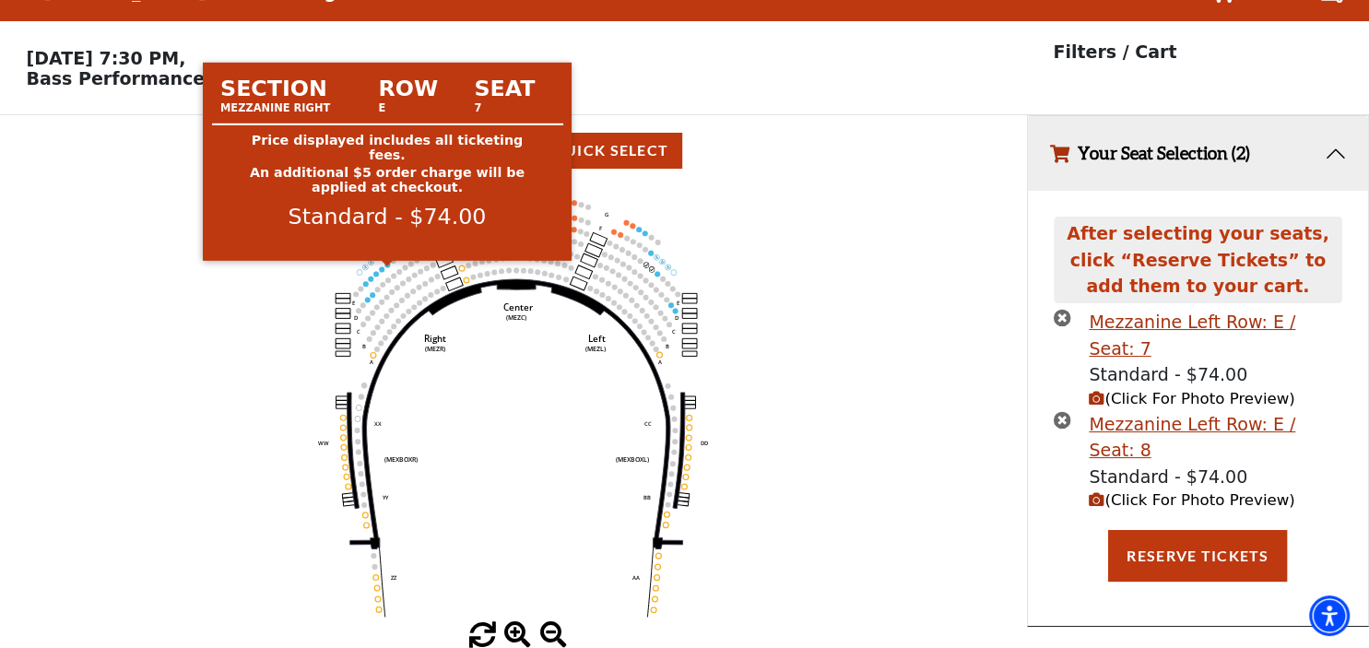
click at [389, 265] on circle at bounding box center [387, 265] width 6 height 6
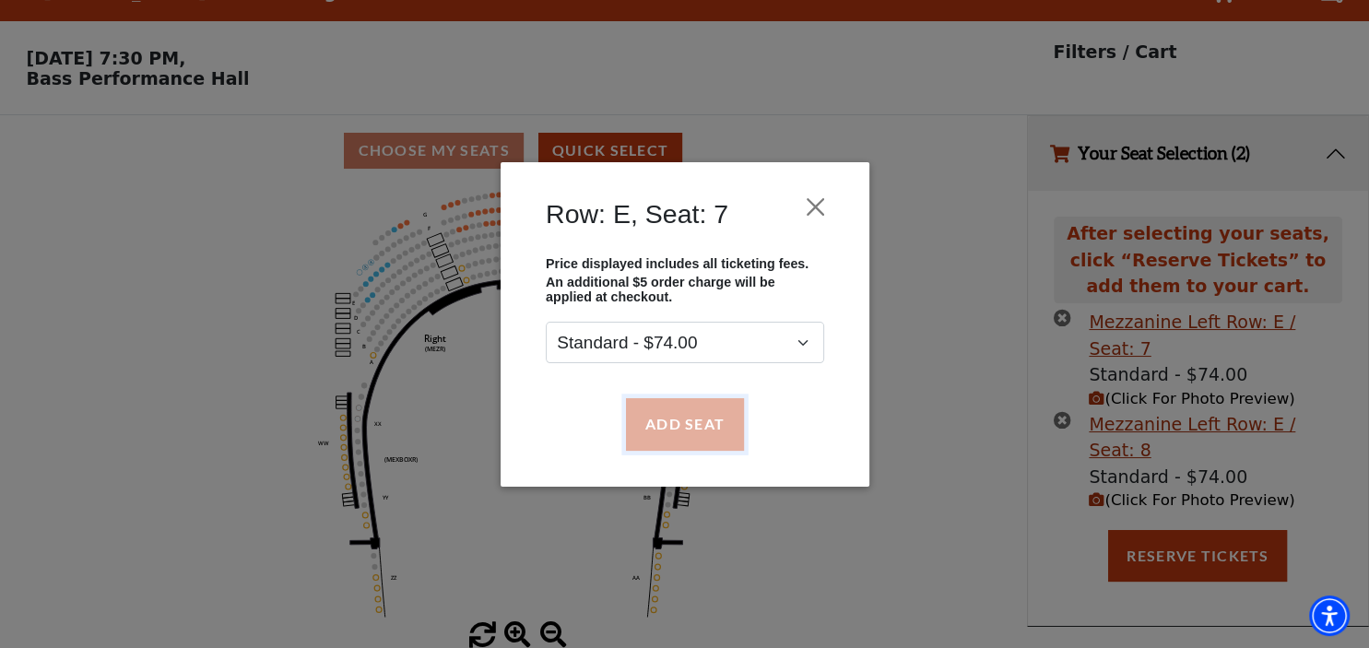
click at [662, 415] on button "Add Seat" at bounding box center [684, 424] width 118 height 52
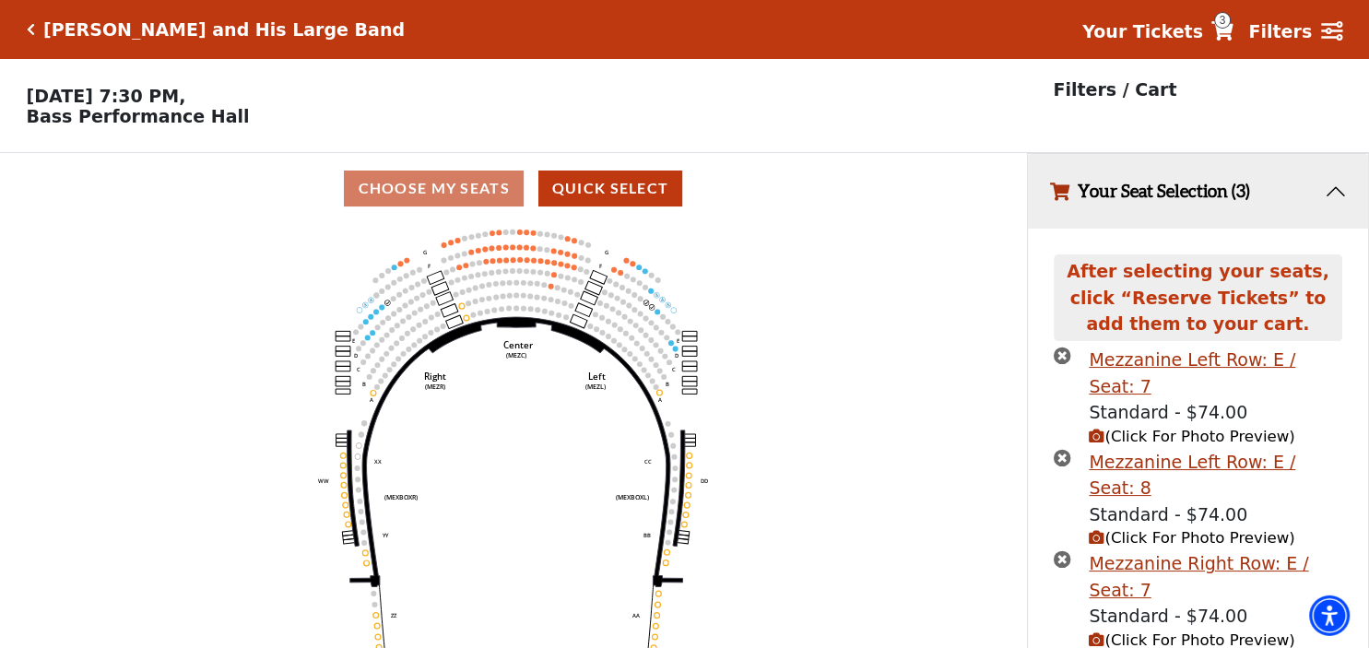
scroll to position [0, 0]
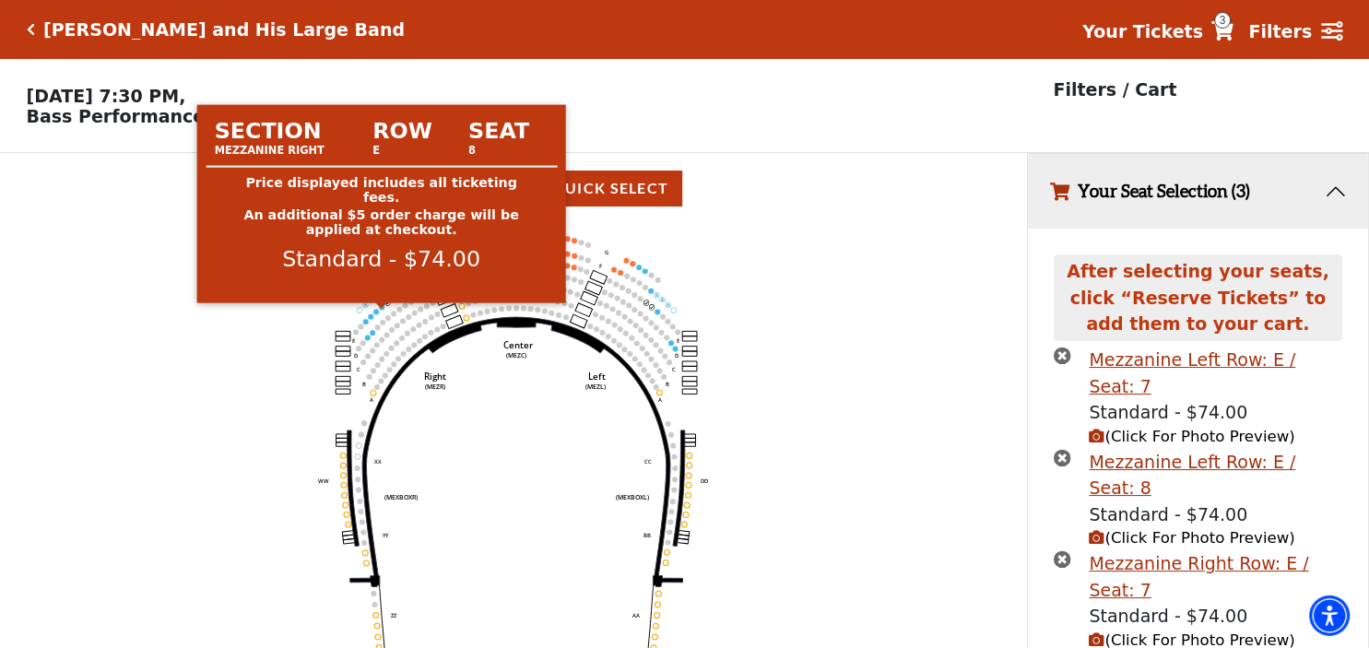
click at [382, 310] on circle at bounding box center [382, 307] width 6 height 6
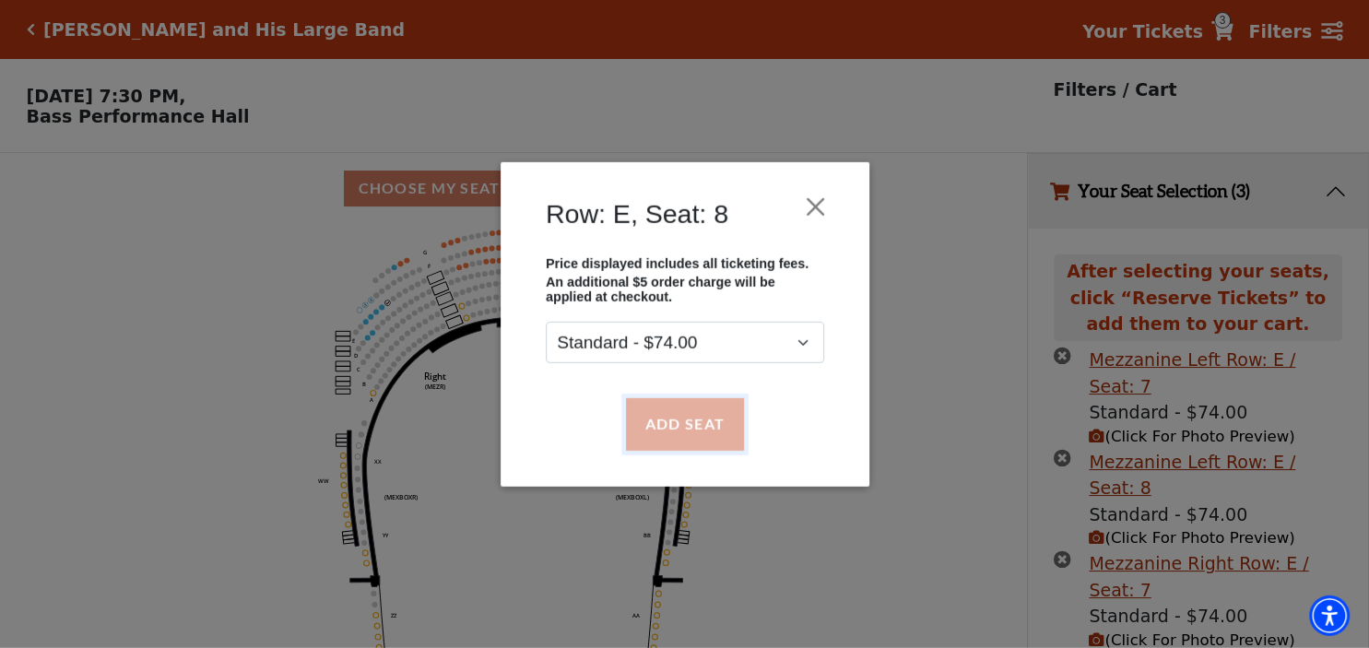
click at [693, 417] on button "Add Seat" at bounding box center [684, 424] width 118 height 52
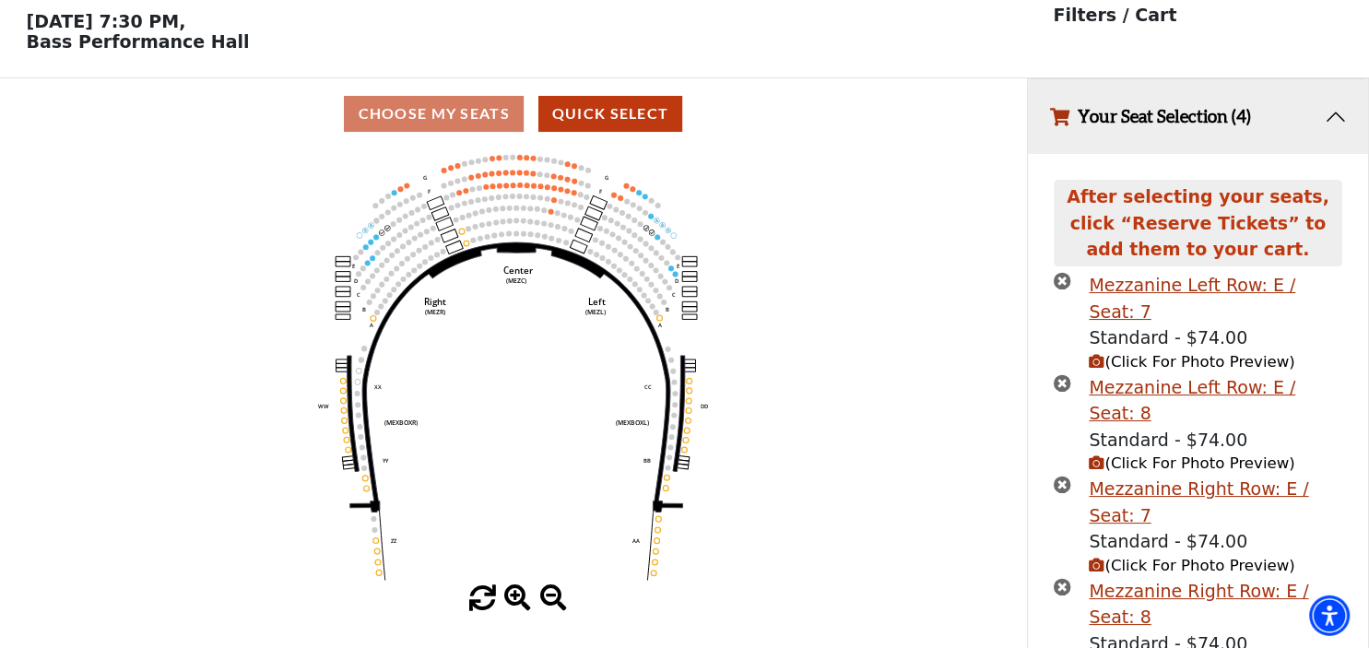
scroll to position [76, 0]
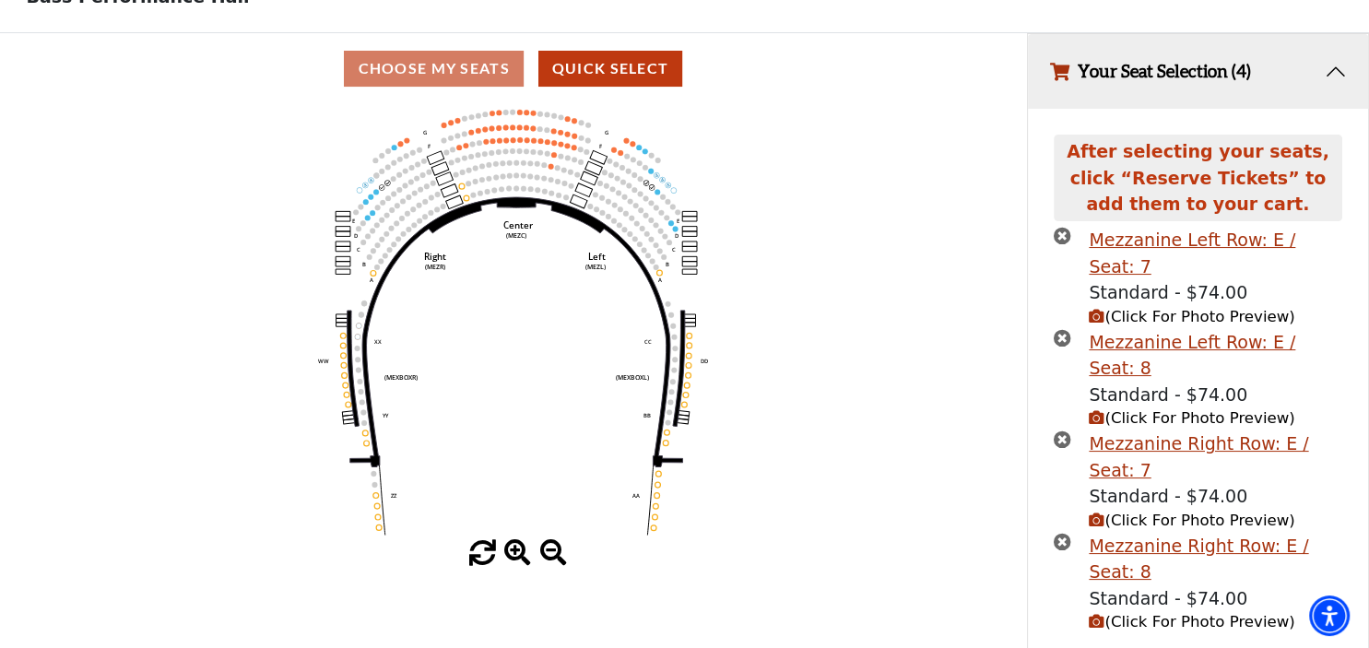
scroll to position [0, 0]
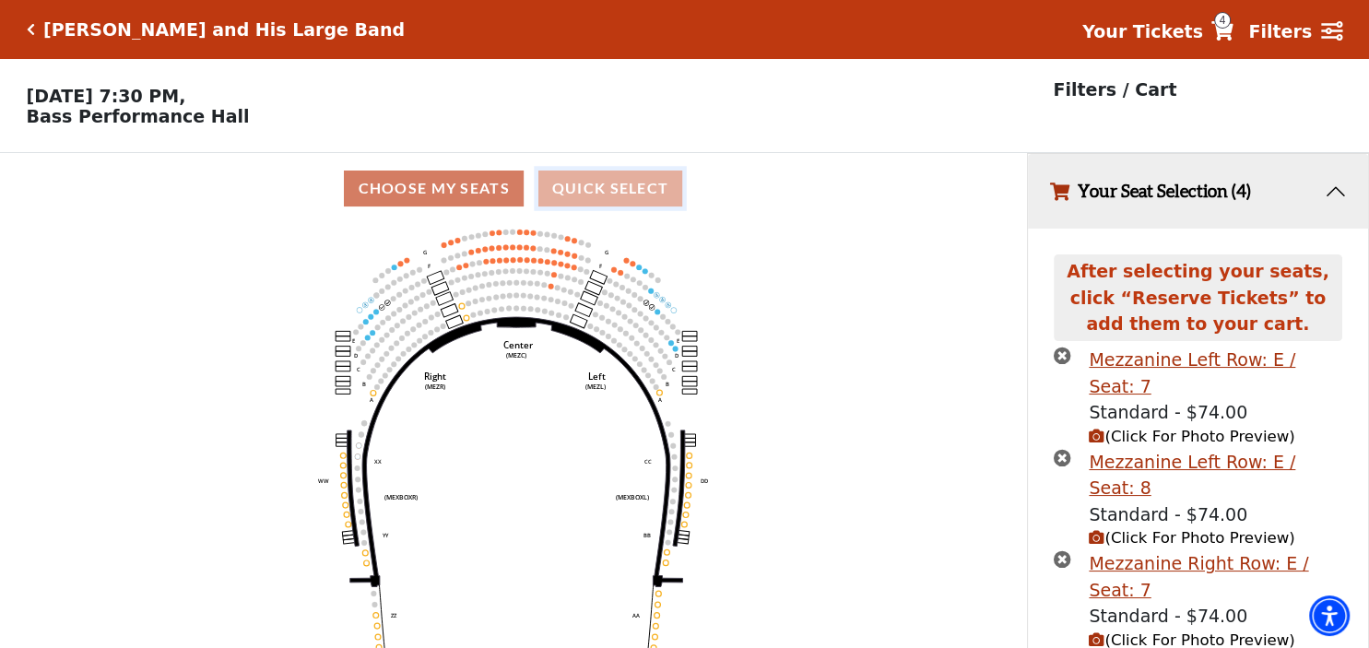
click at [607, 201] on button "Quick Select" at bounding box center [610, 189] width 145 height 36
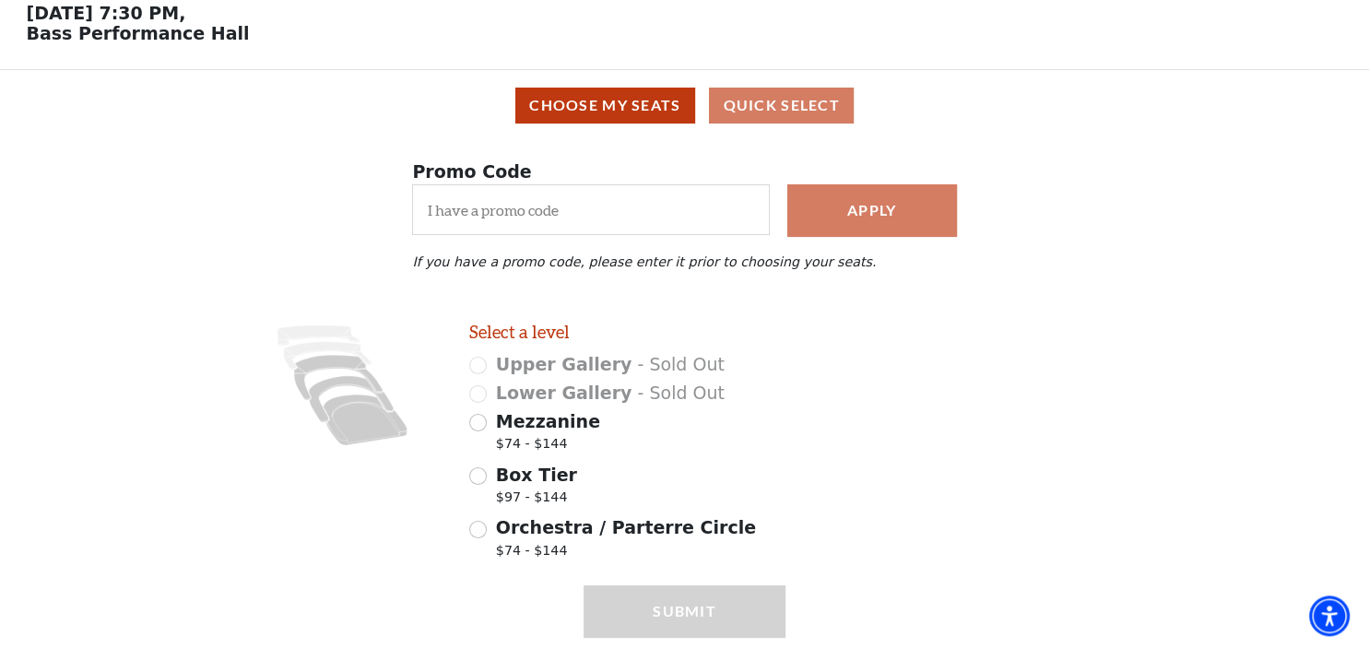
scroll to position [151, 0]
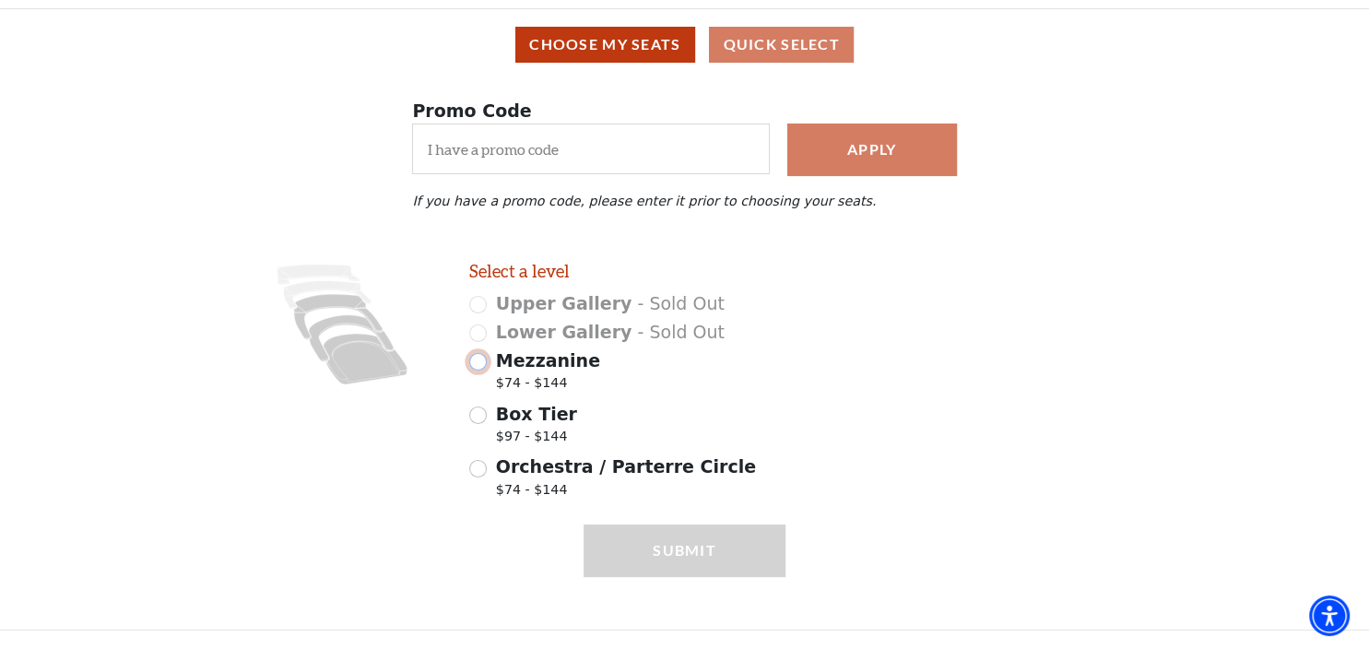
click at [477, 366] on input "Mezzanine $74 - $144" at bounding box center [478, 362] width 18 height 18
radio input "true"
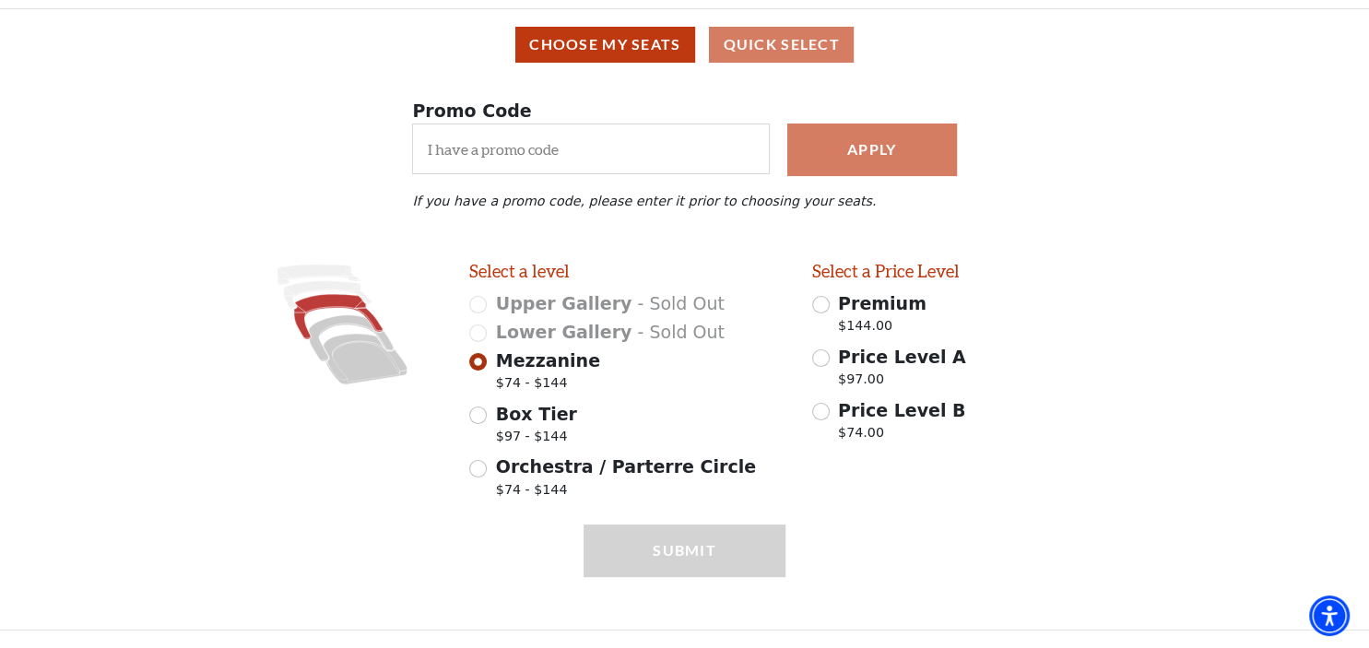
click at [824, 421] on div "Price Level B $74.00" at bounding box center [970, 423] width 316 height 52
click at [825, 416] on input "Price Level B $74.00" at bounding box center [821, 412] width 18 height 18
radio input "true"
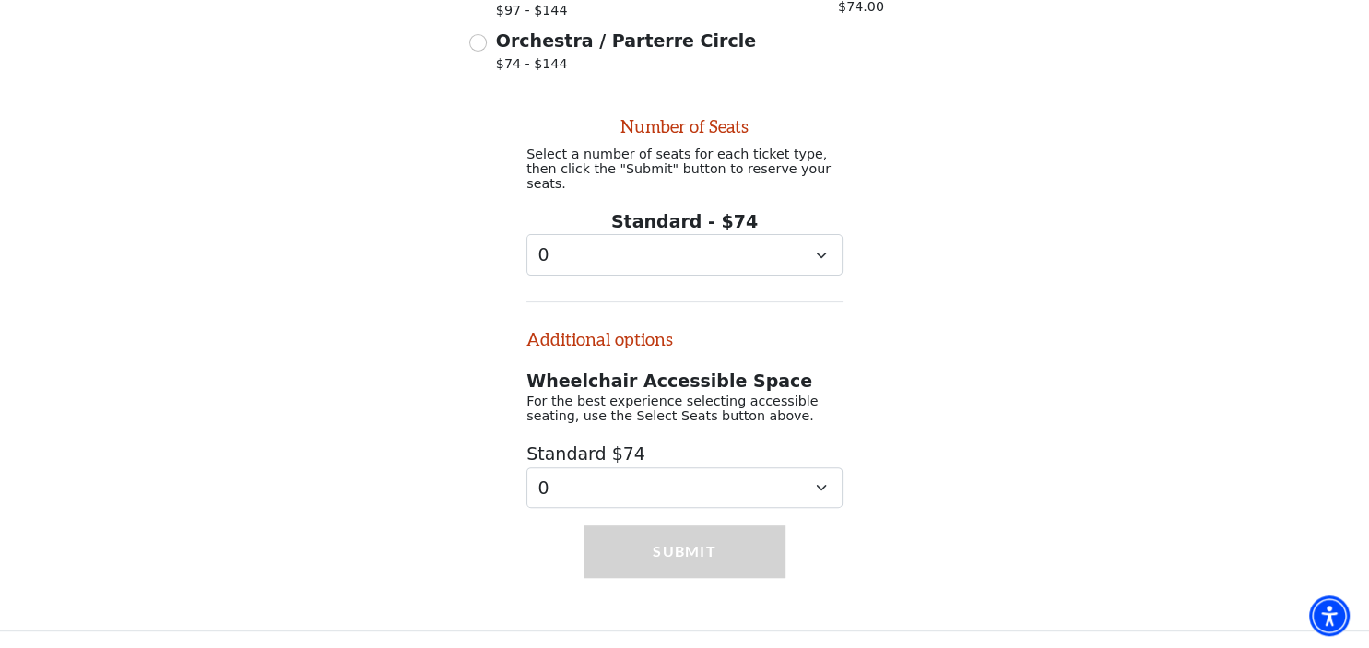
scroll to position [571, 0]
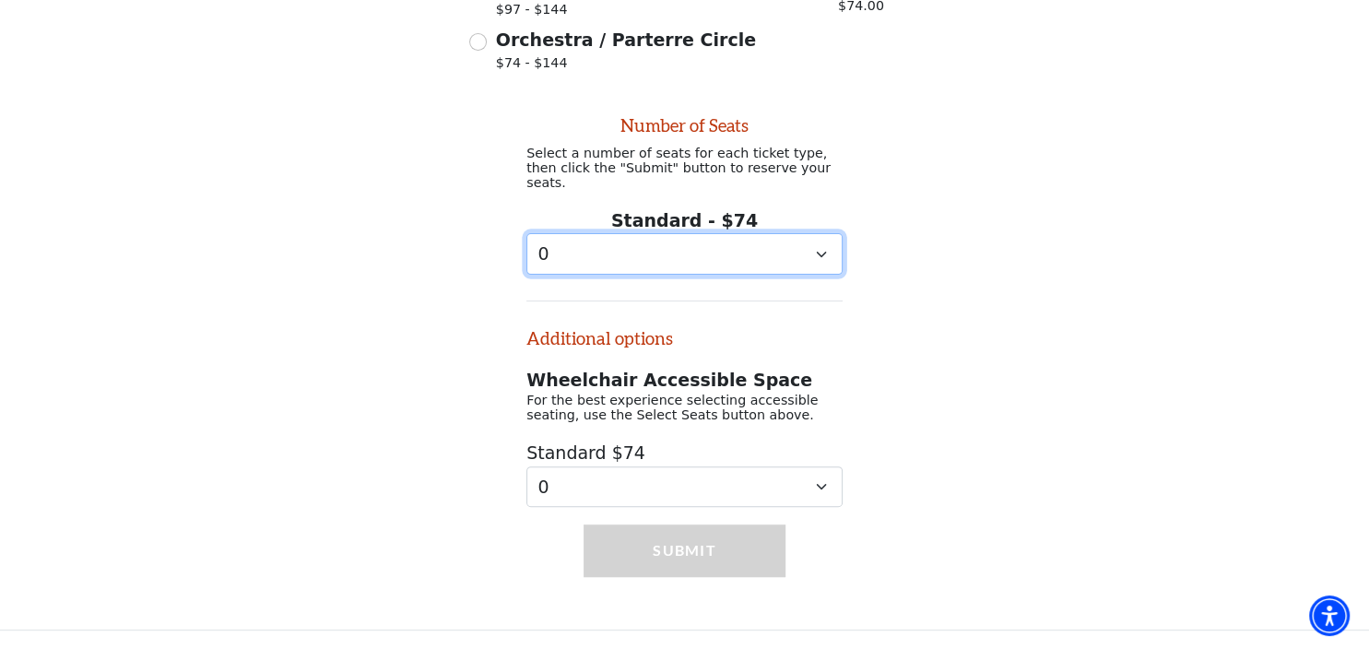
click at [526, 233] on select "0 1 2 3 4 5 6 7 8 9" at bounding box center [684, 253] width 316 height 41
select select "2"
click option "2" at bounding box center [0, 0] width 0 height 0
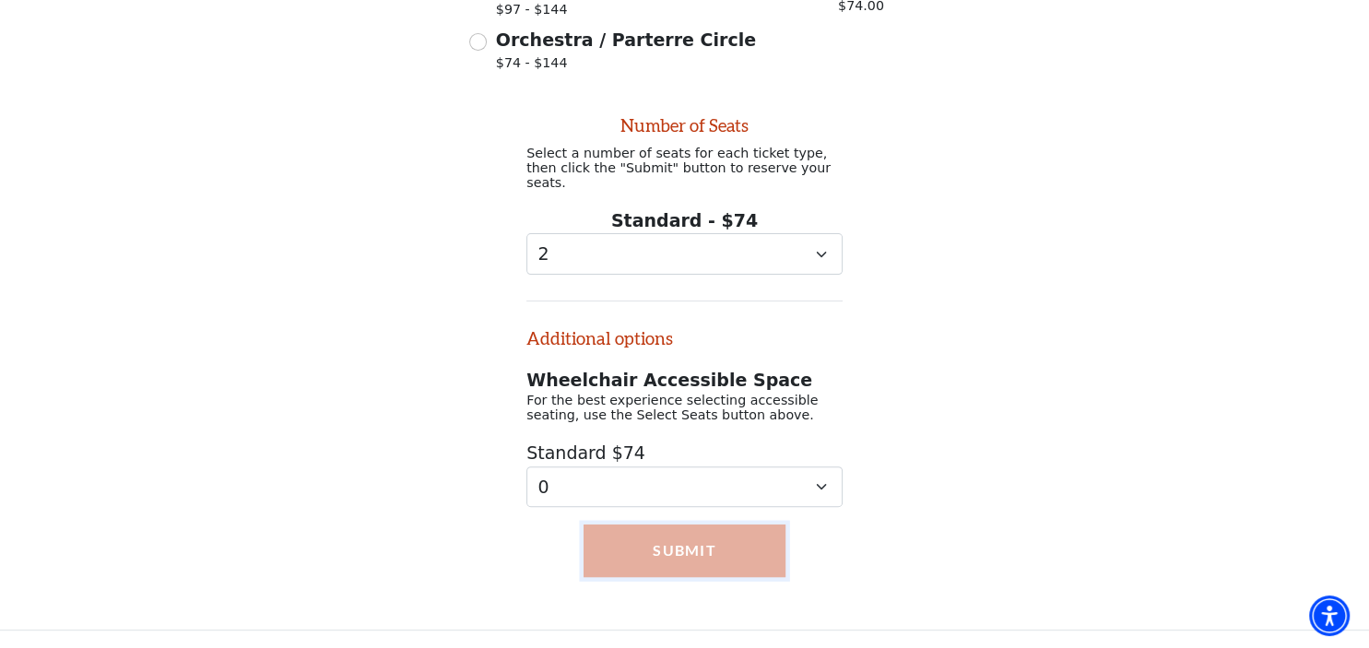
click at [690, 535] on button "Submit" at bounding box center [685, 551] width 202 height 52
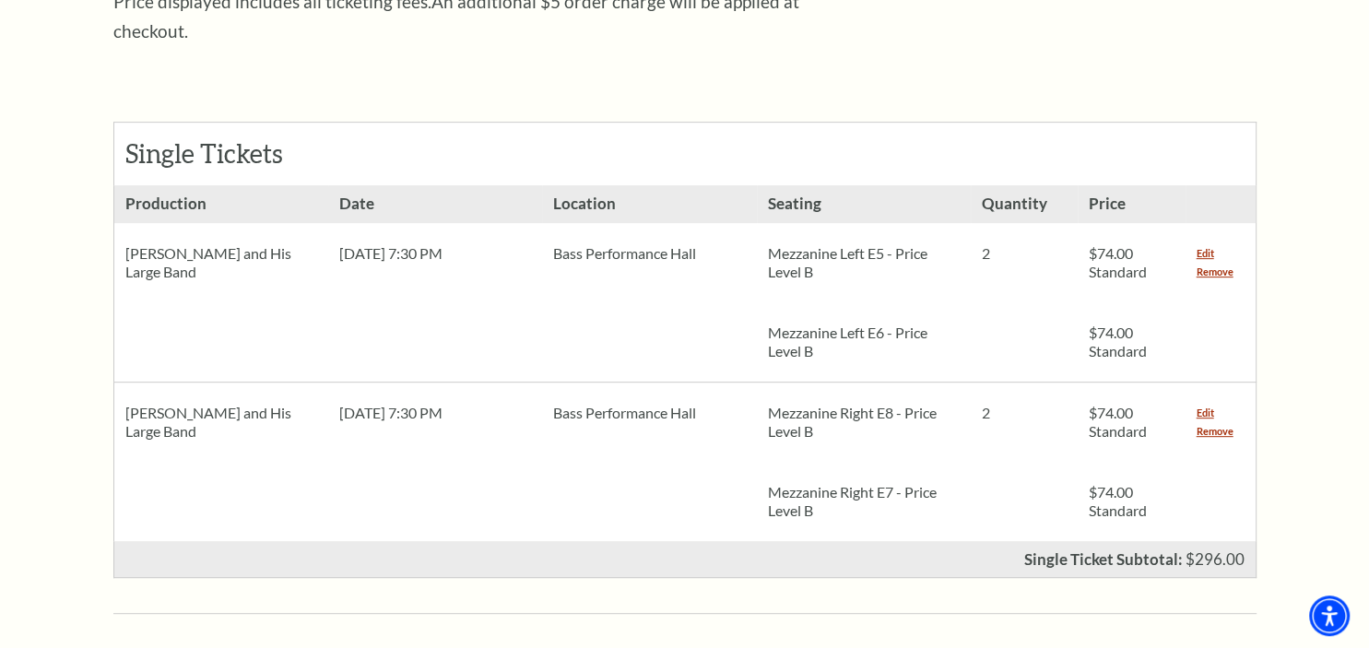
scroll to position [770, 0]
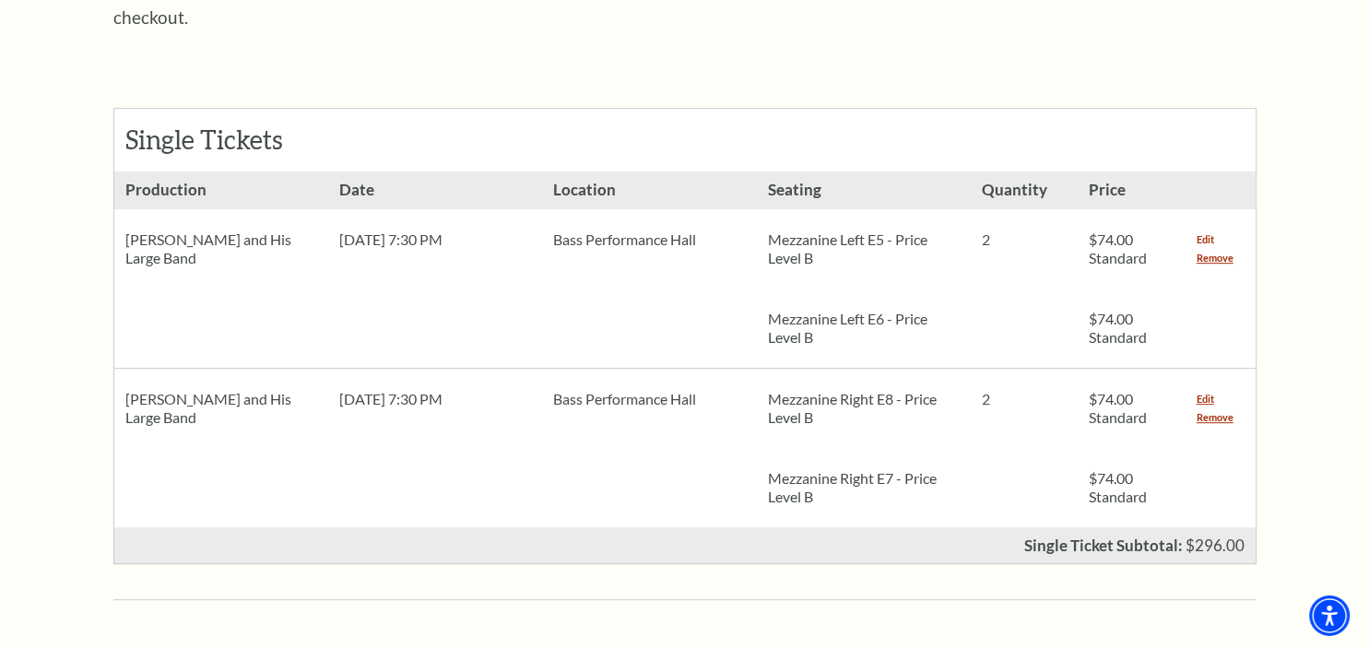
click at [1210, 230] on link "Edit" at bounding box center [1206, 239] width 18 height 18
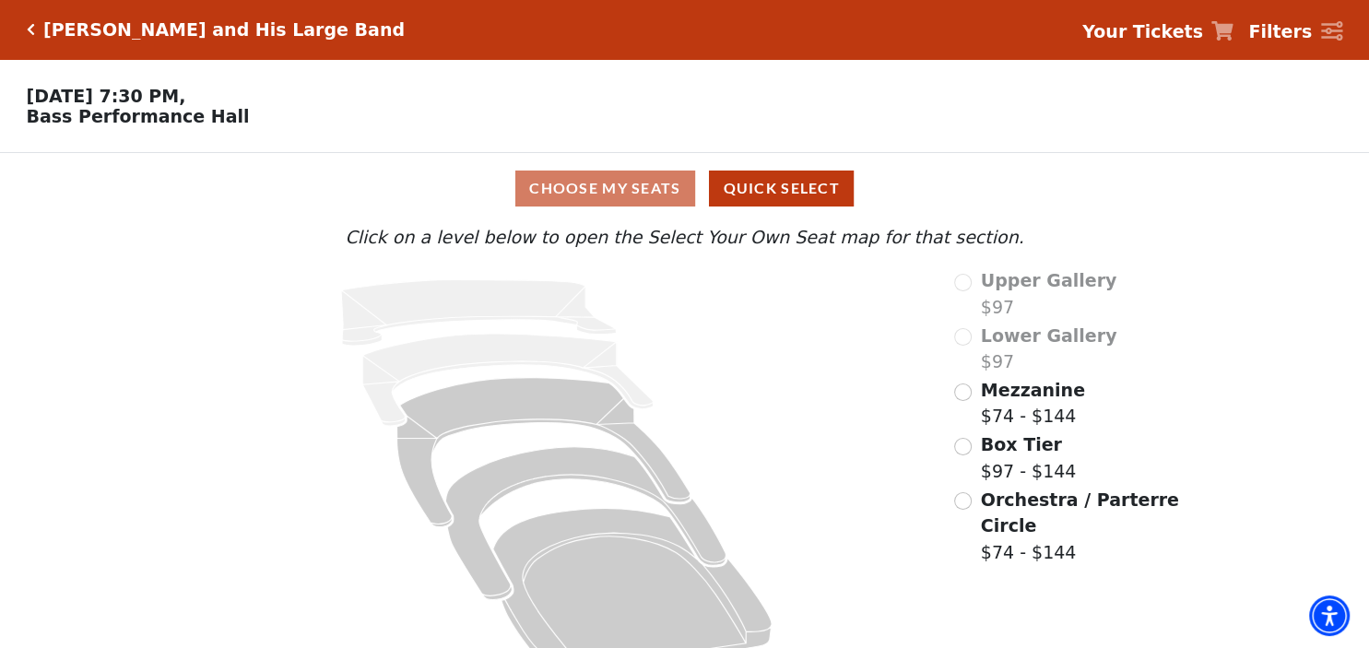
click at [616, 188] on div "Choose My Seats Quick Select" at bounding box center [684, 189] width 1027 height 36
click at [616, 197] on div "Choose My Seats Quick Select" at bounding box center [684, 189] width 1027 height 36
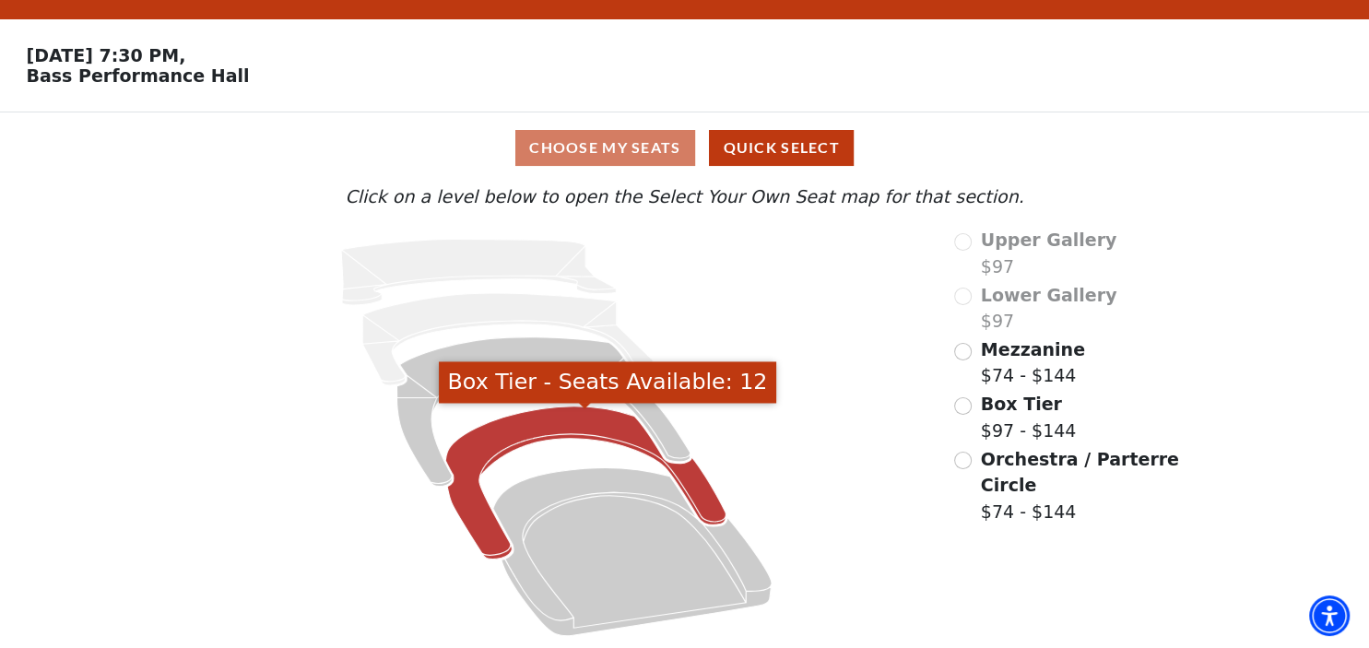
click at [512, 420] on icon "Box Tier - Seats Available: 12" at bounding box center [585, 483] width 280 height 153
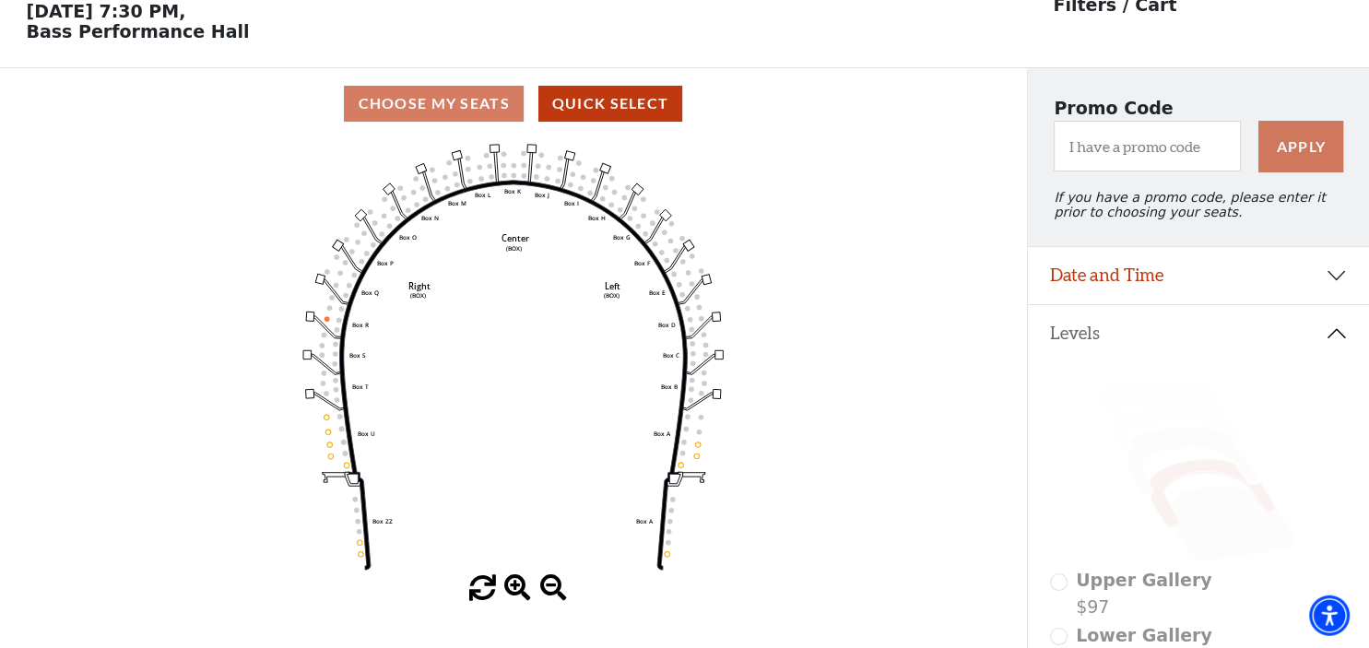
scroll to position [85, 0]
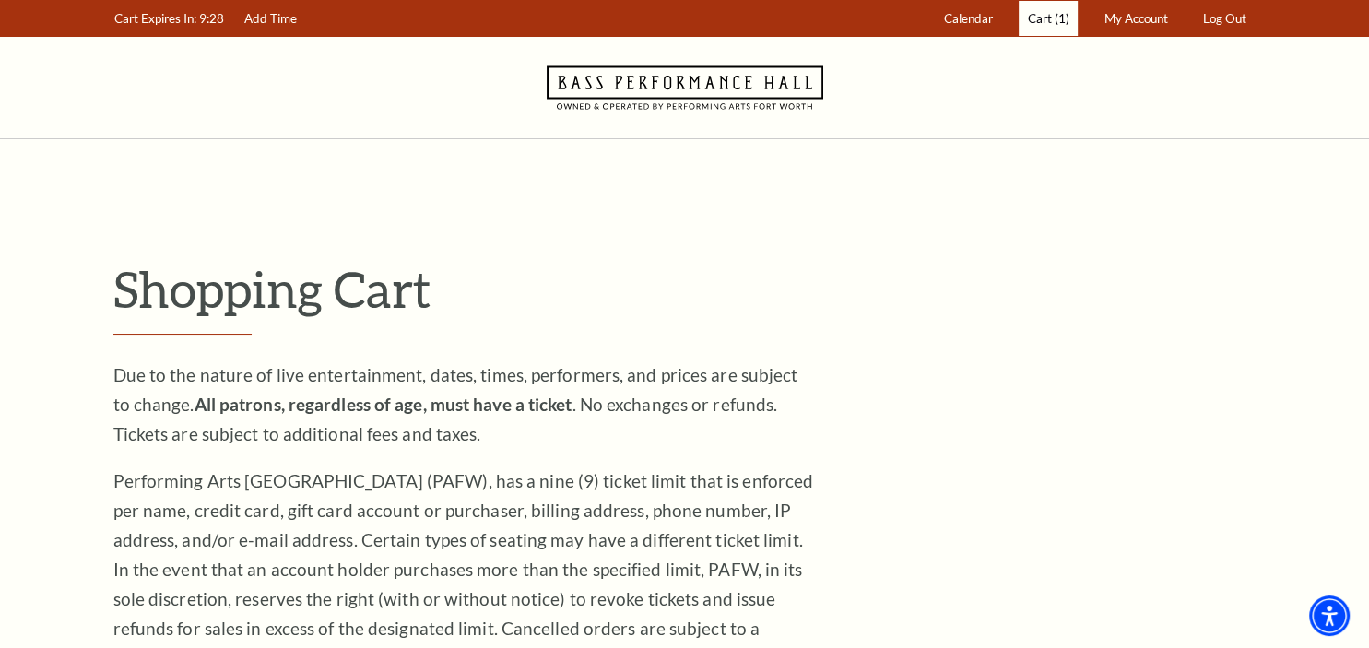
click at [1048, 25] on span "Cart" at bounding box center [1040, 18] width 24 height 15
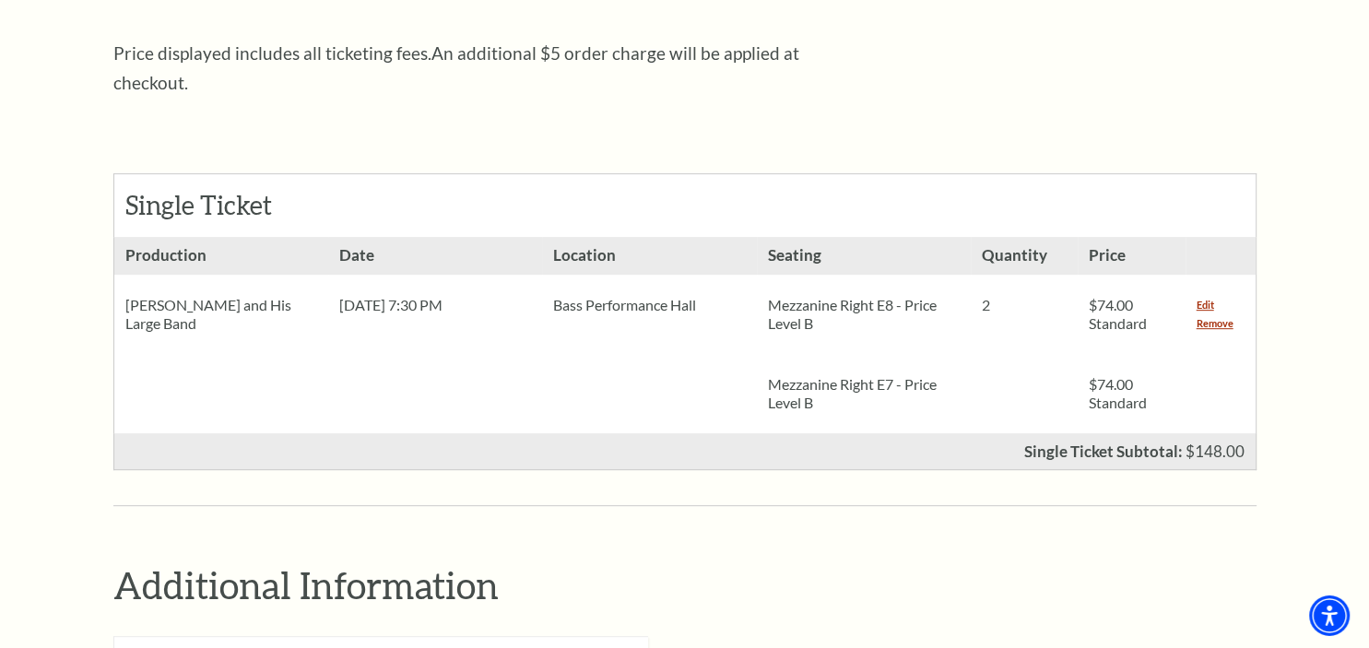
scroll to position [717, 0]
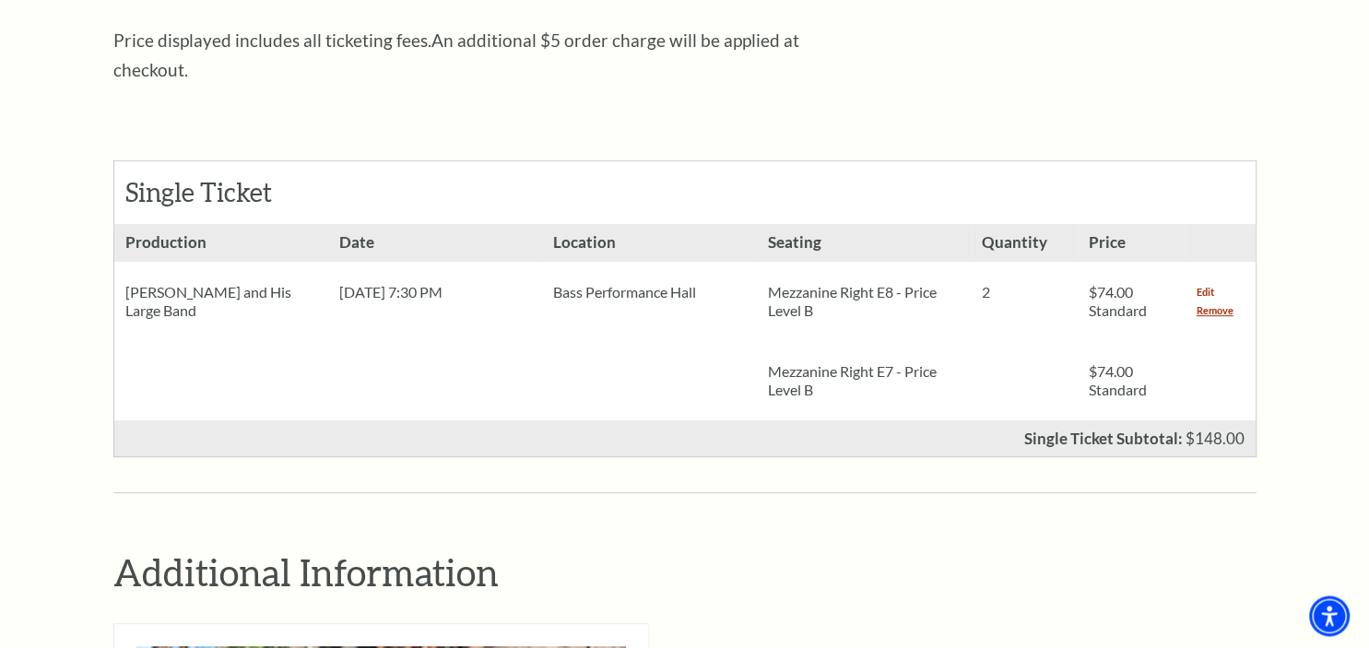
click at [1204, 283] on link "Edit" at bounding box center [1206, 292] width 18 height 18
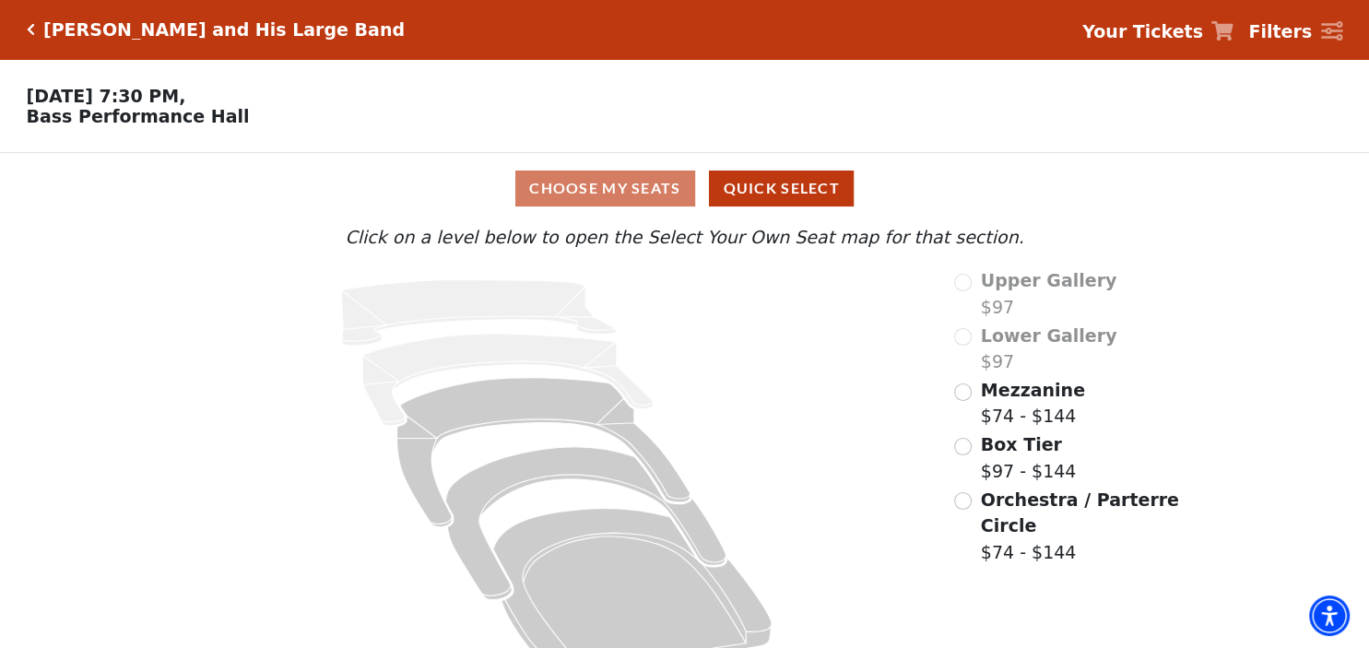
click at [641, 197] on div "Choose My Seats Quick Select" at bounding box center [684, 189] width 1027 height 36
click at [607, 193] on div "Choose My Seats Quick Select" at bounding box center [684, 189] width 1027 height 36
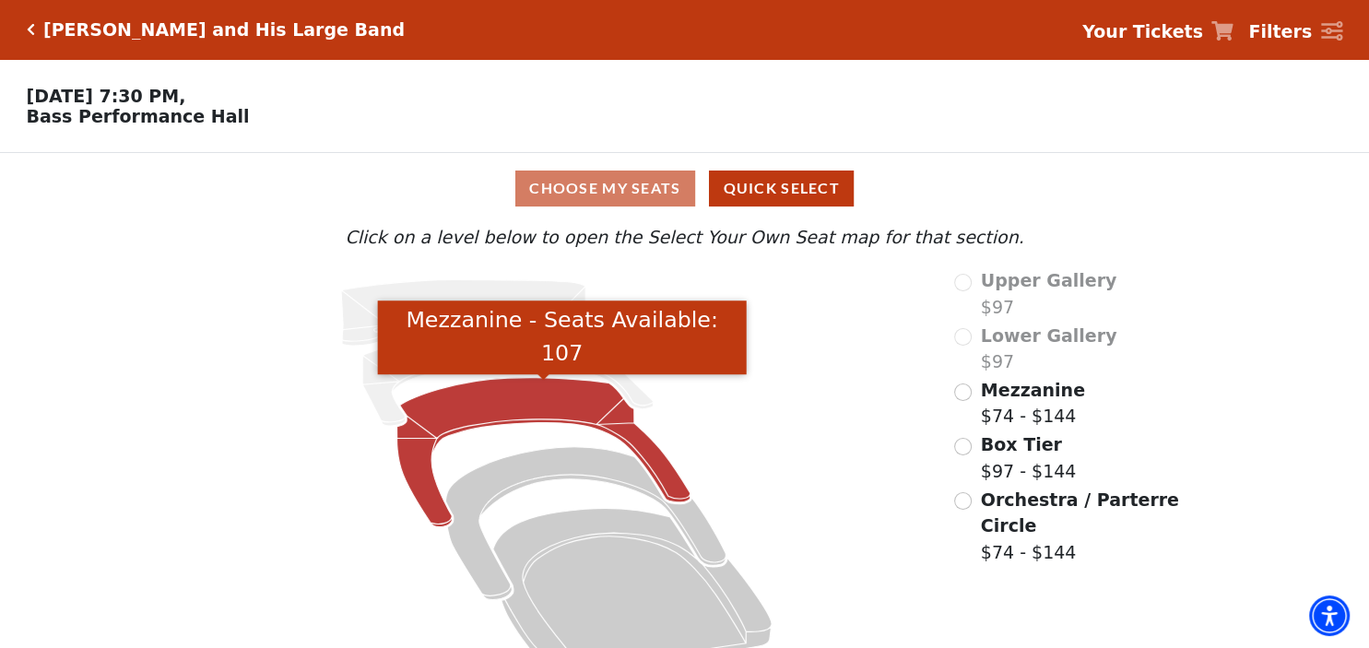
click at [592, 420] on icon "Mezzanine - Seats Available: 107" at bounding box center [542, 452] width 293 height 149
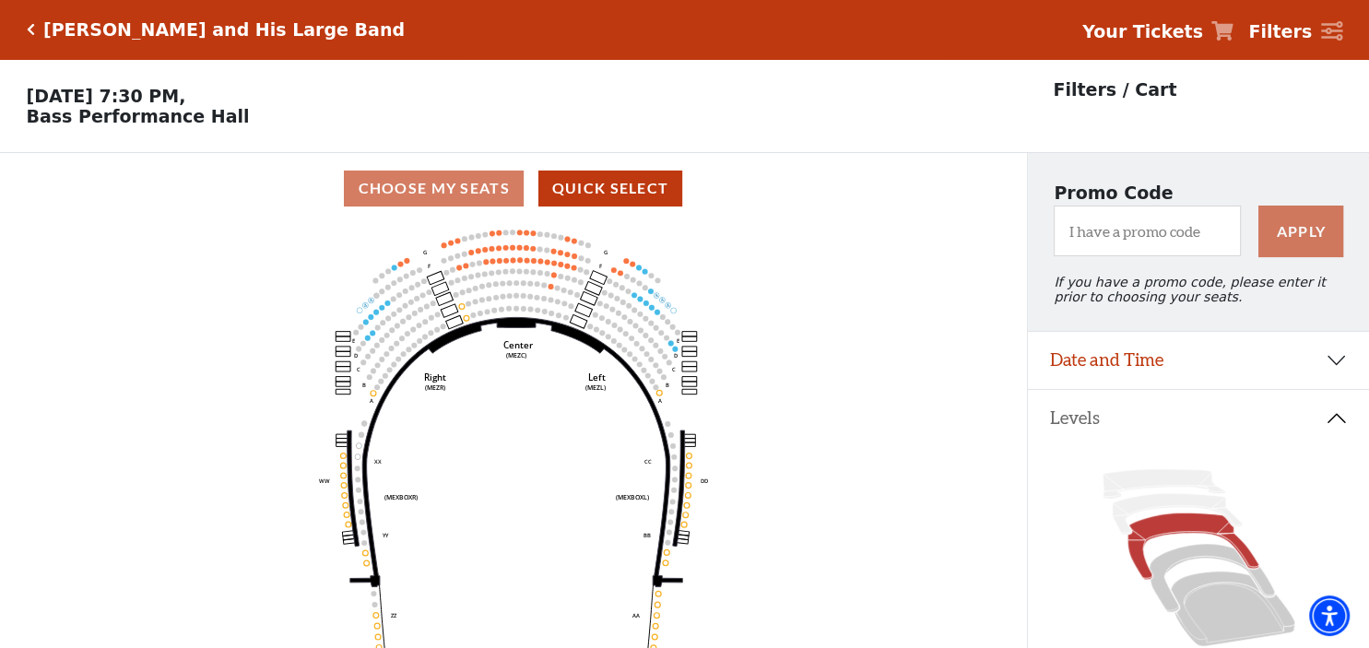
click at [1164, 35] on strong "Your Tickets" at bounding box center [1142, 31] width 121 height 20
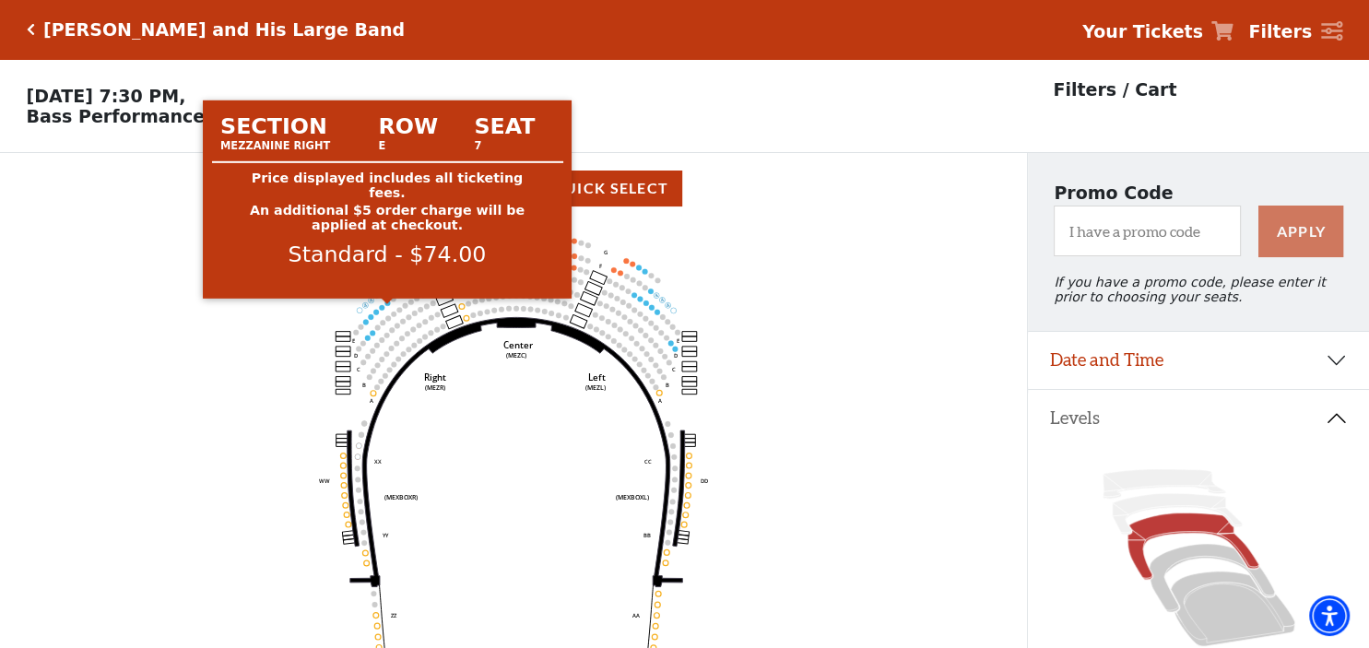
click at [387, 306] on circle at bounding box center [387, 304] width 6 height 6
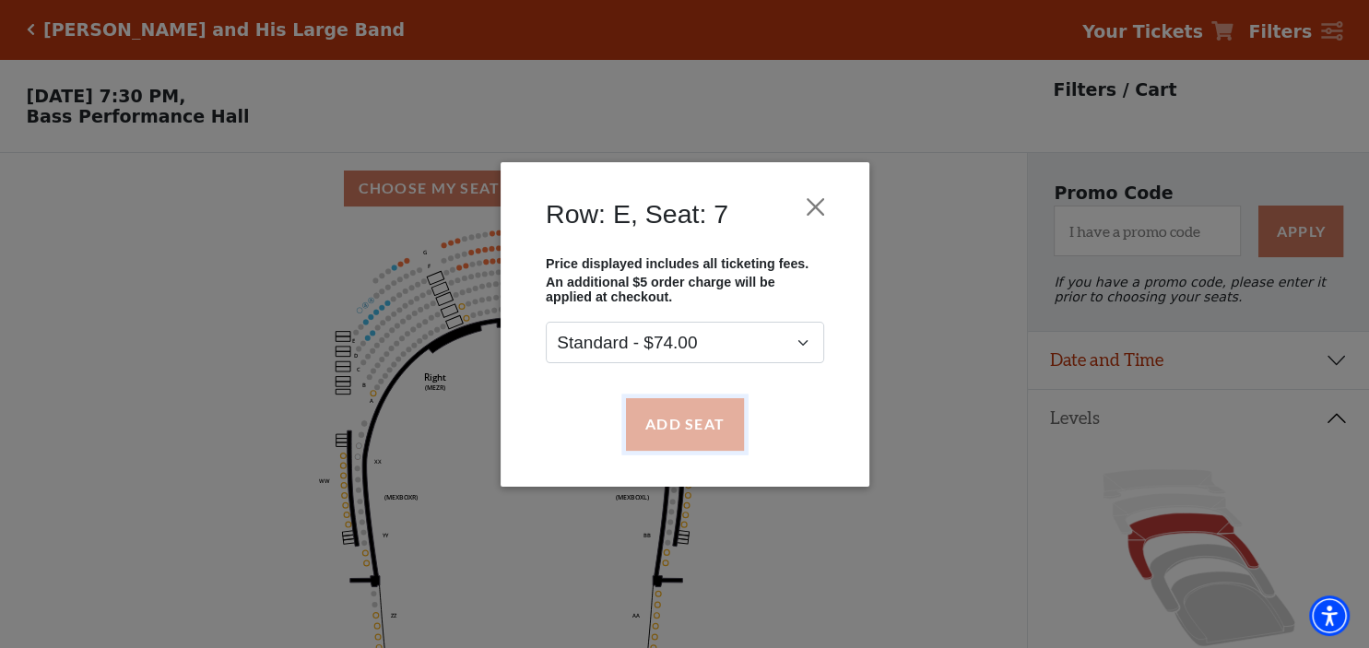
click at [680, 424] on button "Add Seat" at bounding box center [684, 424] width 118 height 52
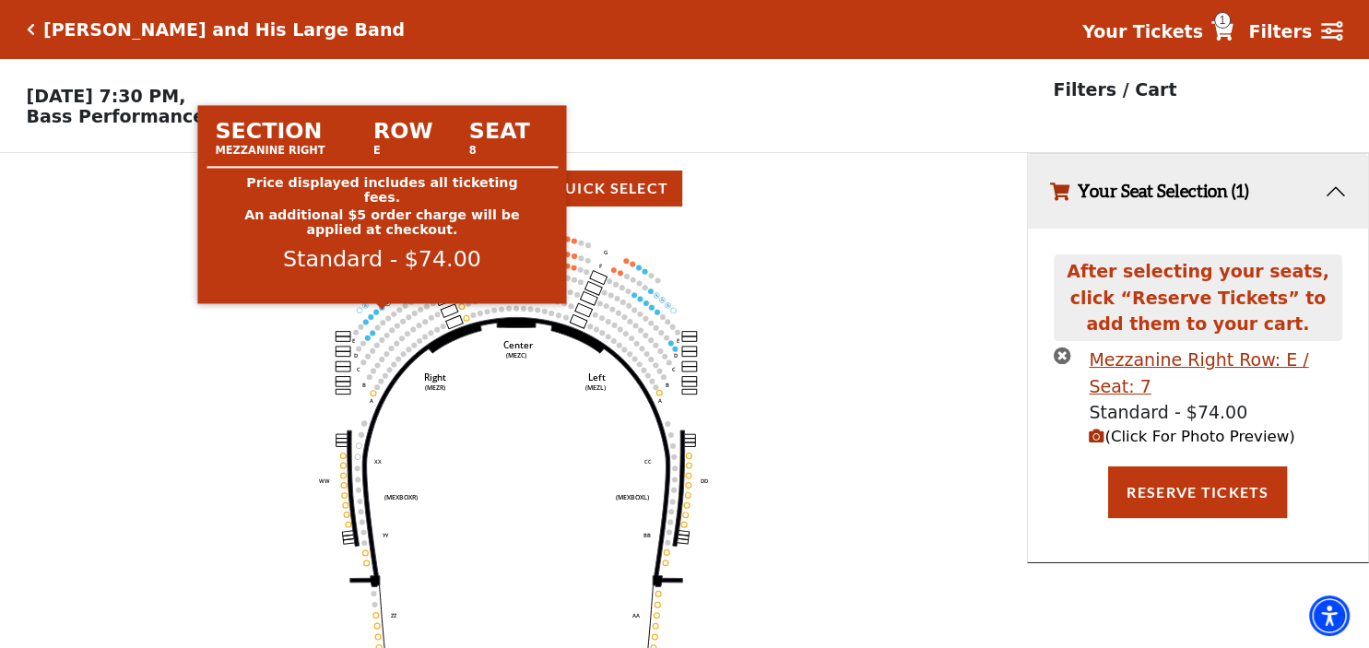
click at [383, 311] on circle at bounding box center [382, 308] width 6 height 6
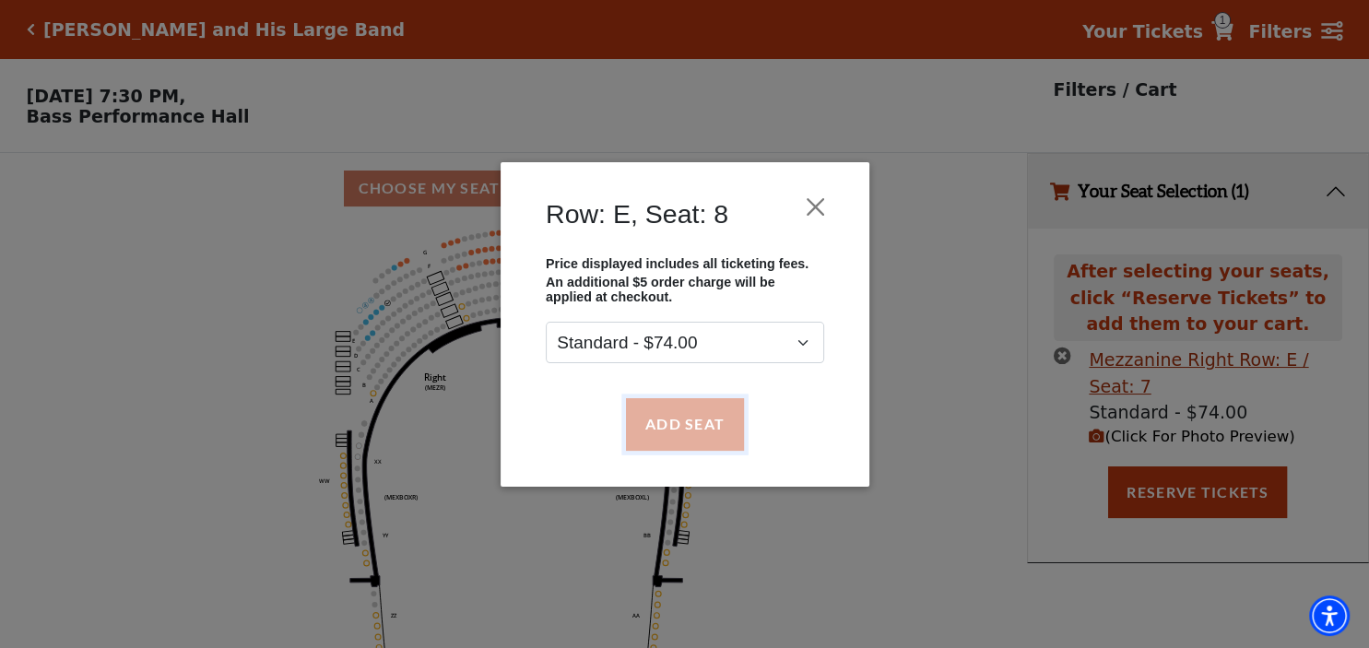
click at [662, 424] on button "Add Seat" at bounding box center [684, 424] width 118 height 52
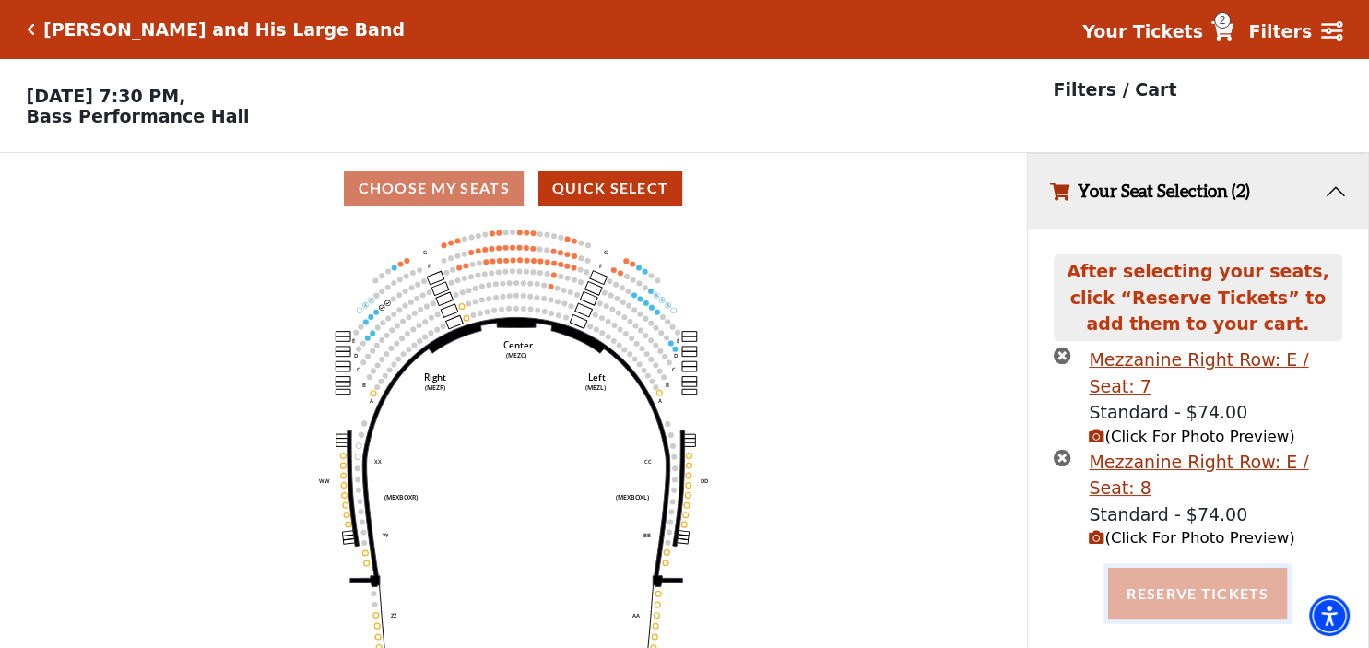
click at [1172, 568] on button "Reserve Tickets" at bounding box center [1197, 594] width 179 height 52
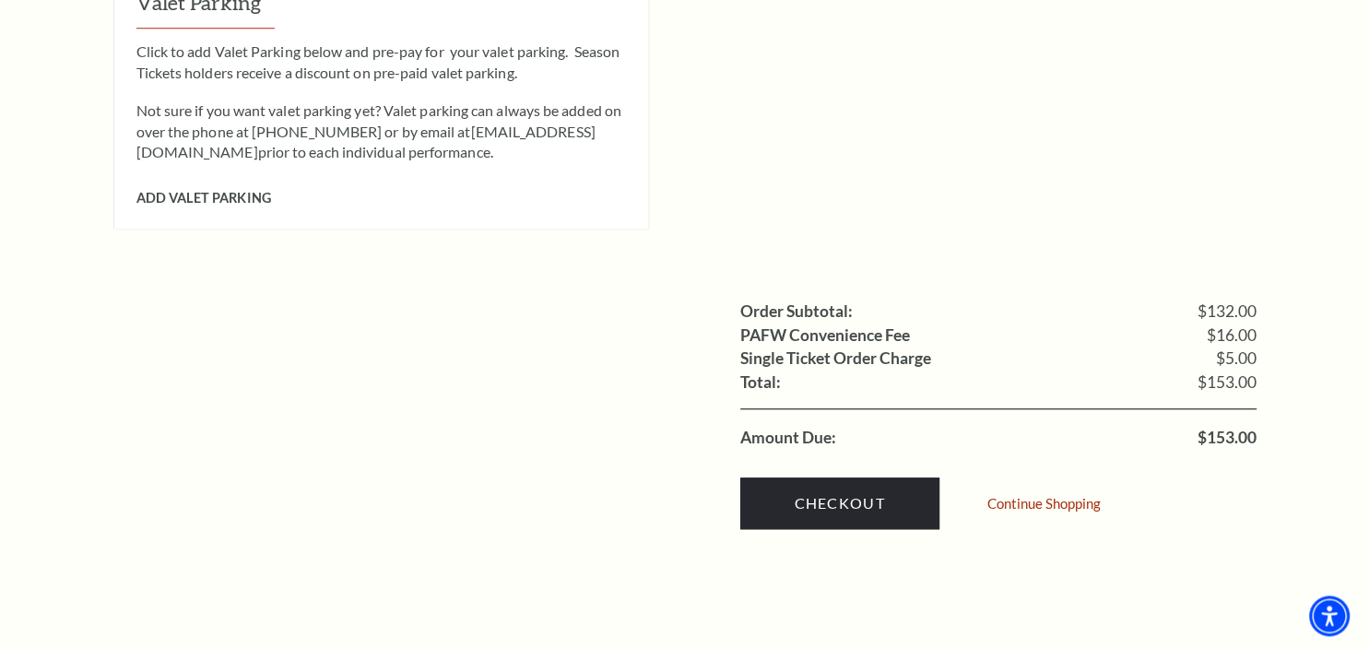
scroll to position [1663, 0]
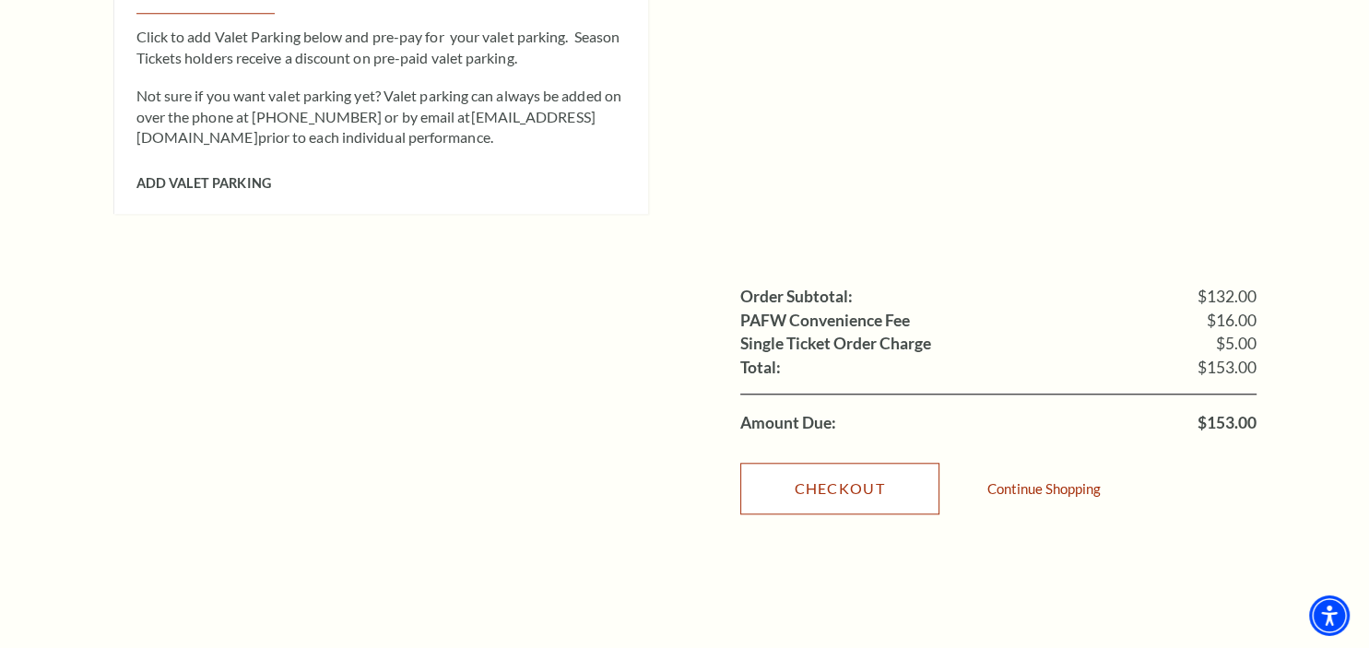
click at [813, 463] on link "Checkout" at bounding box center [839, 489] width 199 height 52
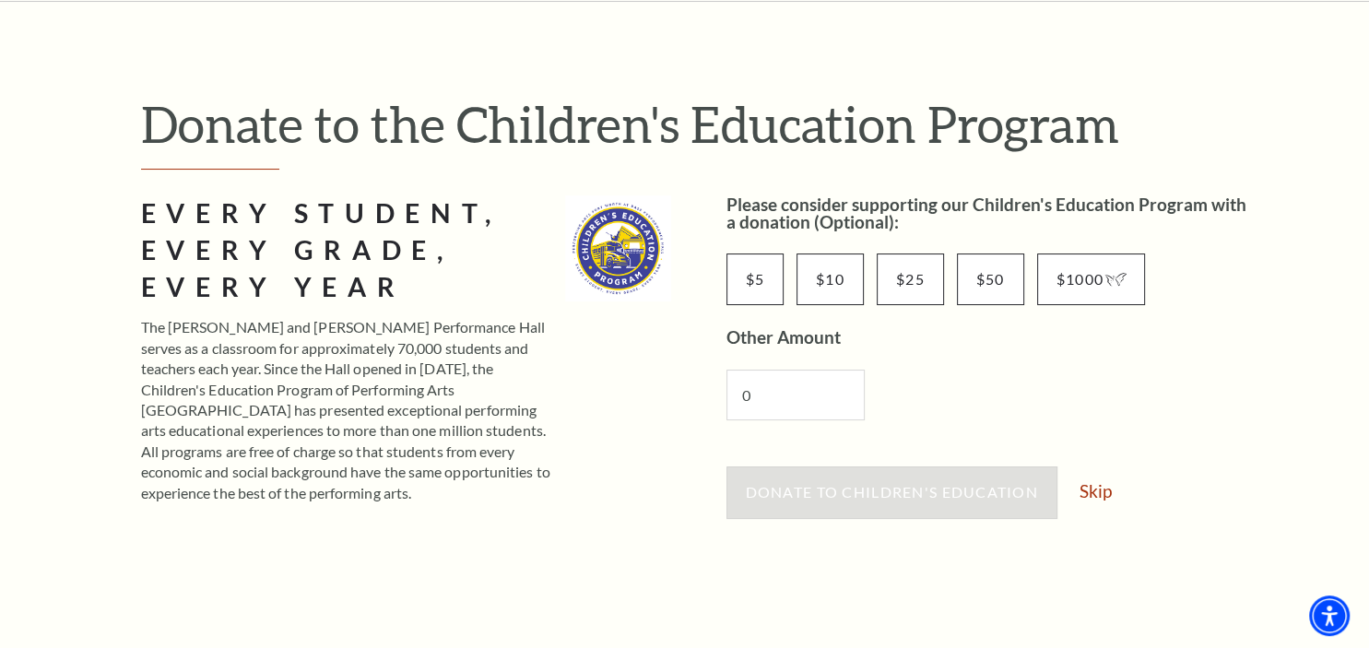
scroll to position [141, 0]
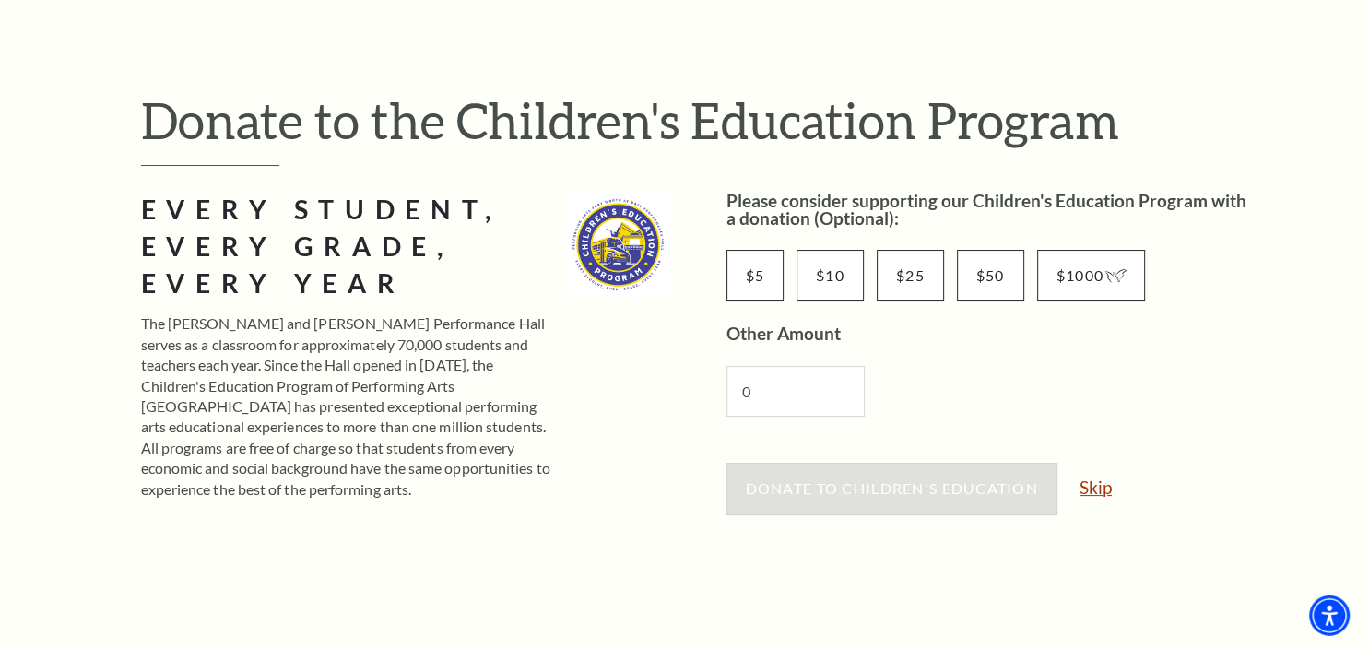
click at [1098, 484] on link "Skip" at bounding box center [1095, 487] width 32 height 18
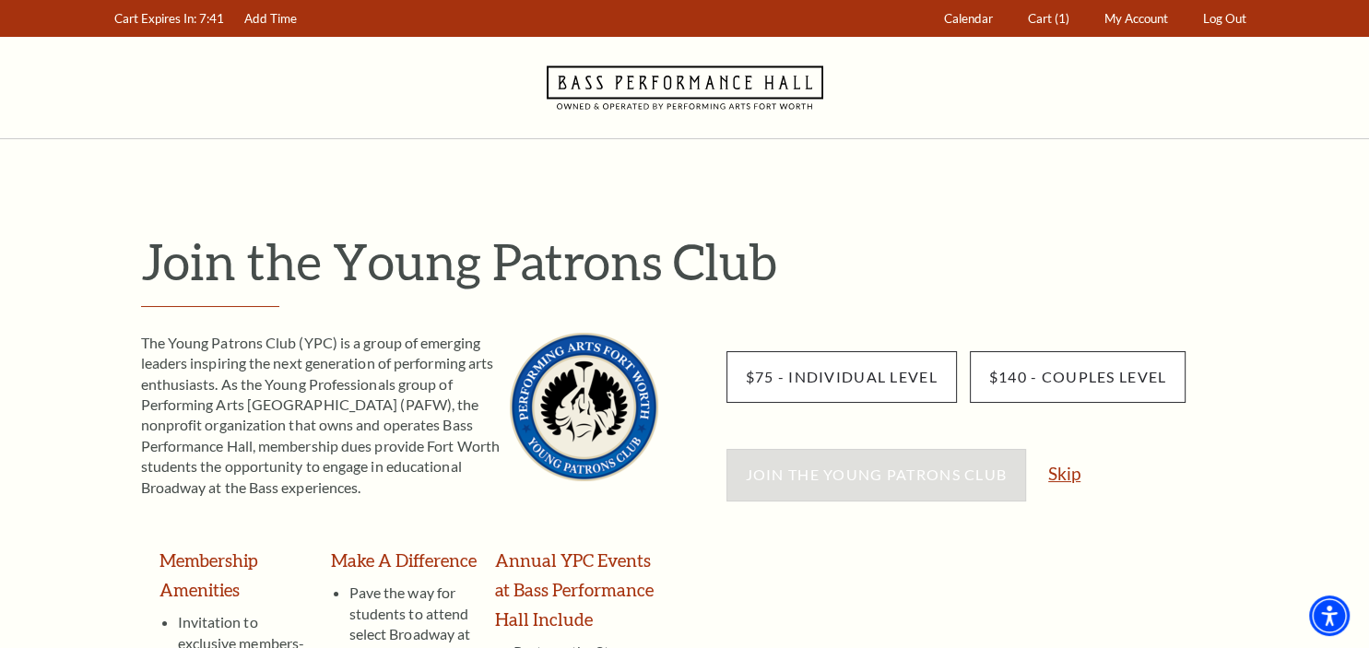
click at [1070, 475] on link "Skip" at bounding box center [1064, 474] width 32 height 18
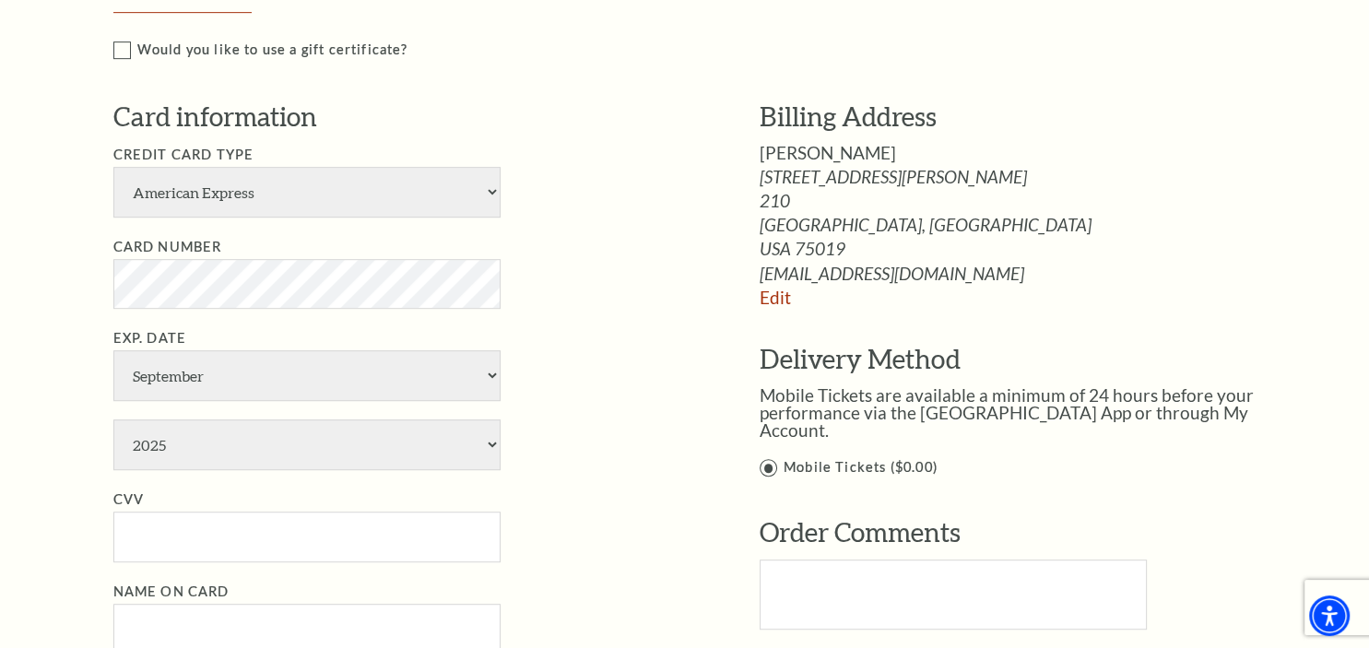
scroll to position [940, 0]
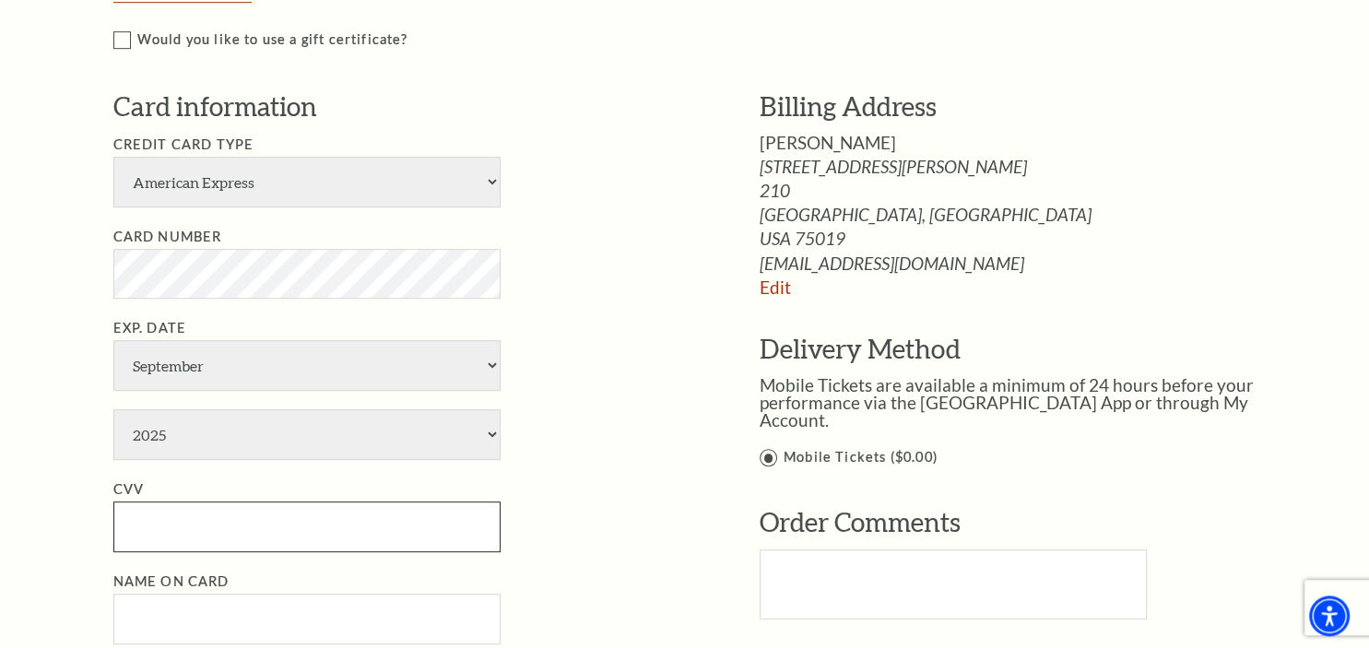
click at [236, 507] on input "CVV" at bounding box center [306, 526] width 387 height 51
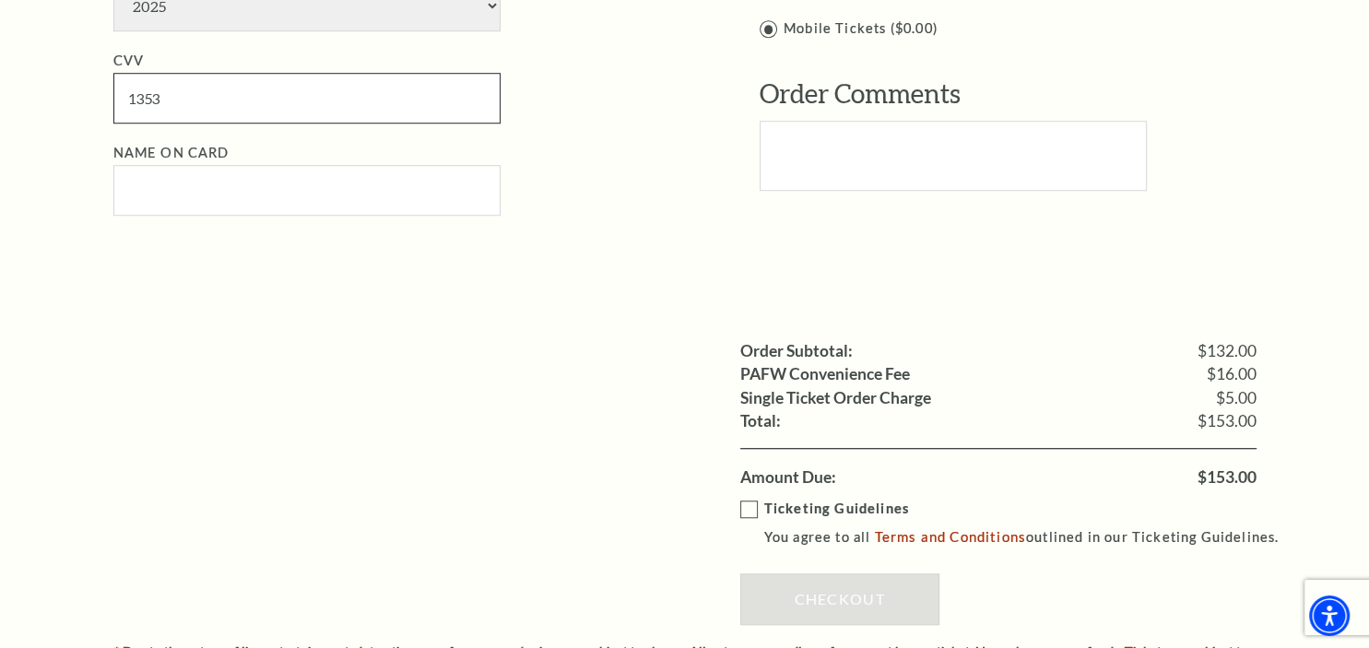
scroll to position [1379, 0]
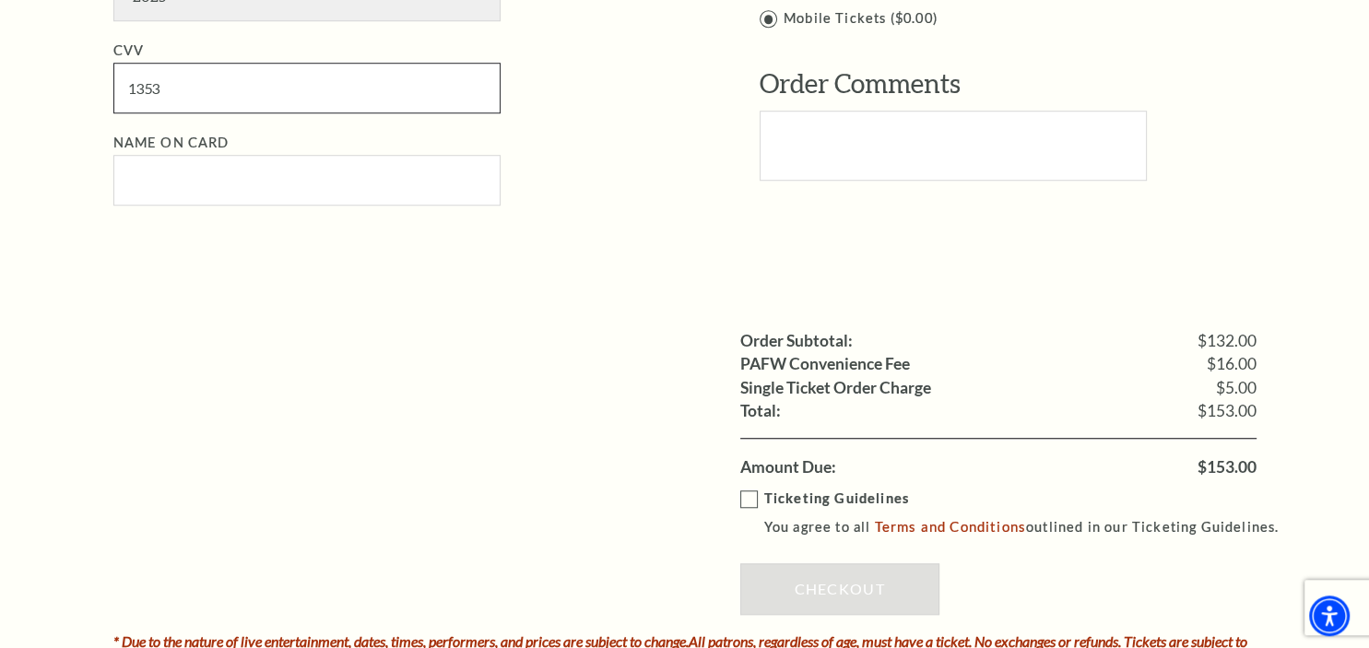
type input "1353"
click at [307, 187] on input "Name on Card" at bounding box center [306, 180] width 387 height 51
type input "Stacey Haack"
click at [359, 338] on ul "Order Subtotal: $132.00 PAFW Convenience Fee $16.00 Single Ticket Order Charge …" at bounding box center [684, 403] width 1143 height 149
click at [757, 496] on label "Ticketing Guidelines You agree to all Terms and Conditions outlined in our Tick…" at bounding box center [1018, 513] width 556 height 51
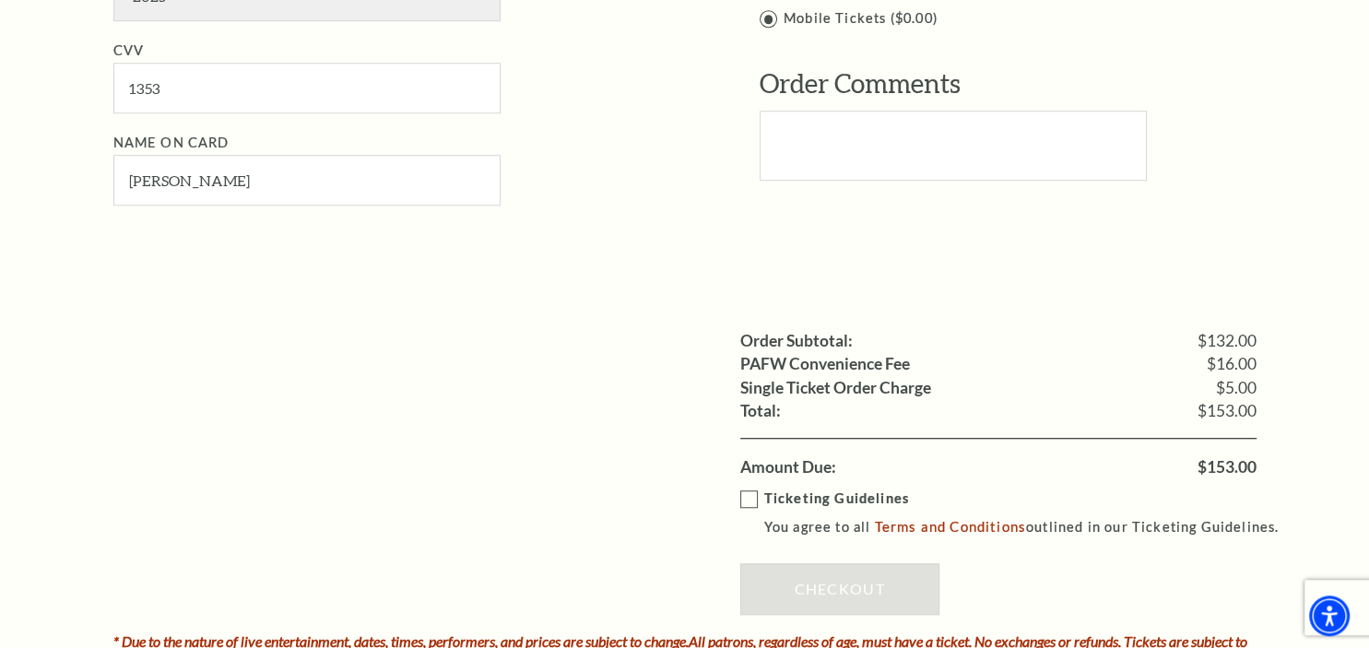
click at [0, 0] on input "Ticketing Guidelines You agree to all Terms and Conditions outlined in our Tick…" at bounding box center [0, 0] width 0 height 0
click at [808, 573] on link "Checkout" at bounding box center [839, 589] width 199 height 52
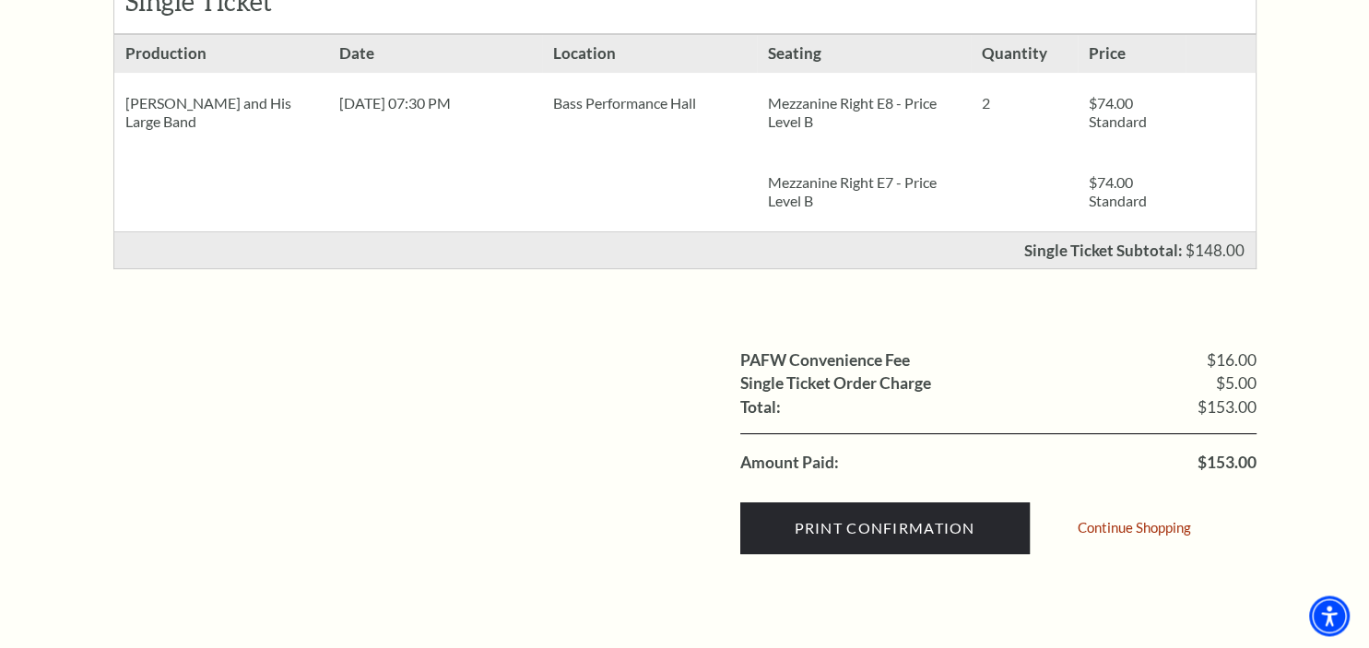
scroll to position [432, 0]
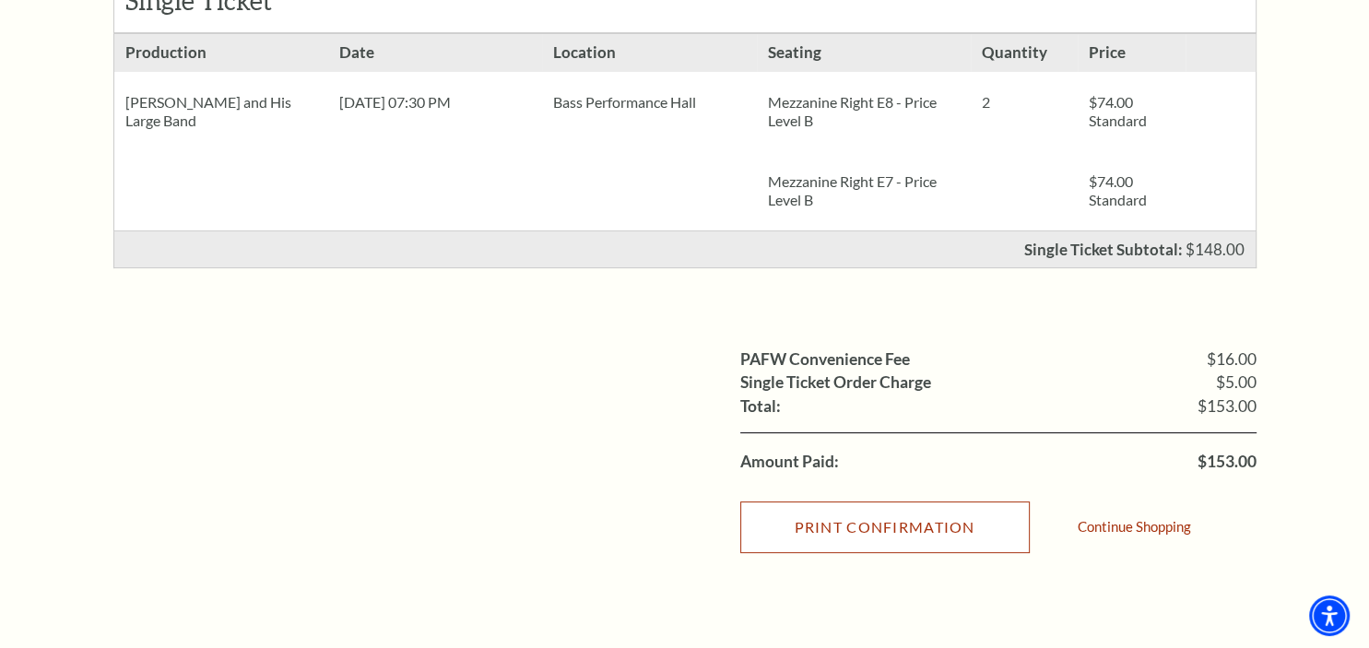
click at [966, 530] on input "Print Confirmation" at bounding box center [884, 527] width 289 height 52
